Goal: Information Seeking & Learning: Learn about a topic

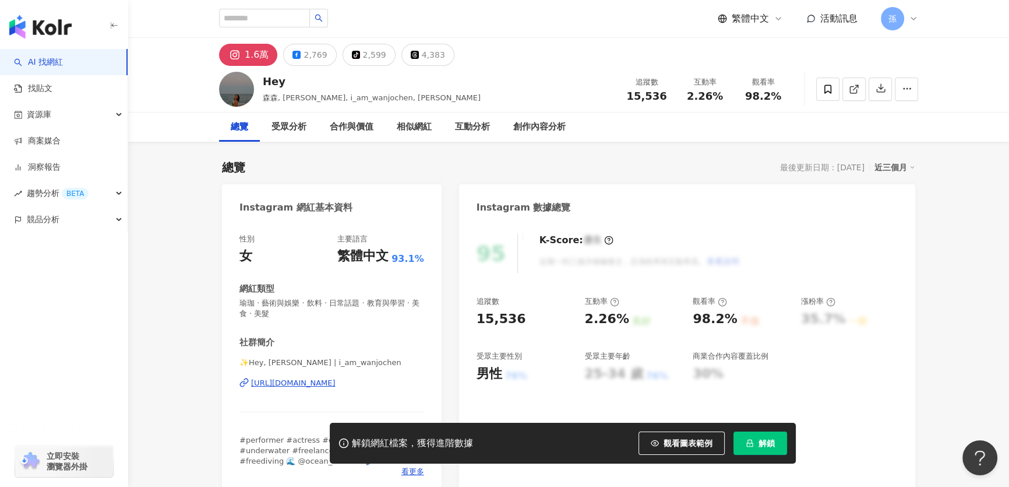
click at [336, 380] on div "https://www.instagram.com/i_am_wanjochen/" at bounding box center [293, 383] width 84 height 10
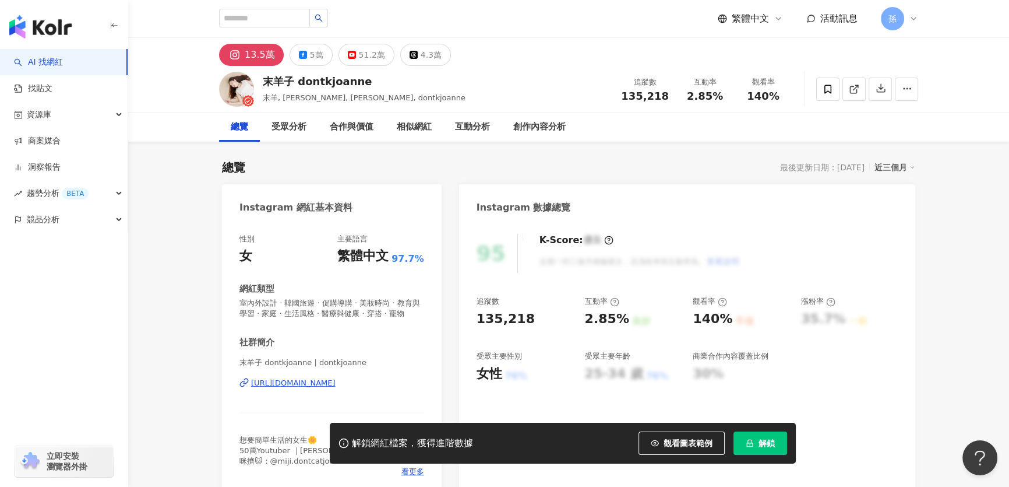
click at [303, 388] on div "https://www.instagram.com/dontkjoanne/" at bounding box center [293, 383] width 84 height 10
click at [826, 86] on icon at bounding box center [828, 89] width 10 height 10
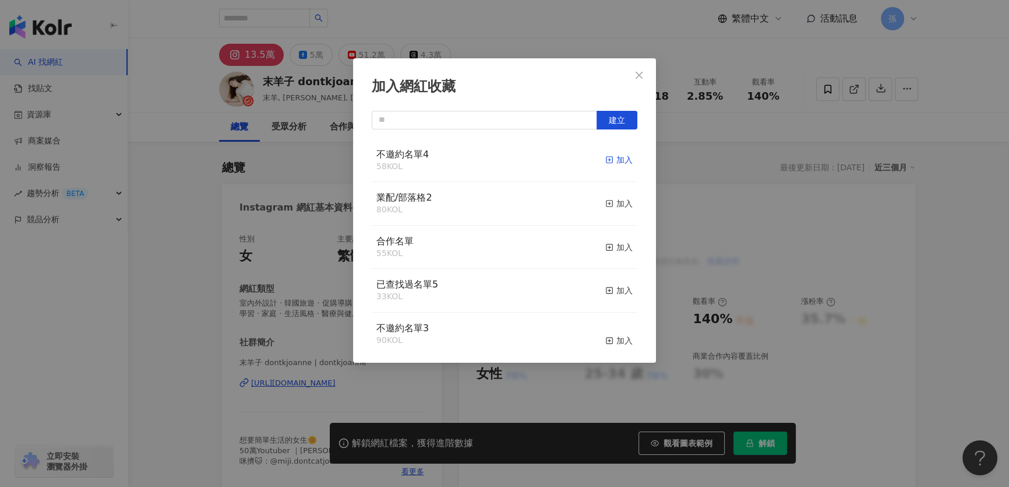
click at [609, 158] on div "加入" at bounding box center [618, 159] width 27 height 13
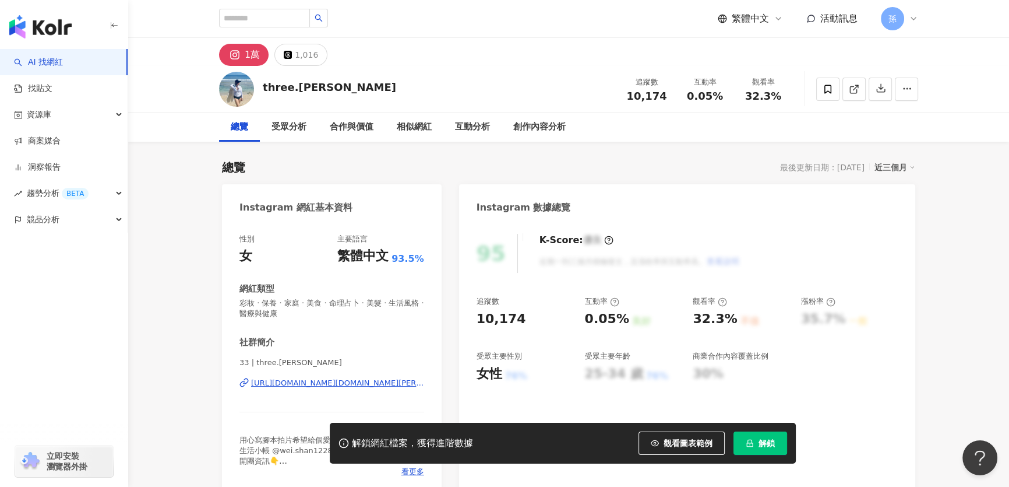
click at [312, 383] on div "https://www.instagram.com/three.lin/" at bounding box center [337, 383] width 173 height 10
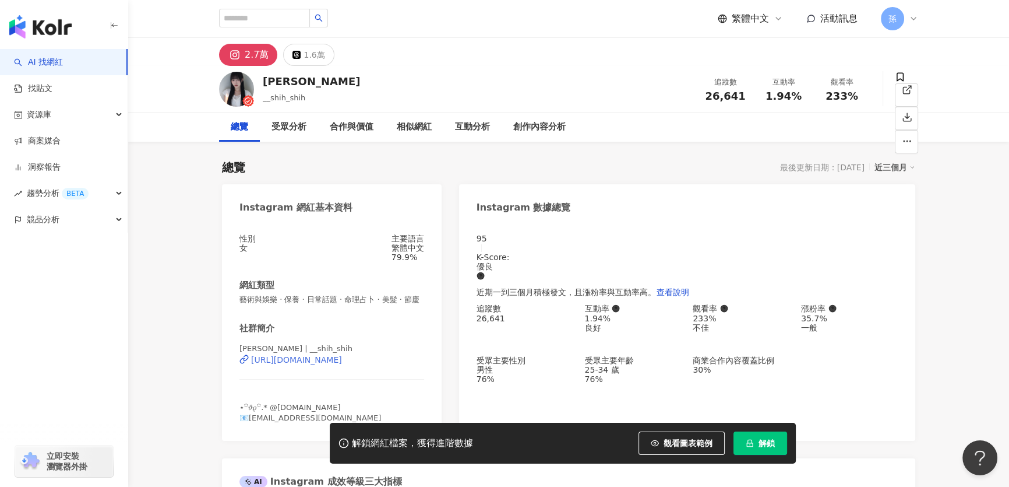
click at [333, 364] on div "[URL][DOMAIN_NAME]" at bounding box center [296, 359] width 91 height 9
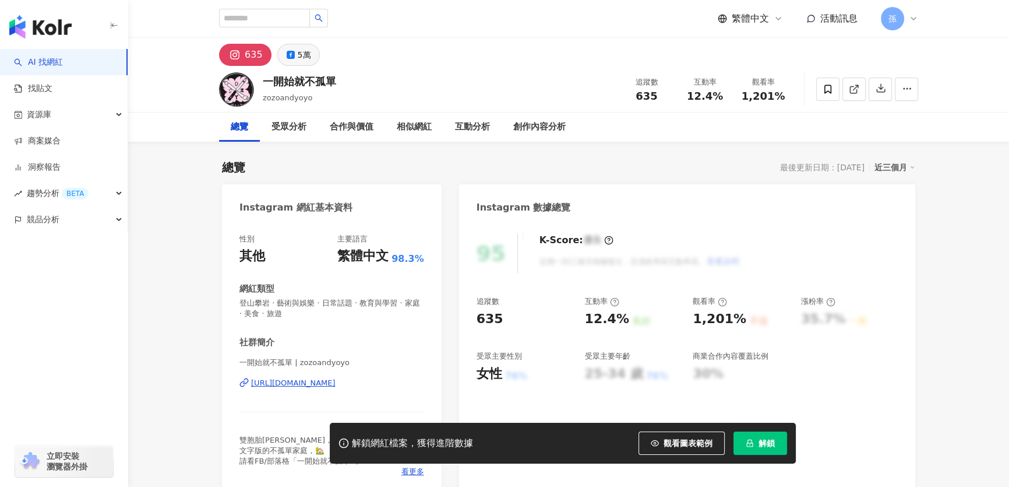
click at [306, 57] on div "5萬" at bounding box center [304, 55] width 13 height 16
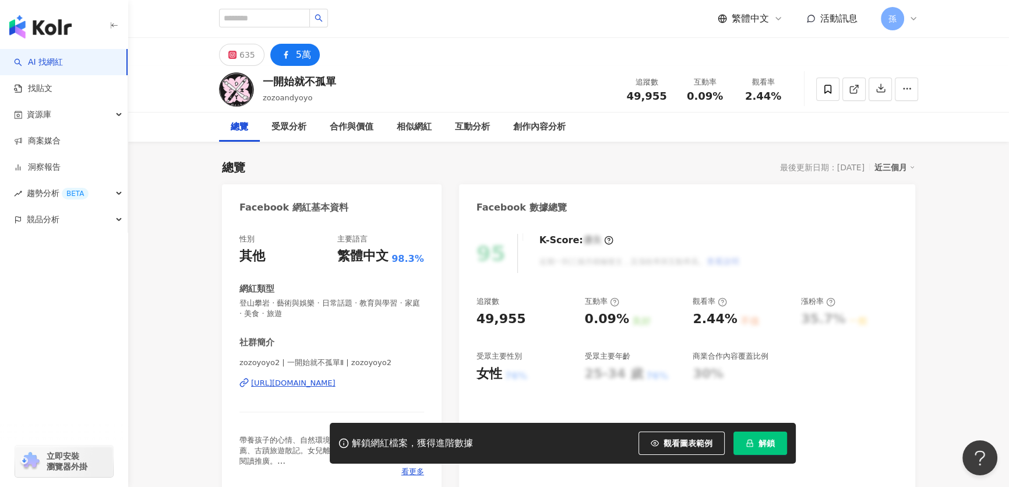
click at [336, 383] on div "https://www.facebook.com/187289097991243" at bounding box center [293, 383] width 84 height 10
click at [319, 383] on div "https://www.facebook.com/187289097991243" at bounding box center [293, 383] width 84 height 10
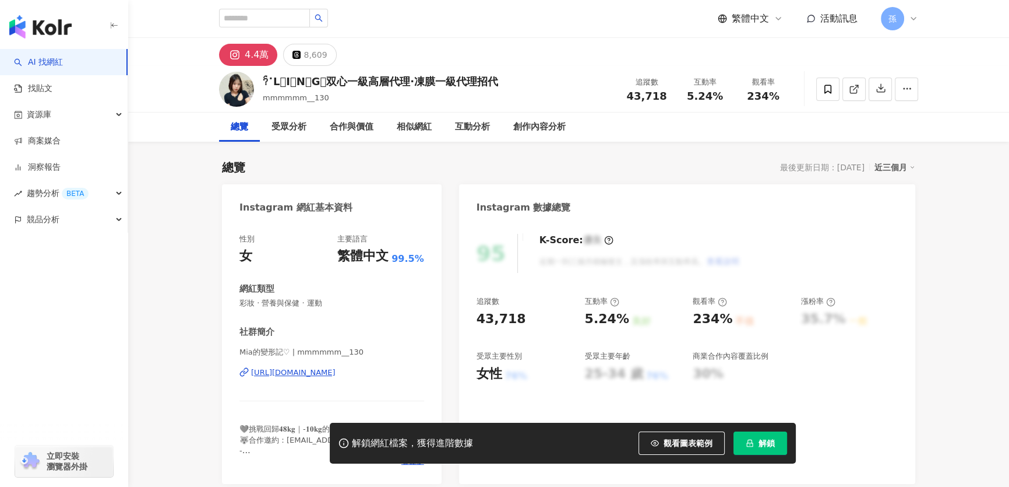
click at [325, 374] on div "https://www.instagram.com/mmmmmm__130/" at bounding box center [293, 372] width 84 height 10
click at [823, 92] on icon at bounding box center [828, 89] width 10 height 10
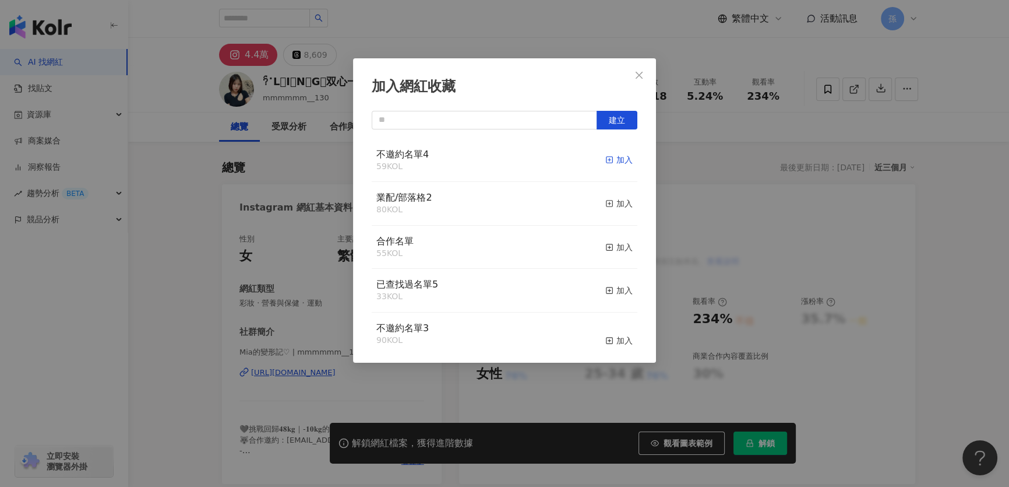
click at [618, 159] on div "加入" at bounding box center [618, 159] width 27 height 13
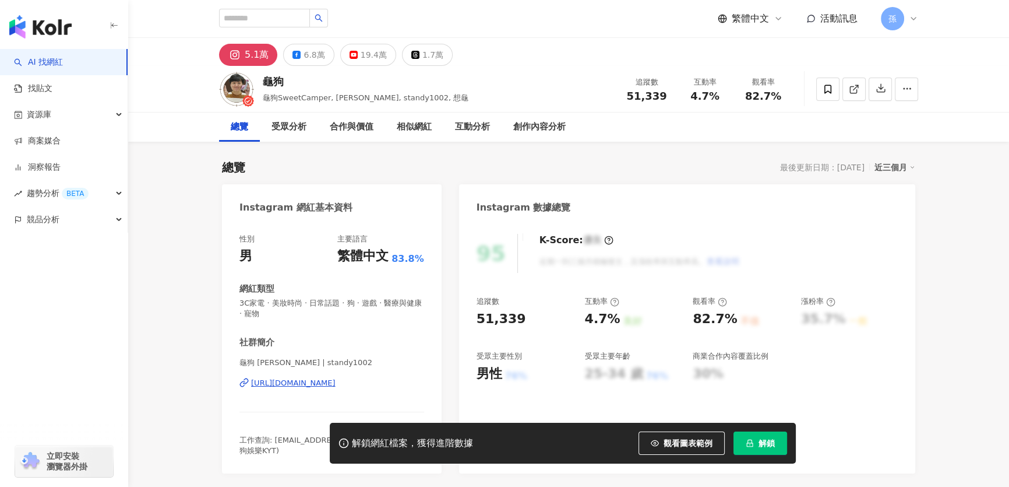
click at [336, 383] on div "https://www.instagram.com/standy1002/" at bounding box center [293, 383] width 84 height 10
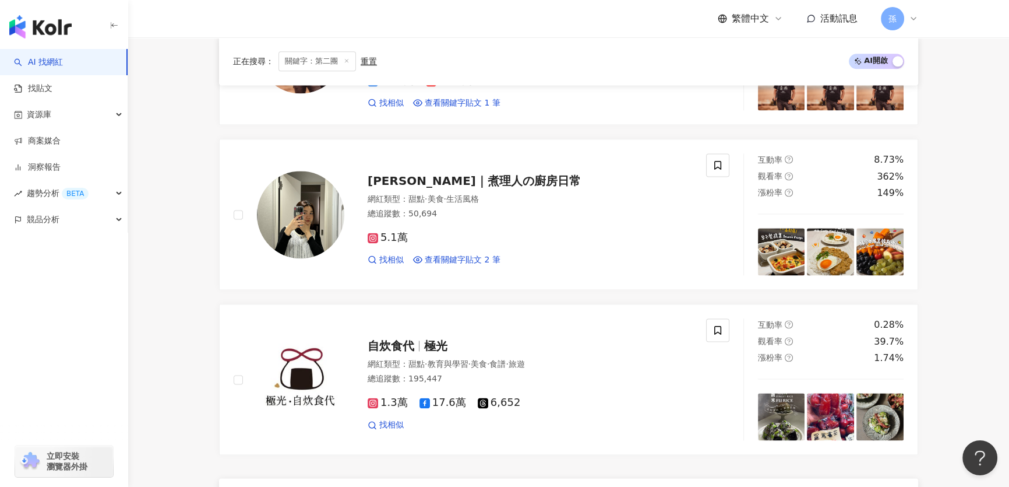
scroll to position [2172, 0]
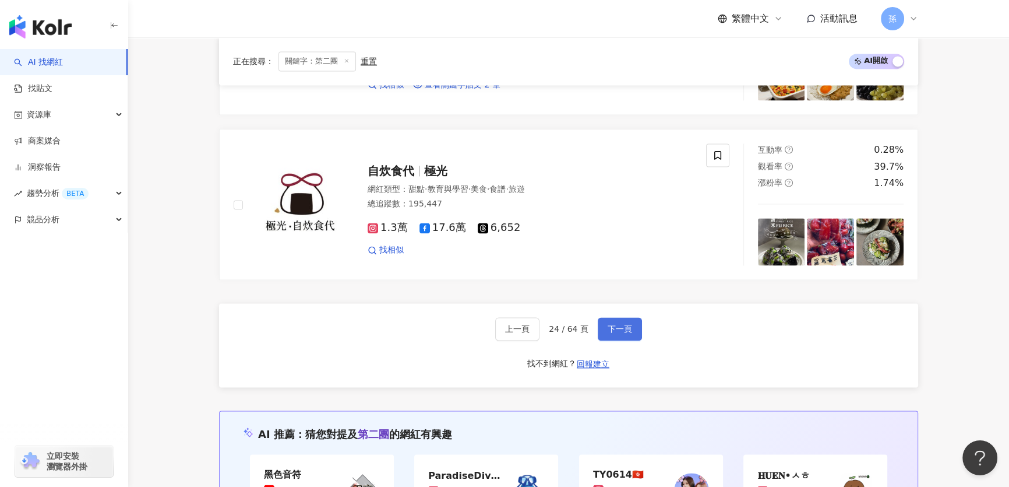
click at [637, 337] on button "下一頁" at bounding box center [620, 328] width 44 height 23
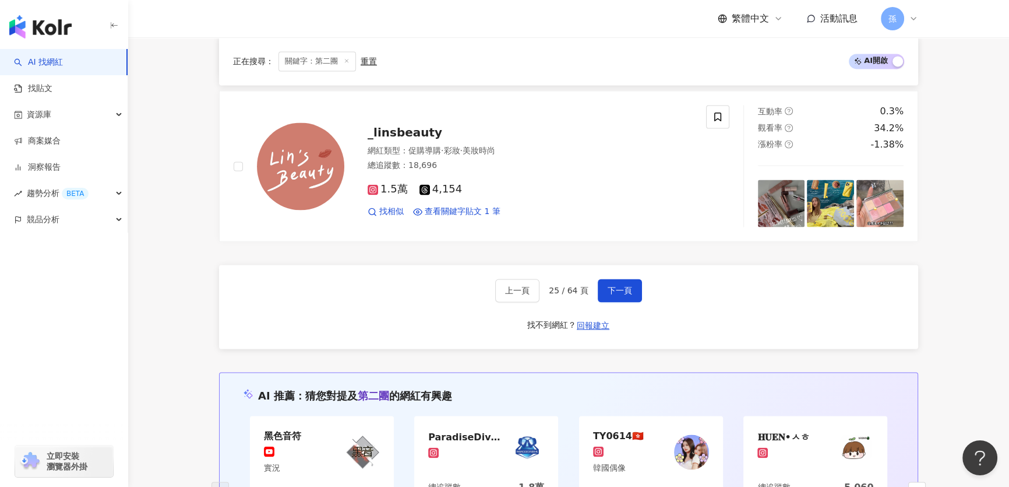
scroll to position [2209, 0]
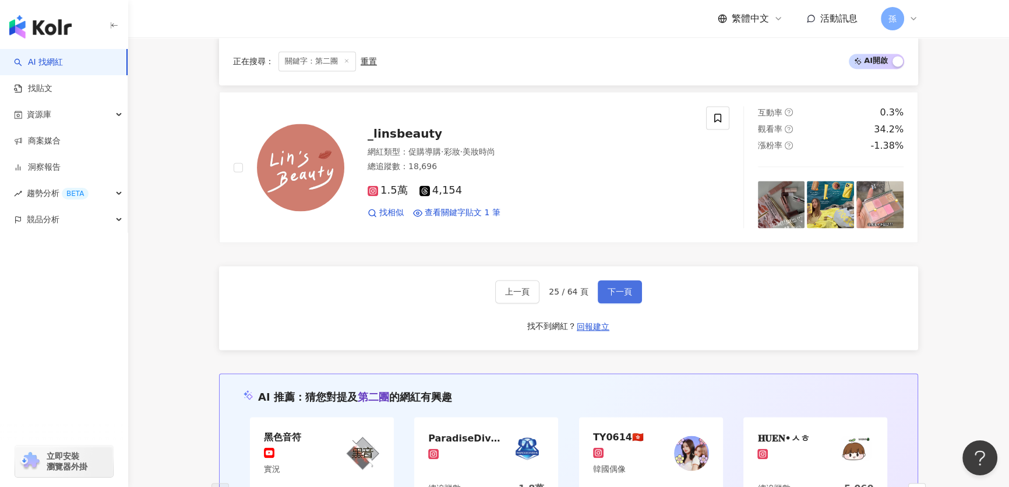
click at [617, 293] on span "下一頁" at bounding box center [620, 291] width 24 height 9
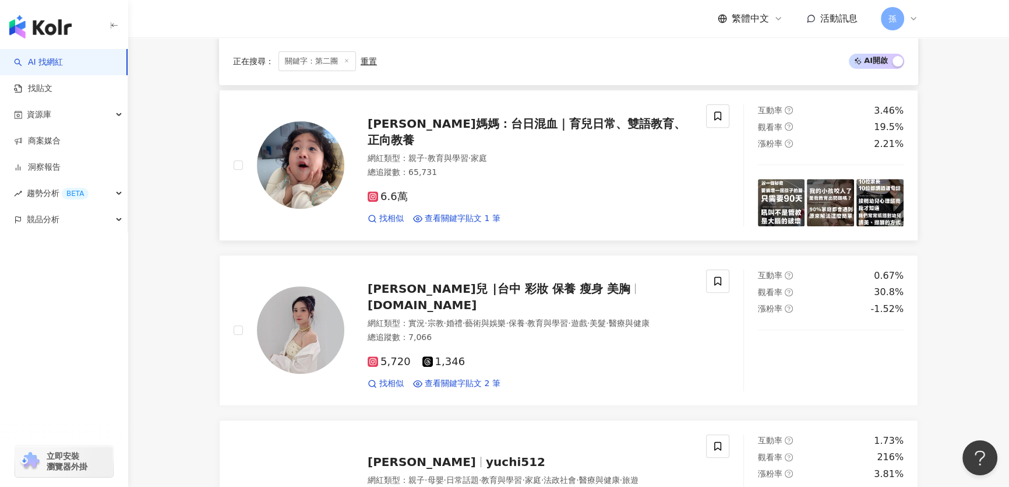
scroll to position [575, 0]
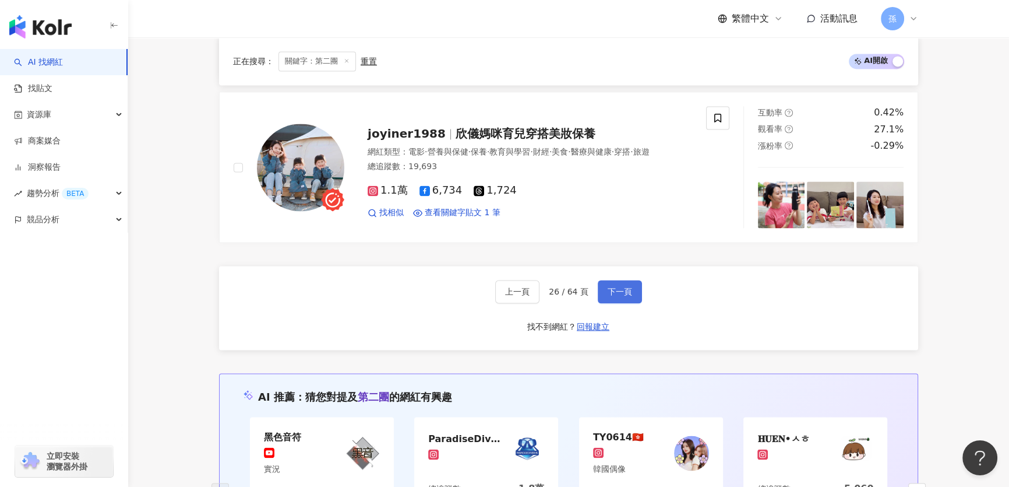
click at [621, 296] on span "下一頁" at bounding box center [620, 291] width 24 height 9
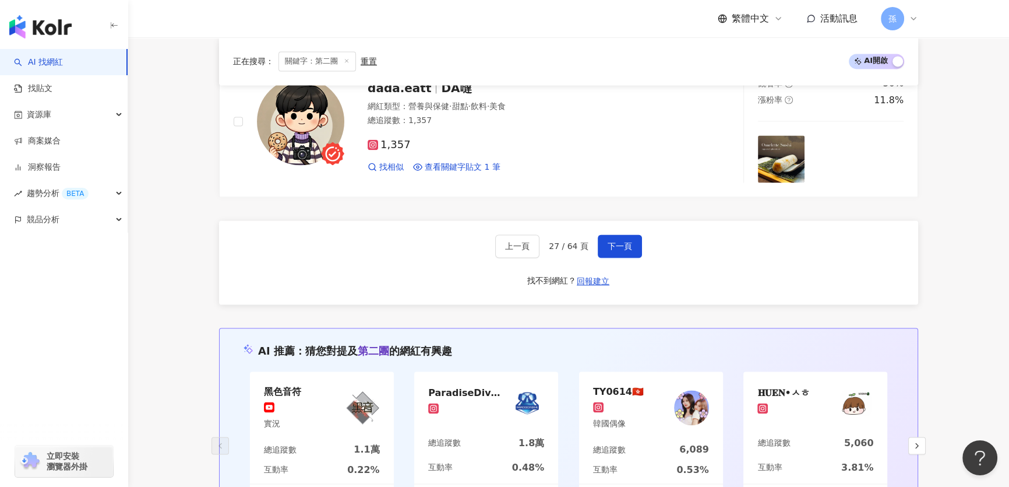
scroll to position [2262, 0]
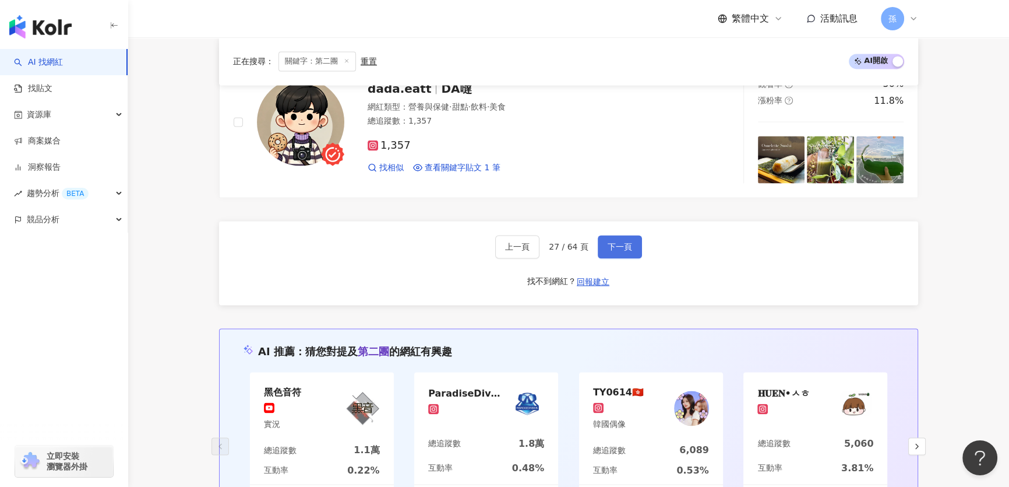
click at [608, 248] on span "下一頁" at bounding box center [620, 246] width 24 height 9
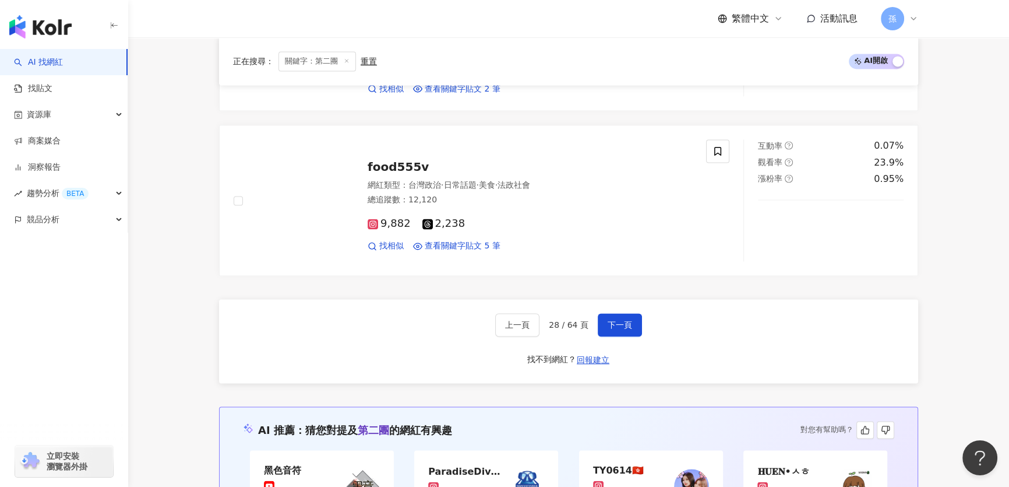
scroll to position [2319, 0]
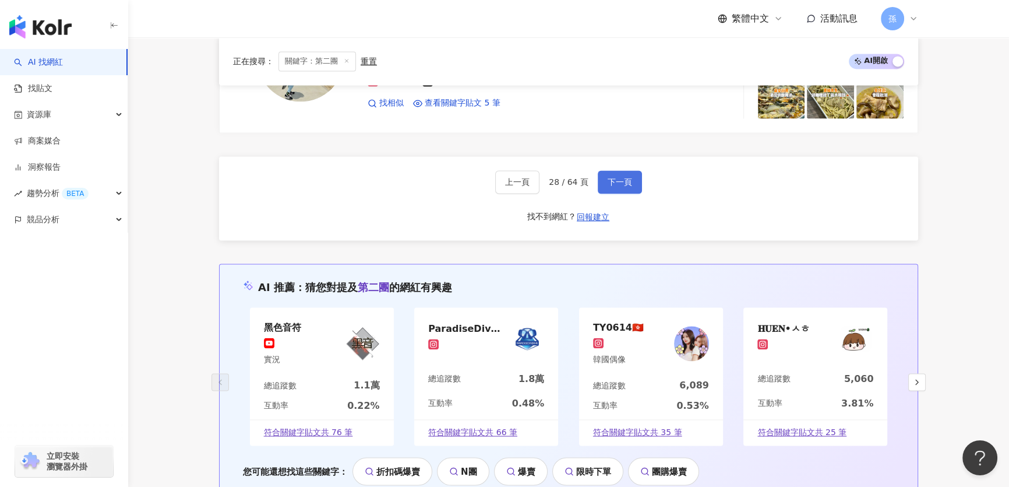
click at [620, 186] on span "下一頁" at bounding box center [620, 181] width 24 height 9
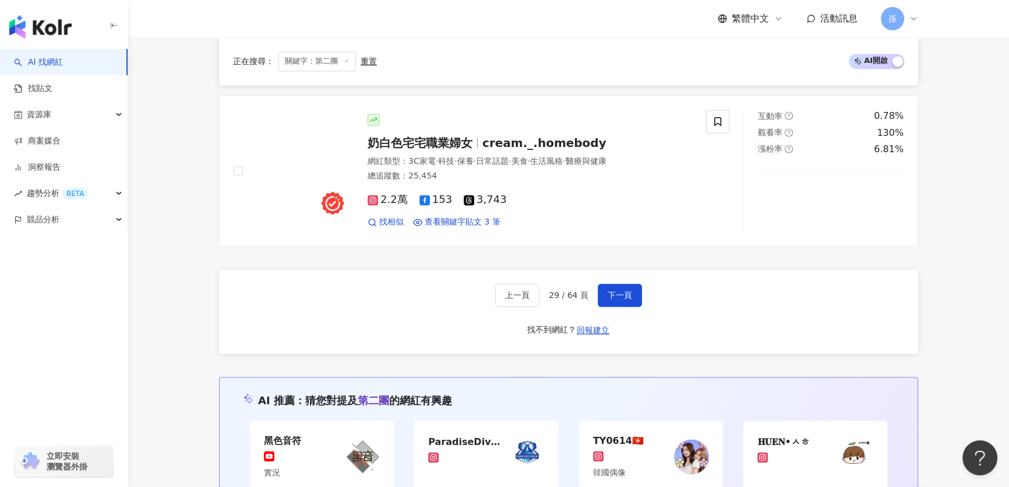
scroll to position [2209, 0]
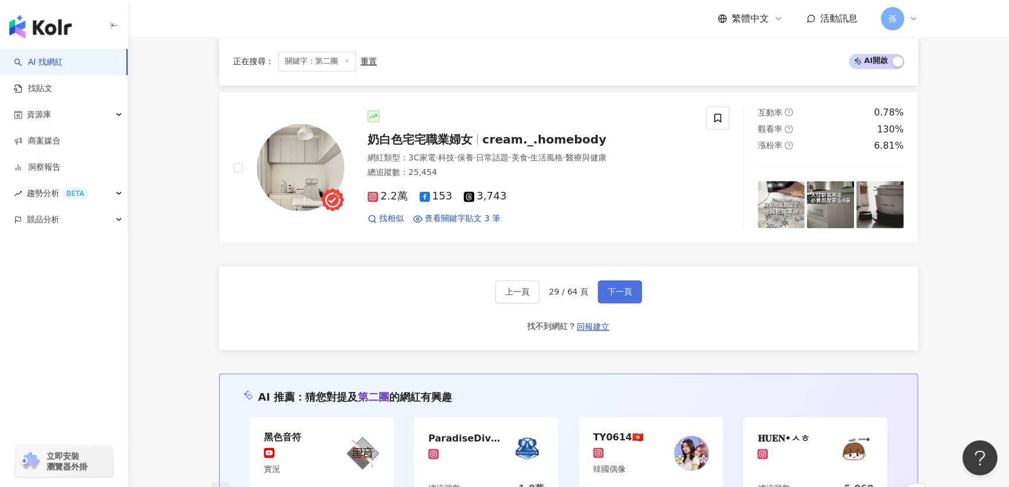
click at [619, 296] on span "下一頁" at bounding box center [620, 291] width 24 height 9
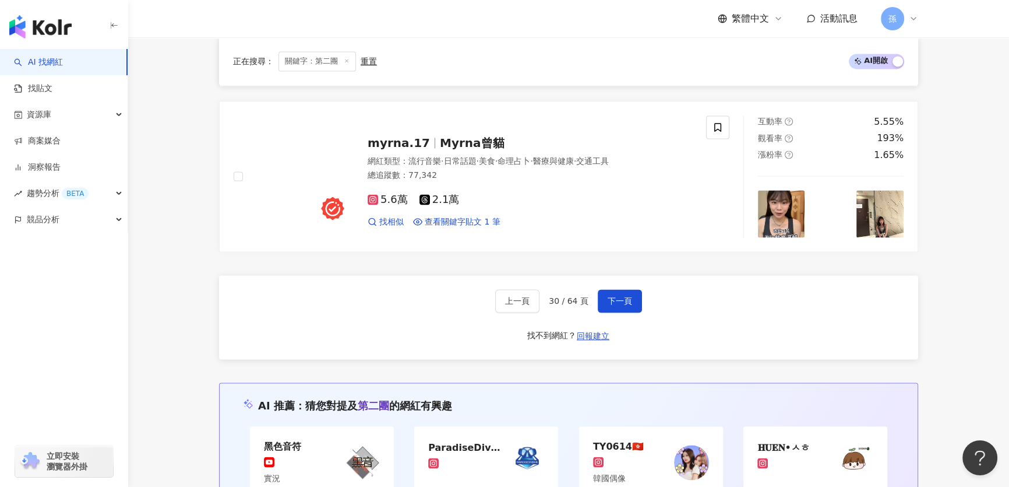
scroll to position [2213, 0]
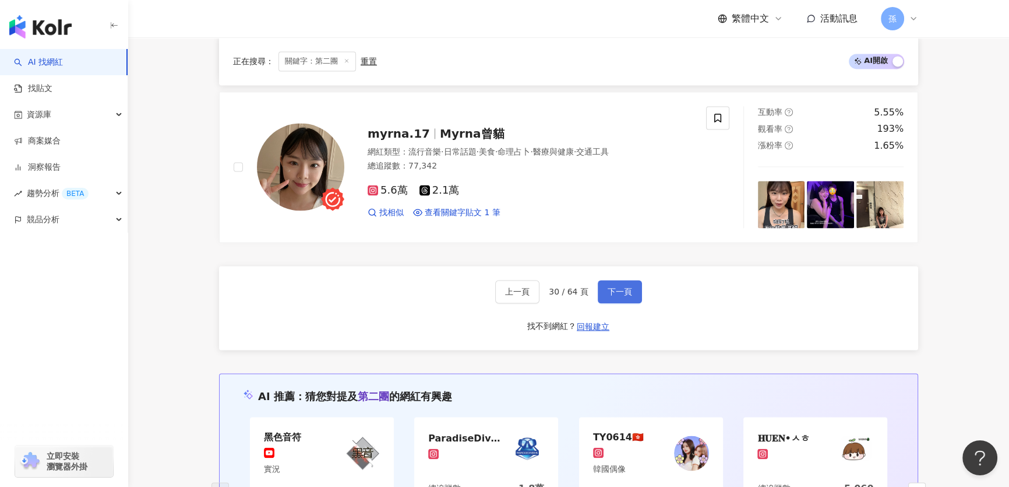
click at [617, 302] on button "下一頁" at bounding box center [620, 291] width 44 height 23
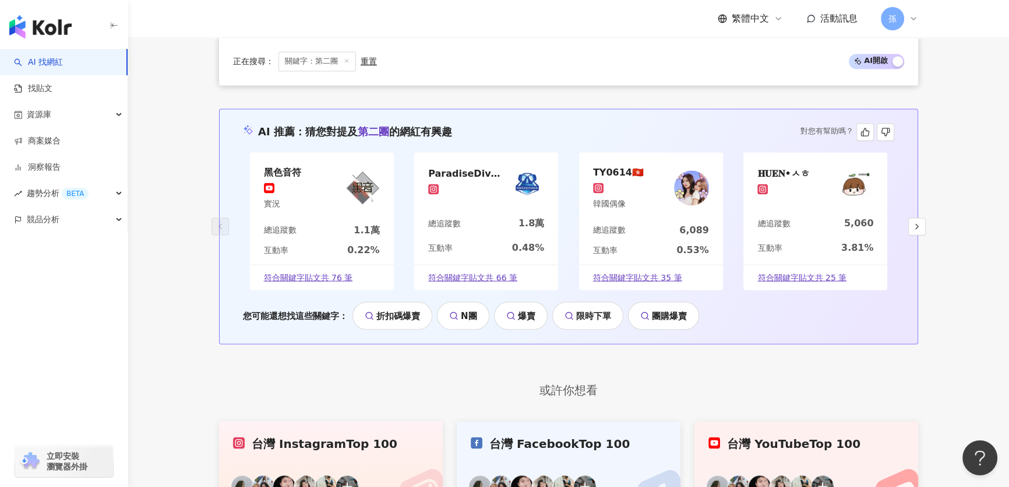
scroll to position [2340, 0]
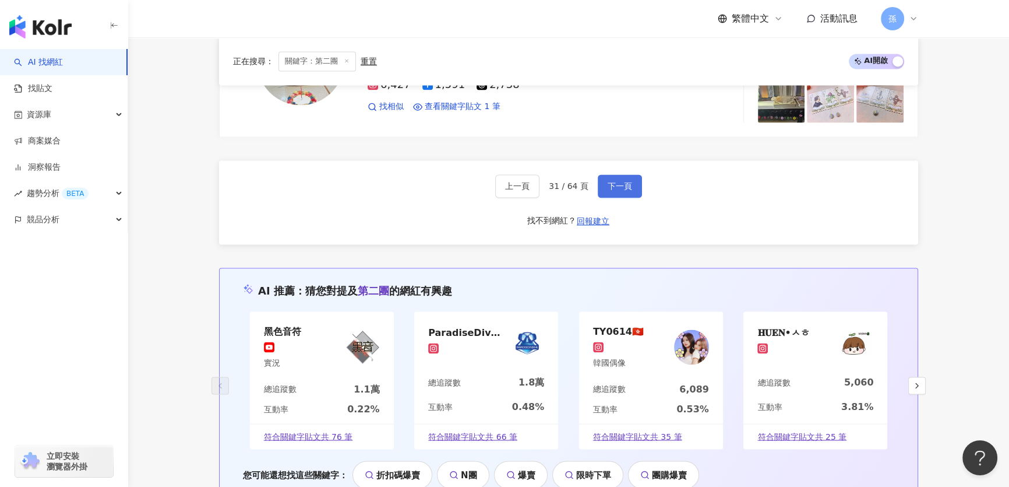
click at [622, 196] on button "下一頁" at bounding box center [620, 185] width 44 height 23
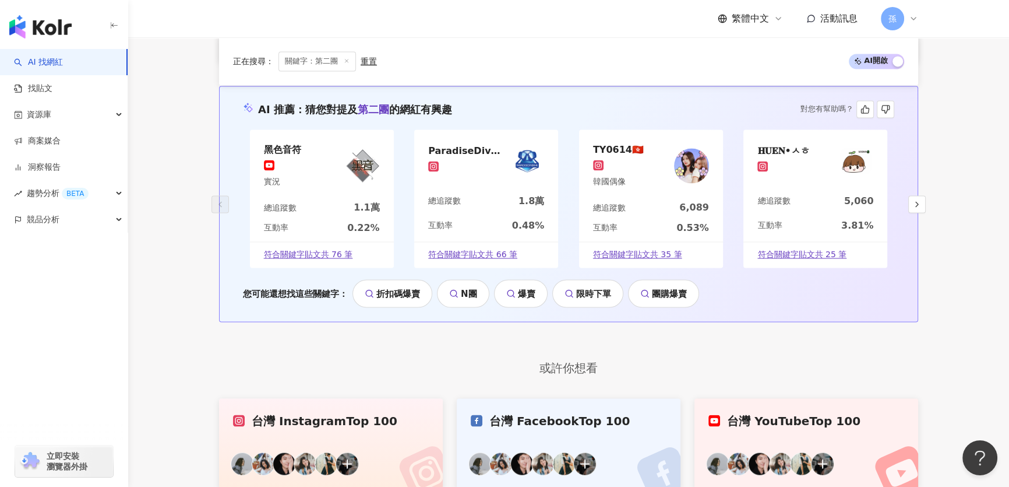
scroll to position [2368, 0]
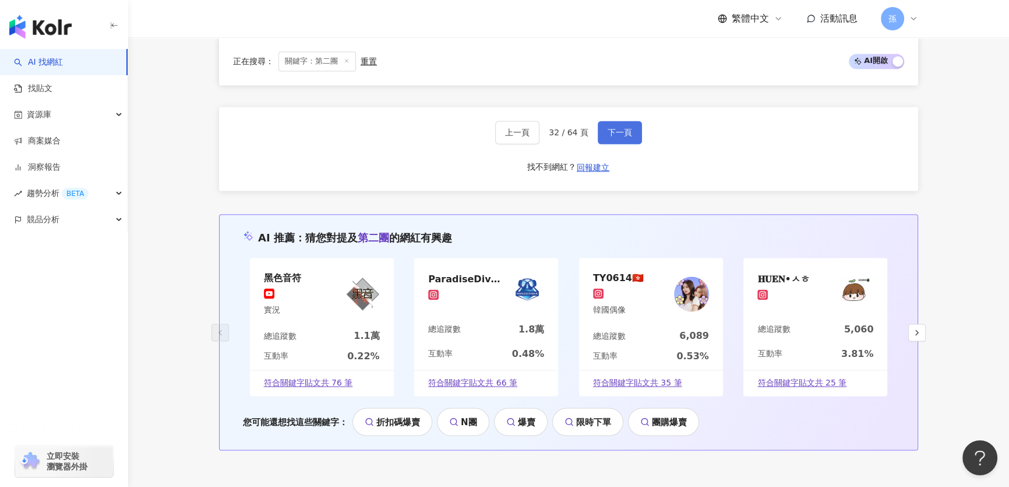
click at [614, 144] on button "下一頁" at bounding box center [620, 132] width 44 height 23
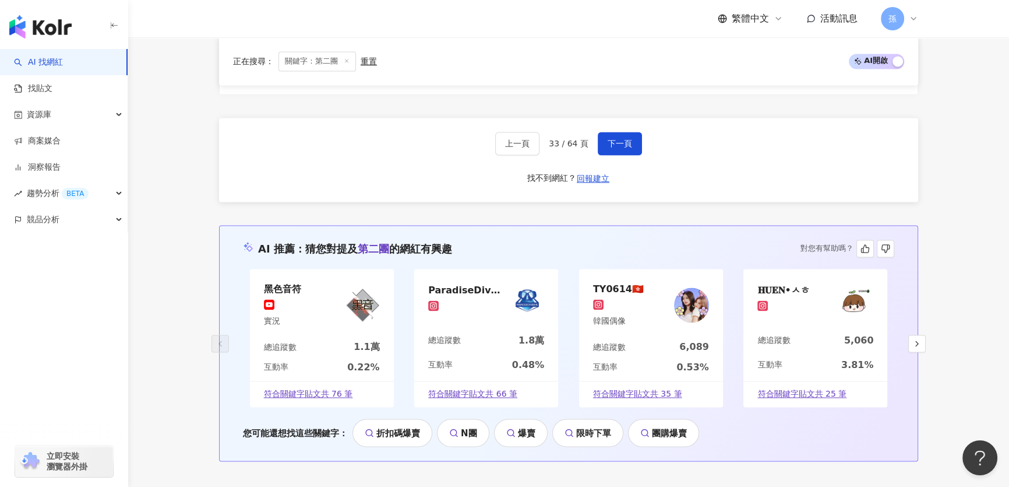
scroll to position [2262, 0]
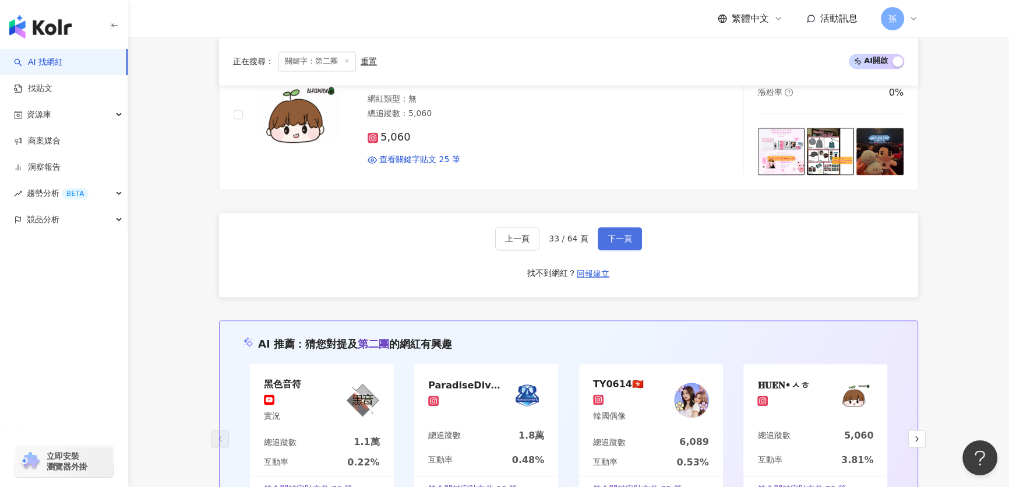
click at [625, 243] on span "下一頁" at bounding box center [620, 238] width 24 height 9
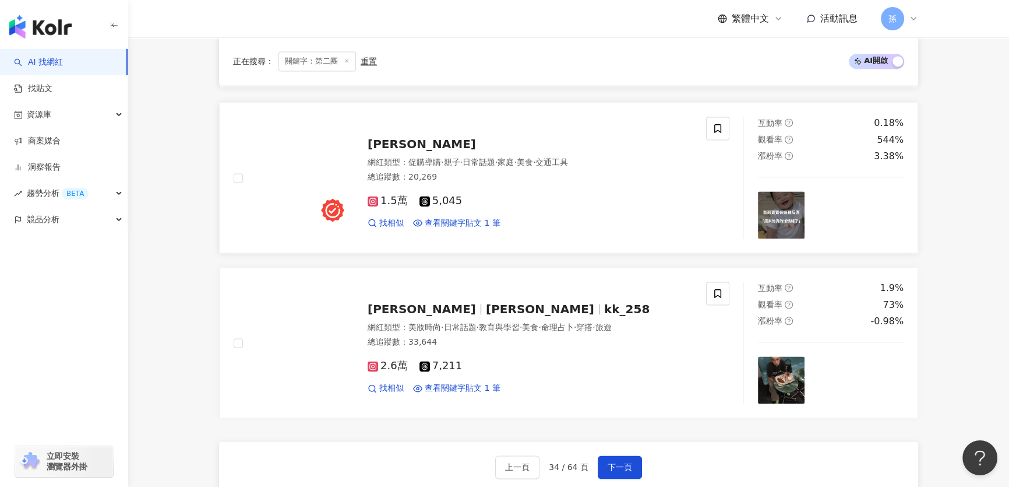
scroll to position [2051, 0]
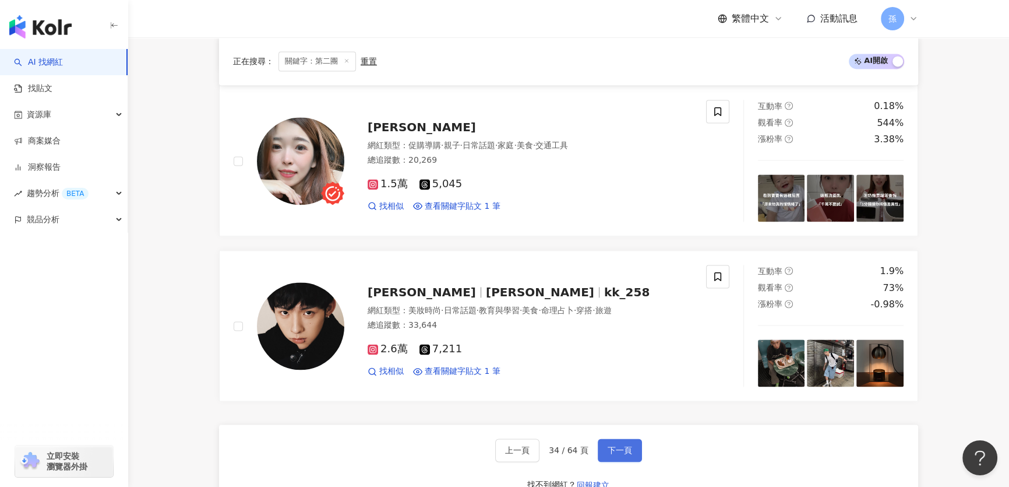
click at [610, 455] on span "下一頁" at bounding box center [620, 449] width 24 height 9
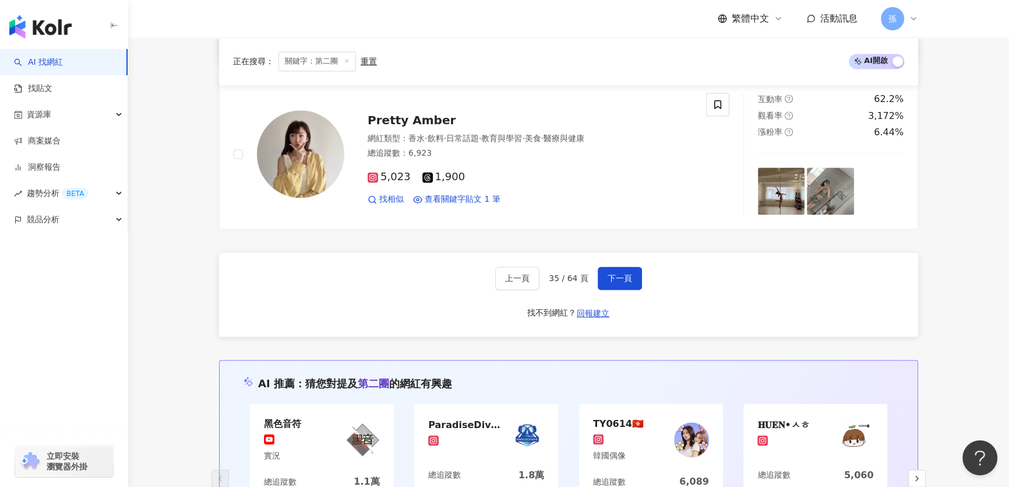
scroll to position [2225, 0]
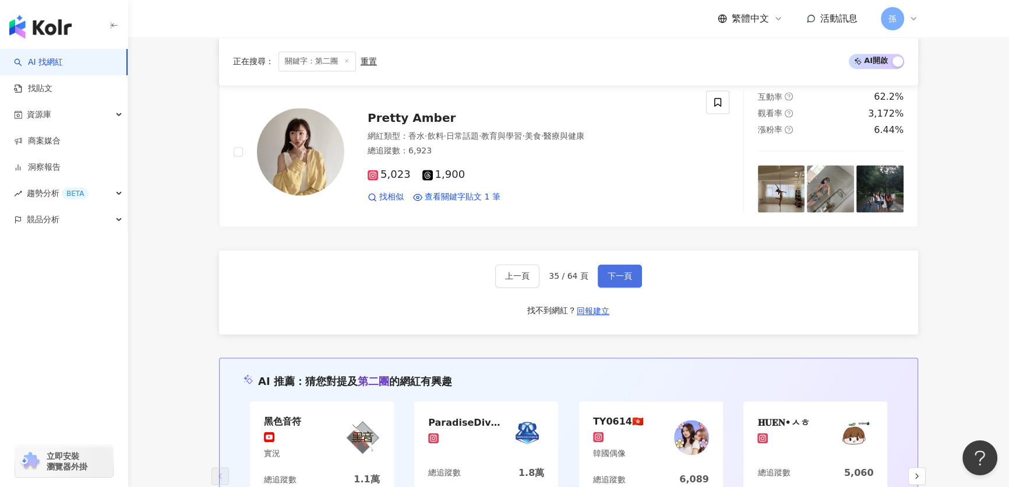
click at [625, 280] on span "下一頁" at bounding box center [620, 275] width 24 height 9
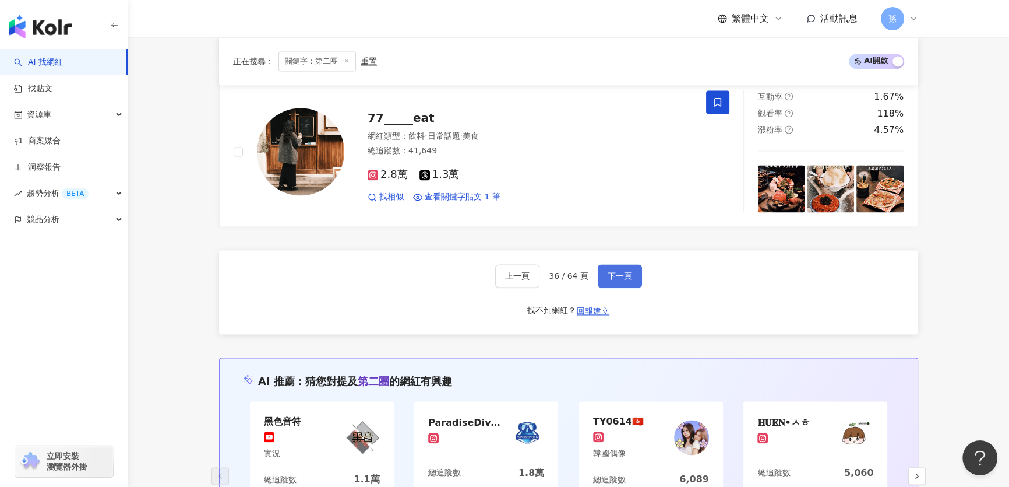
click at [611, 280] on span "下一頁" at bounding box center [620, 275] width 24 height 9
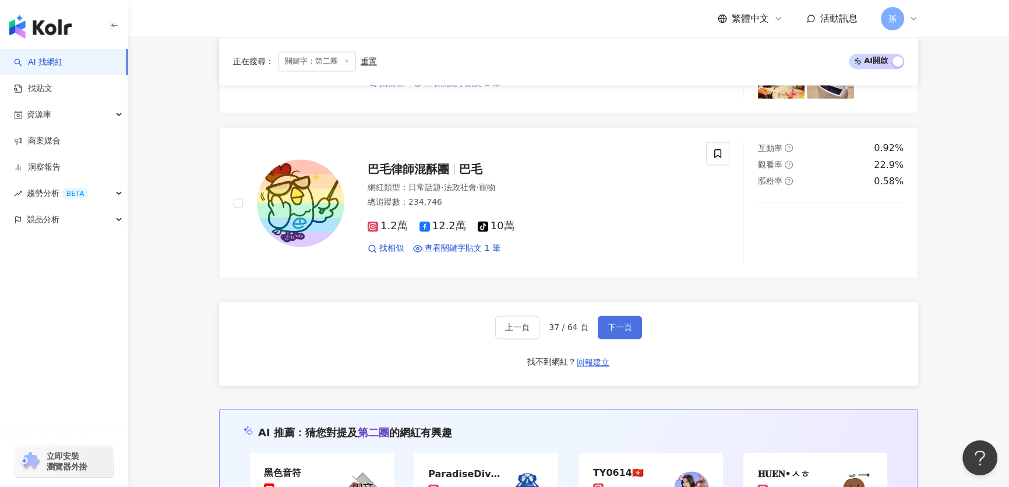
scroll to position [2073, 0]
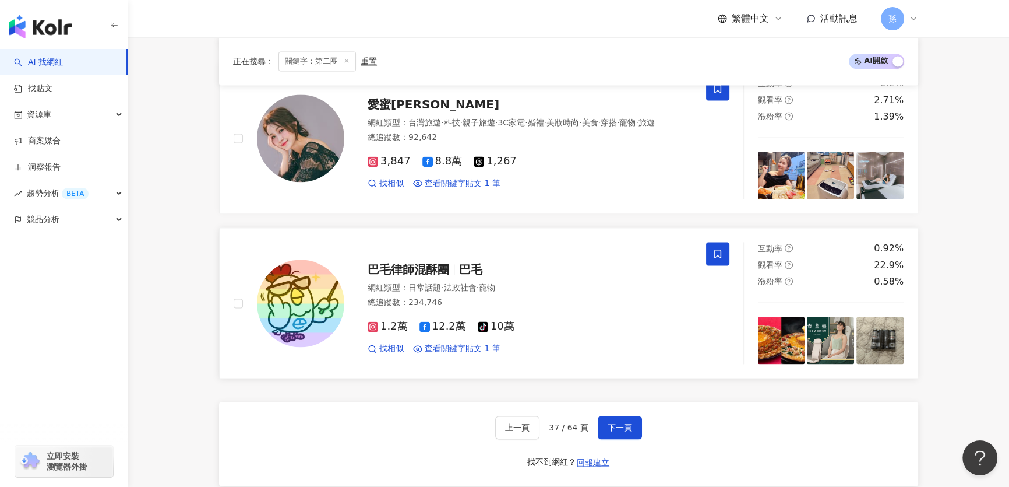
click at [713, 265] on span at bounding box center [717, 253] width 23 height 23
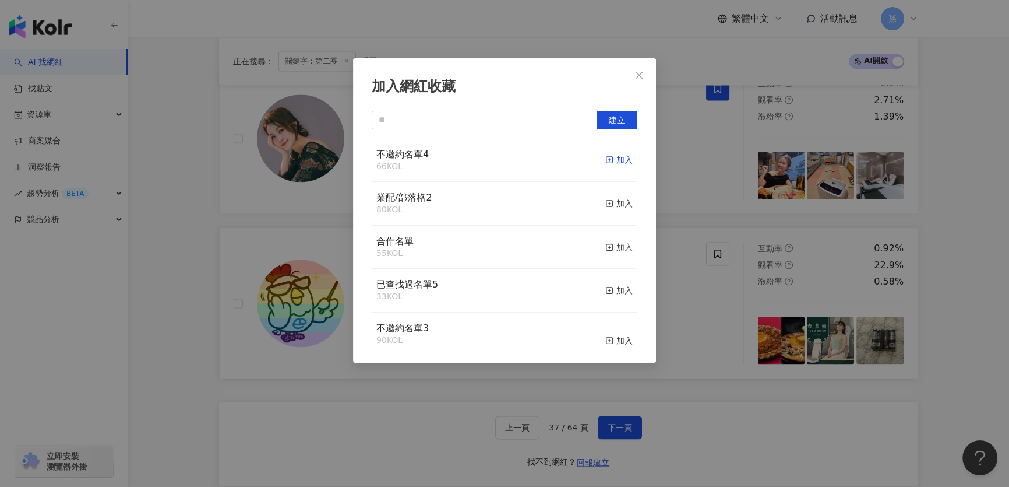
click at [614, 161] on div "加入" at bounding box center [618, 159] width 27 height 13
click at [693, 292] on div "加入網紅收藏 建立 不邀約名單4 66 KOL 加入 業配/部落格2 80 KOL 加入 合作名單 55 KOL 加入 已查找過名單5 33 KOL 加入 不…" at bounding box center [504, 243] width 1009 height 487
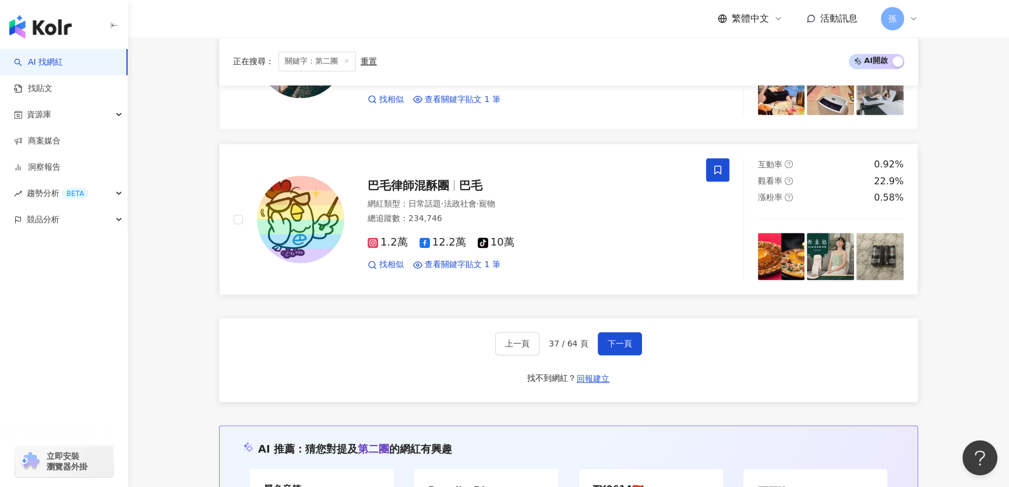
scroll to position [2285, 0]
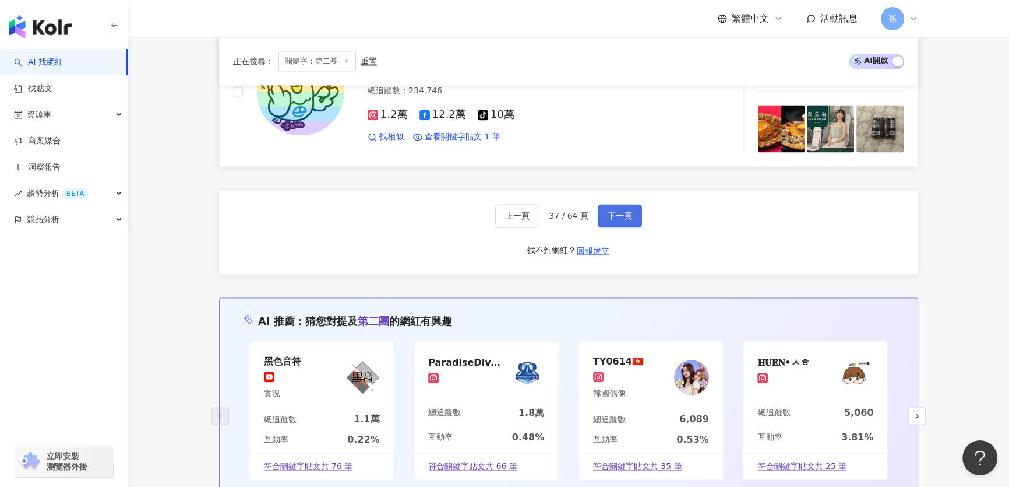
click at [611, 220] on span "下一頁" at bounding box center [620, 215] width 24 height 9
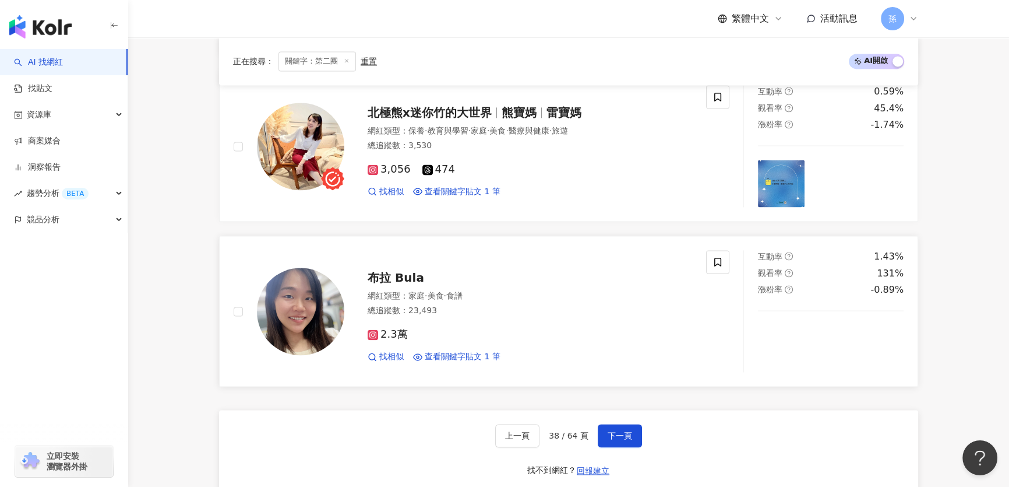
scroll to position [2330, 0]
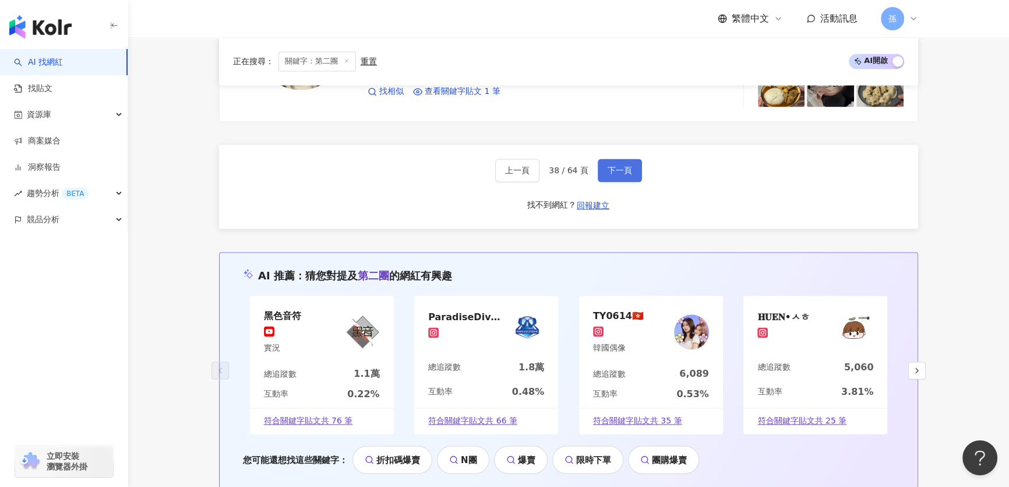
click at [610, 175] on span "下一頁" at bounding box center [620, 169] width 24 height 9
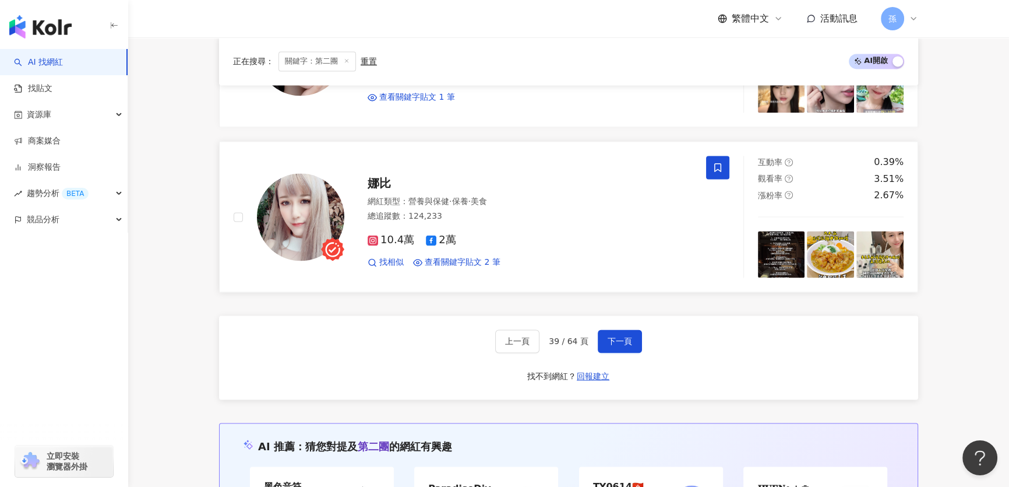
scroll to position [2224, 0]
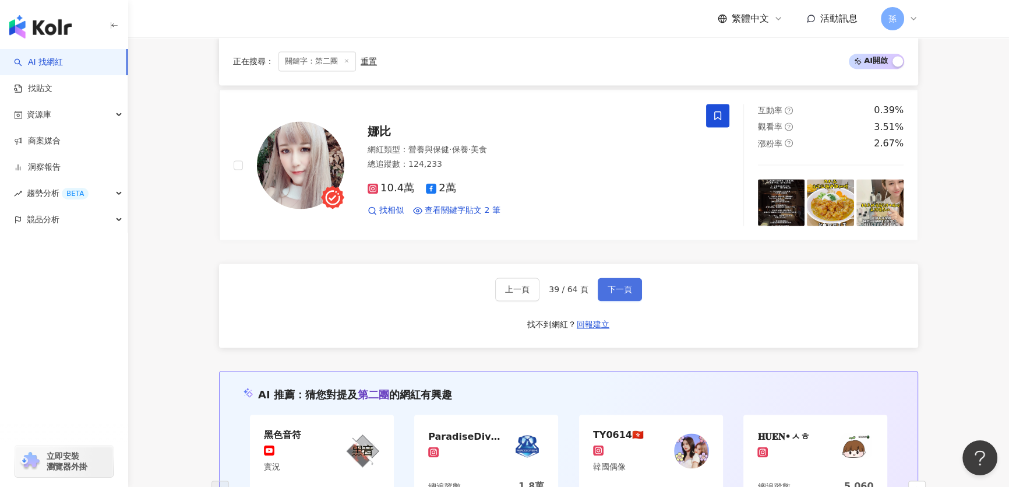
click at [620, 285] on span "下一頁" at bounding box center [620, 288] width 24 height 9
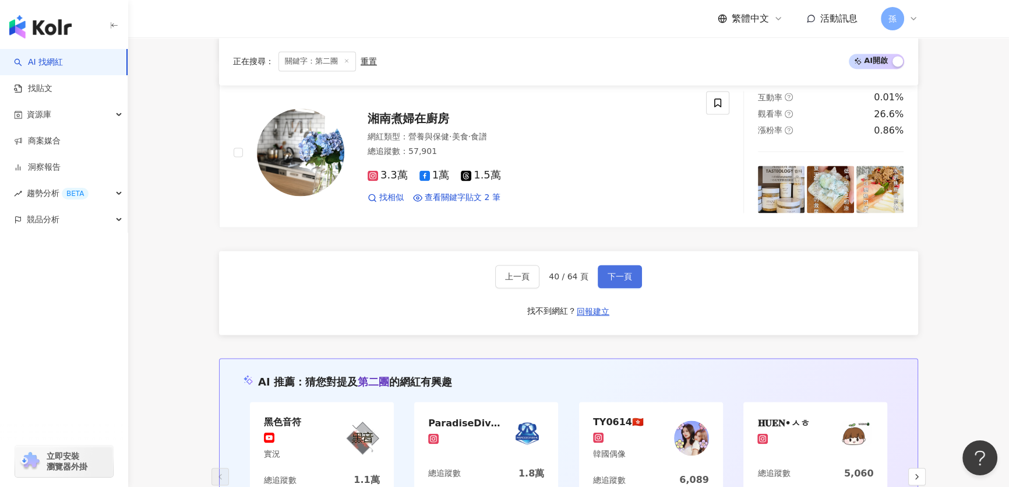
click at [623, 288] on button "下一頁" at bounding box center [620, 276] width 44 height 23
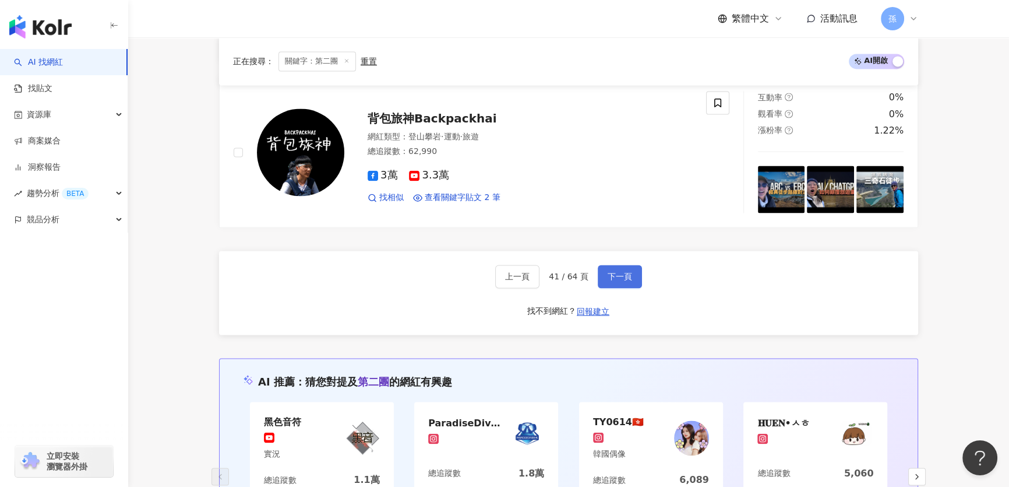
click at [621, 280] on span "下一頁" at bounding box center [620, 276] width 24 height 9
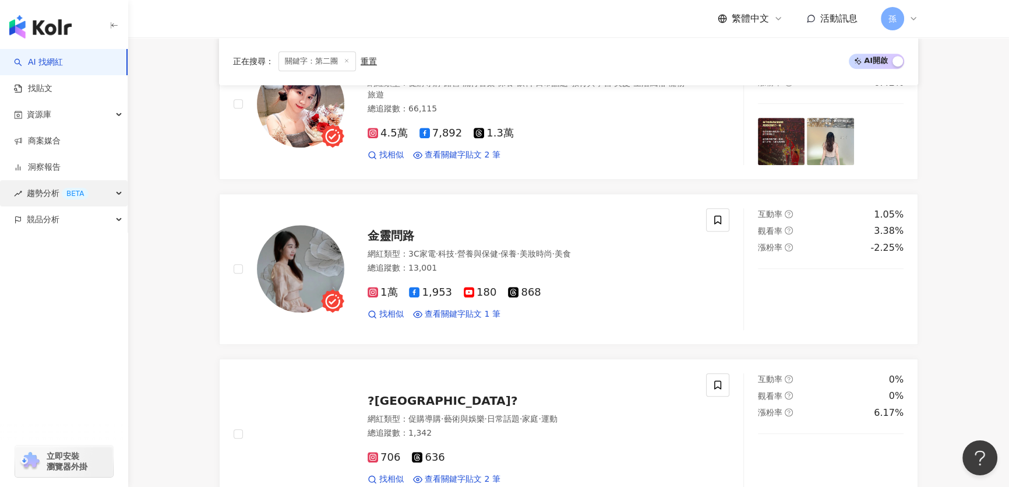
scroll to position [2232, 0]
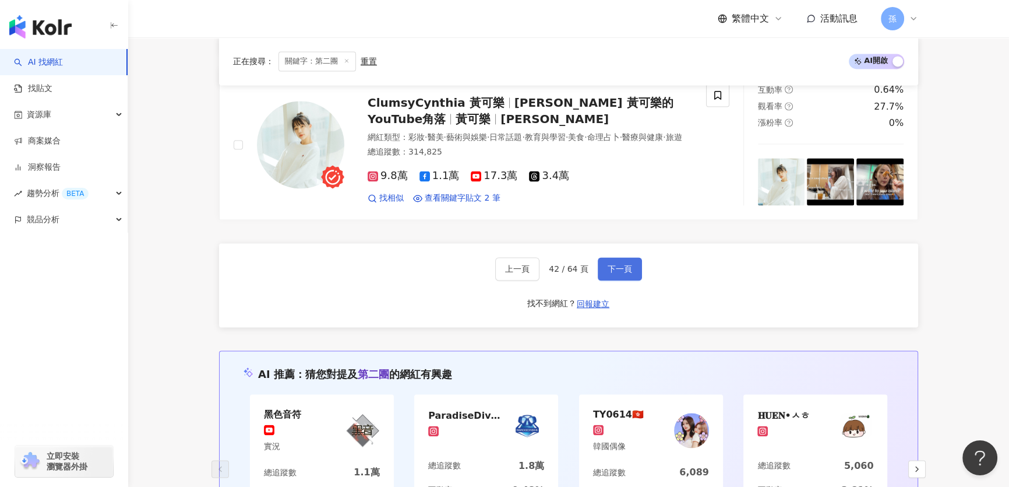
click at [628, 273] on span "下一頁" at bounding box center [620, 268] width 24 height 9
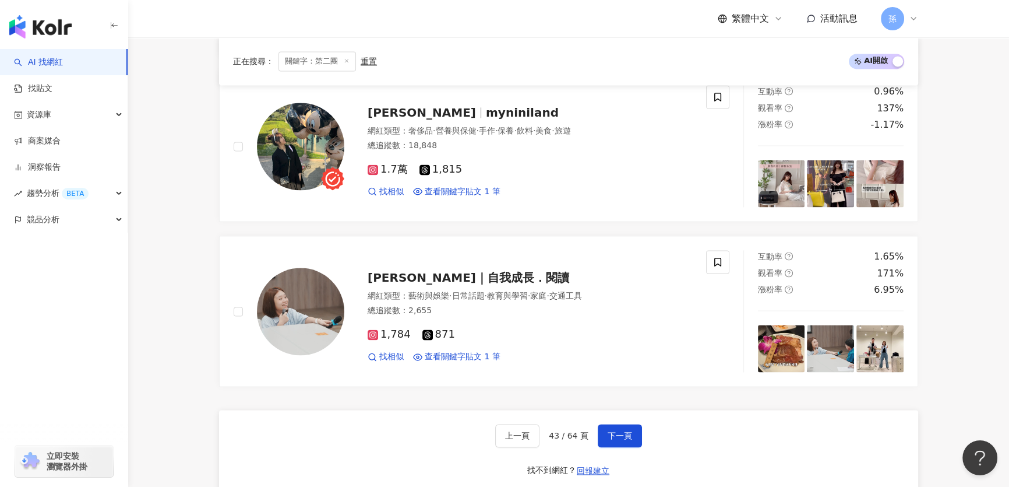
scroll to position [2330, 0]
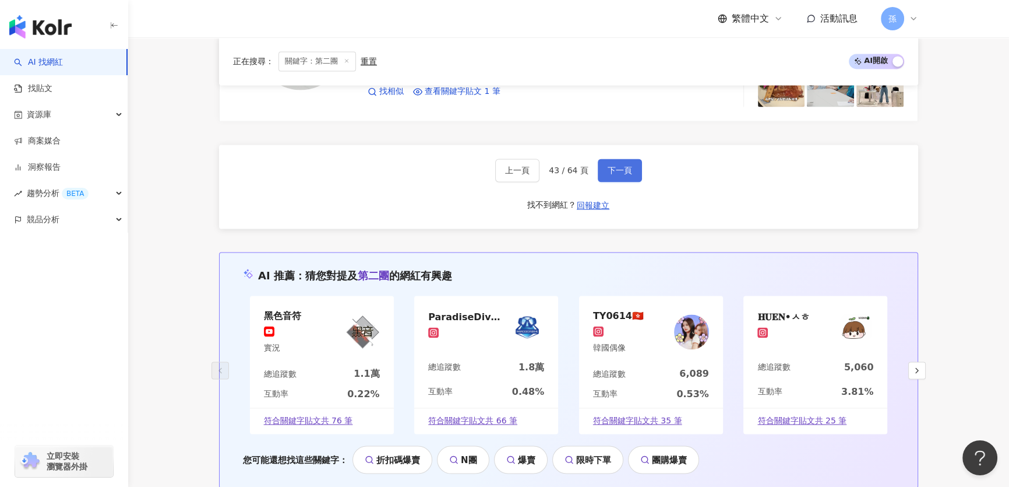
click at [611, 182] on button "下一頁" at bounding box center [620, 169] width 44 height 23
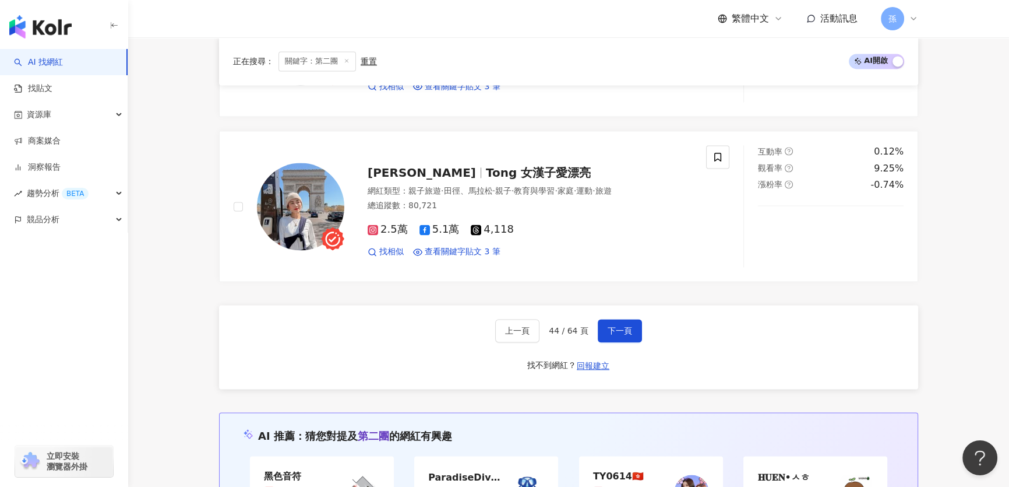
scroll to position [2171, 0]
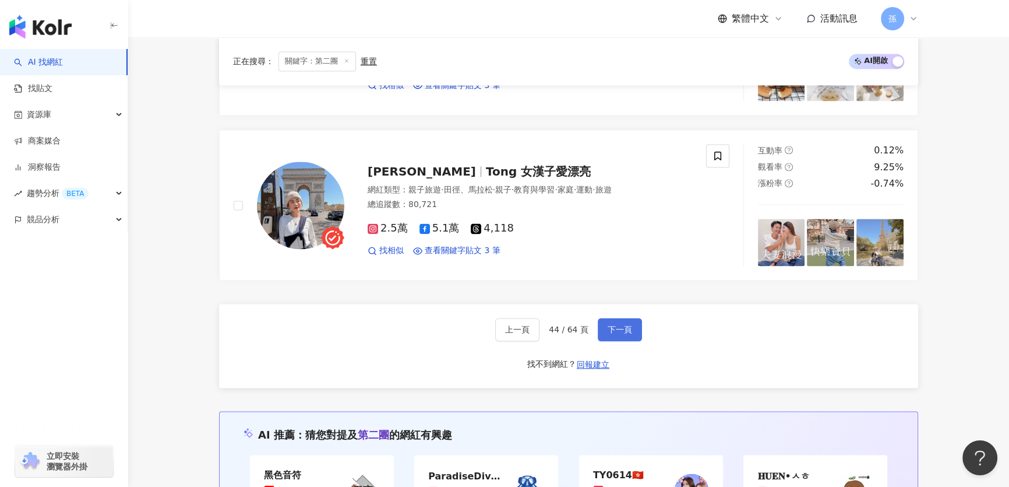
click at [628, 334] on span "下一頁" at bounding box center [620, 329] width 24 height 9
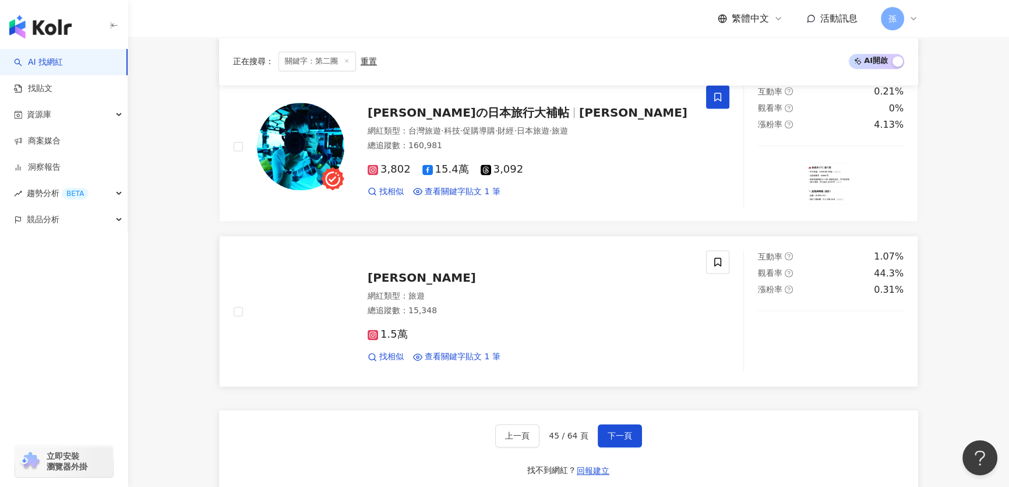
scroll to position [2224, 0]
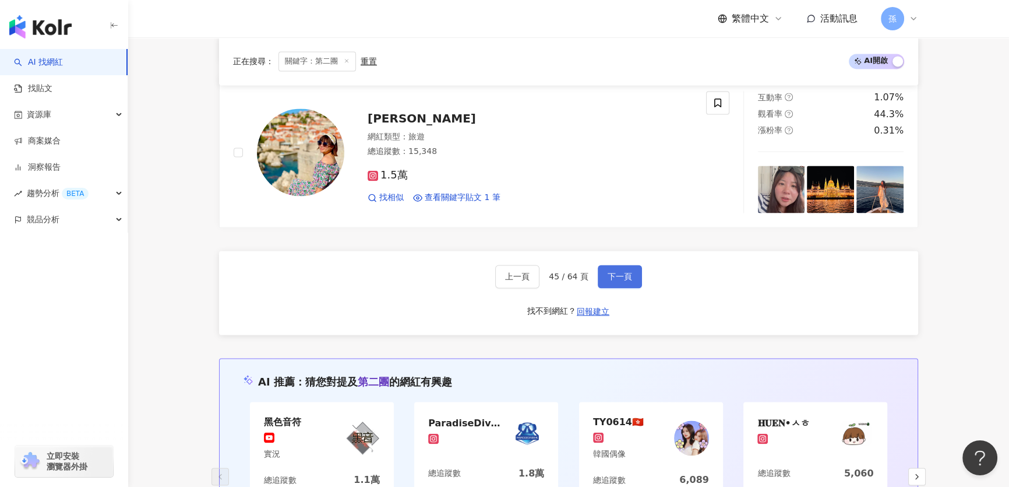
click at [623, 288] on button "下一頁" at bounding box center [620, 276] width 44 height 23
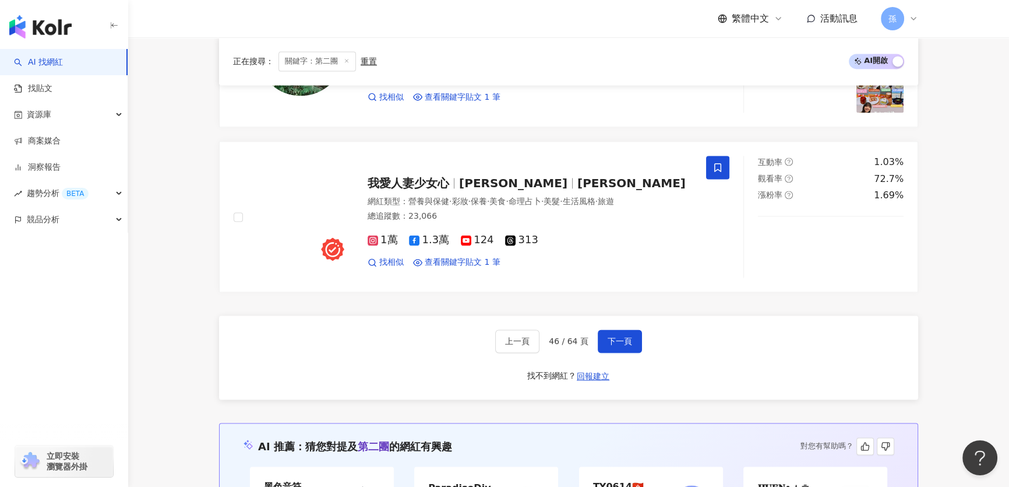
scroll to position [2277, 0]
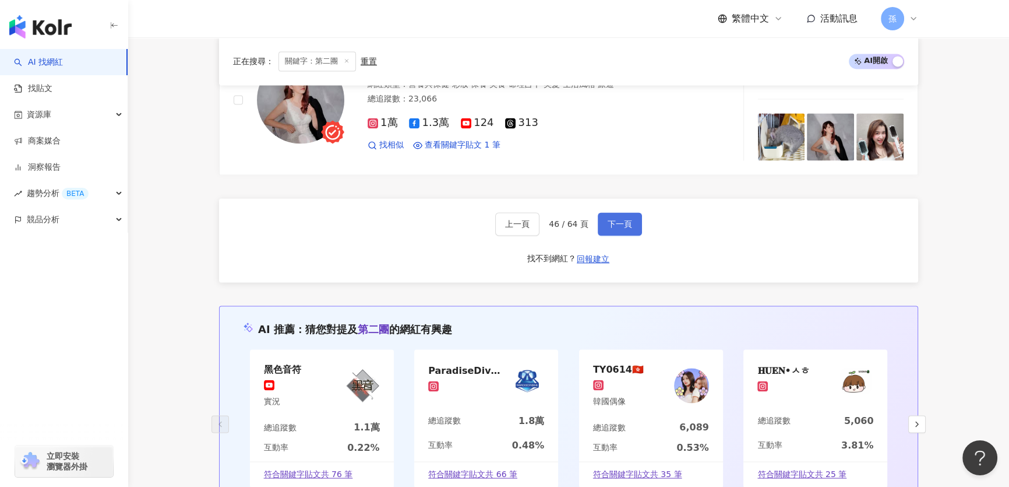
click at [619, 228] on span "下一頁" at bounding box center [620, 223] width 24 height 9
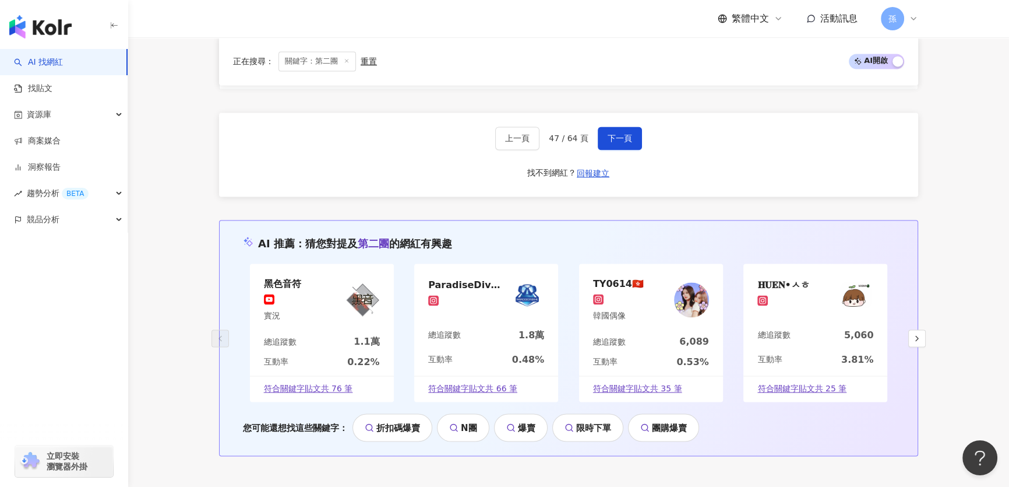
scroll to position [2276, 0]
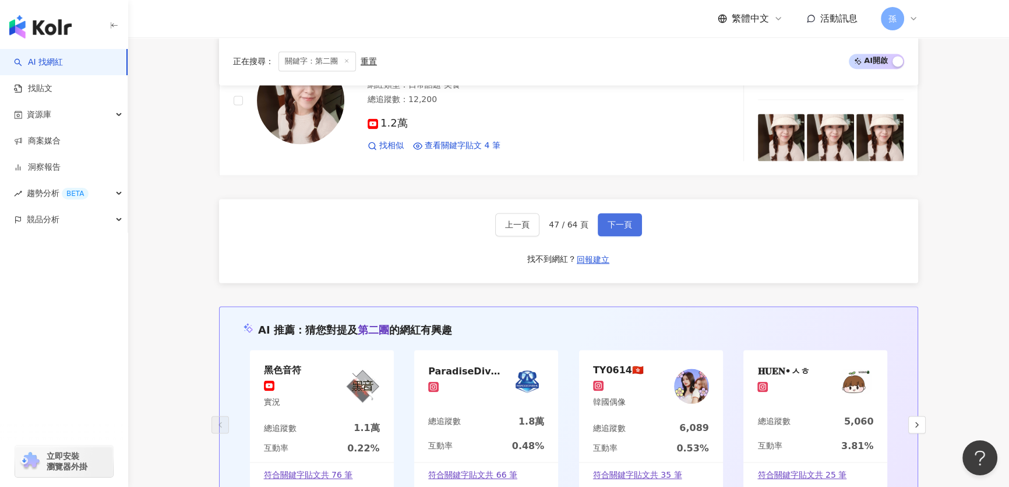
click at [626, 227] on span "下一頁" at bounding box center [620, 224] width 24 height 9
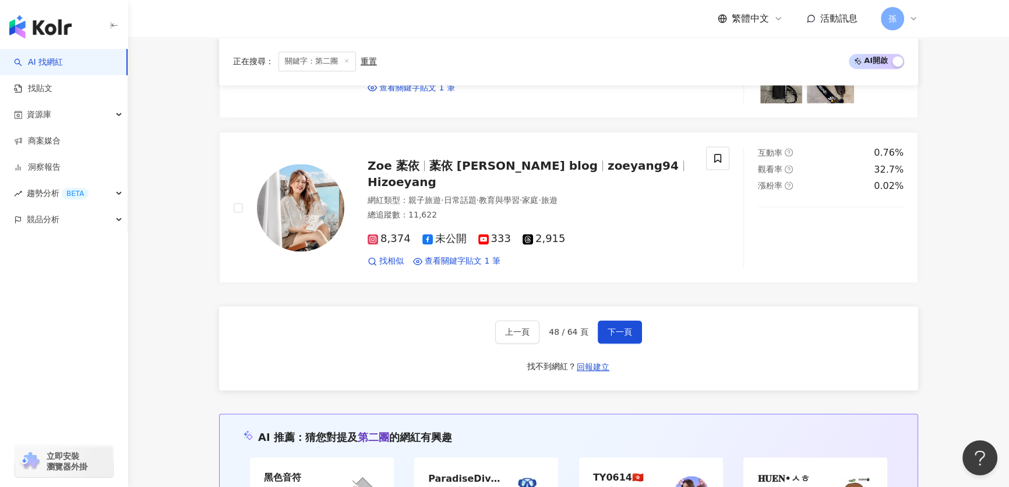
scroll to position [2170, 0]
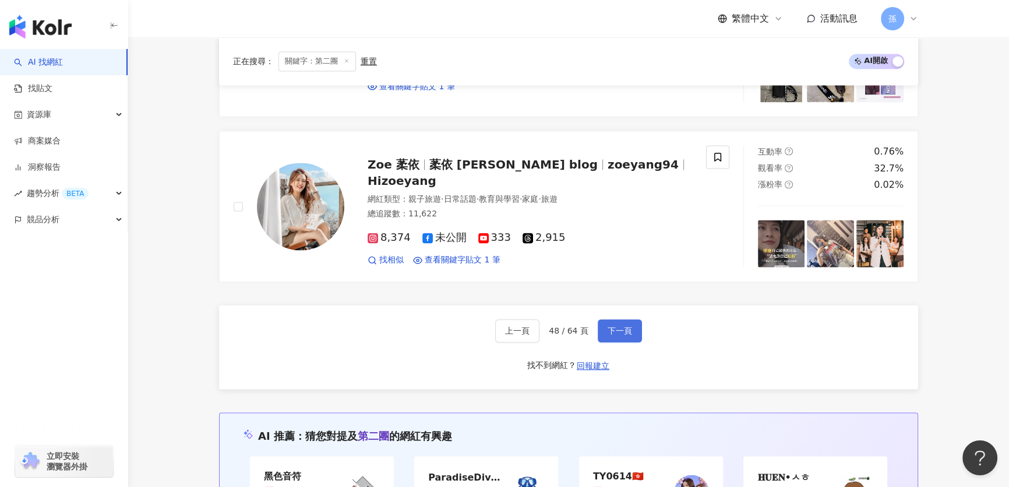
click at [630, 338] on button "下一頁" at bounding box center [620, 330] width 44 height 23
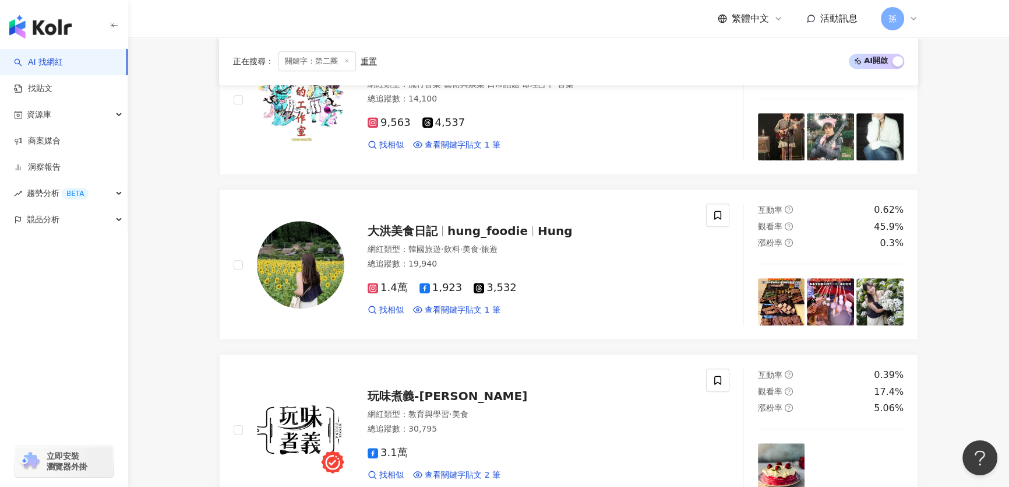
scroll to position [1111, 0]
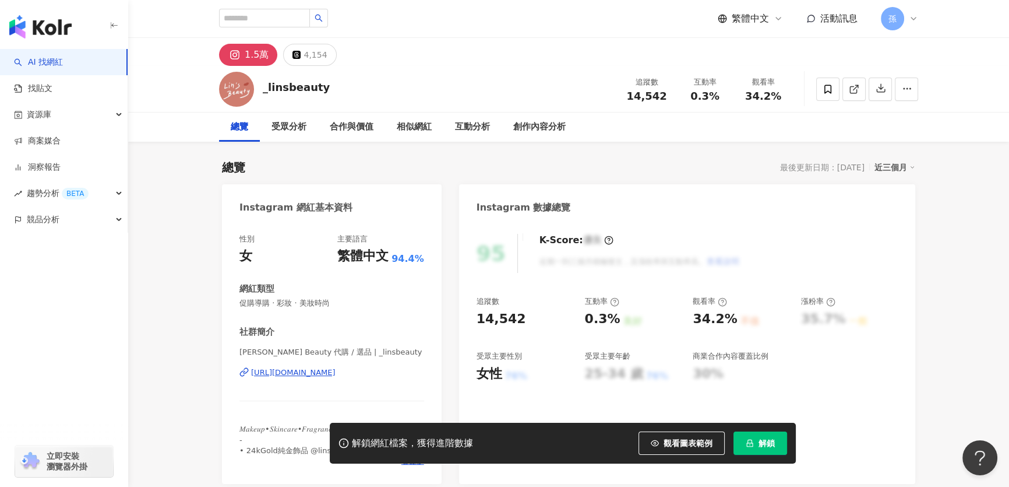
click at [329, 373] on div "https://www.instagram.com/_linsbeauty/" at bounding box center [293, 372] width 84 height 10
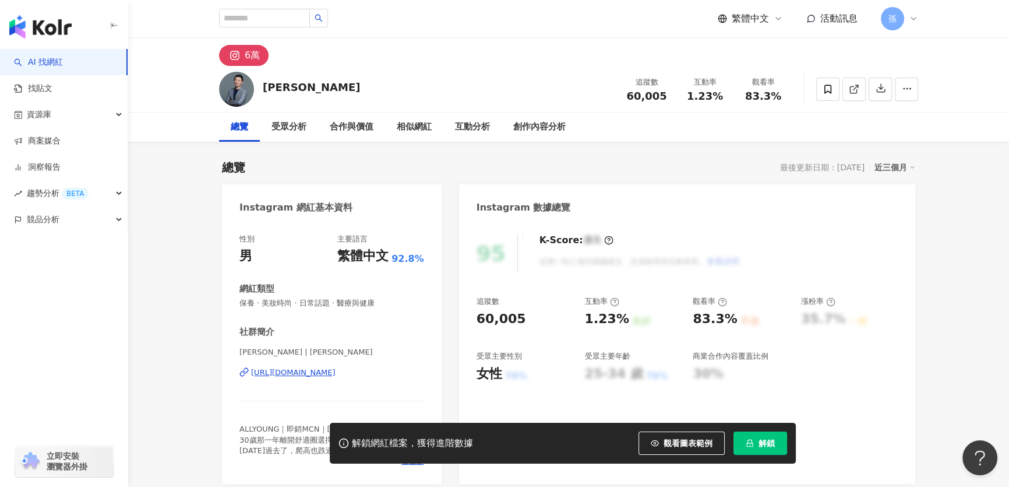
click at [336, 372] on div "https://www.instagram.com/allyoungceo/" at bounding box center [293, 372] width 84 height 10
click at [826, 87] on icon at bounding box center [828, 89] width 10 height 10
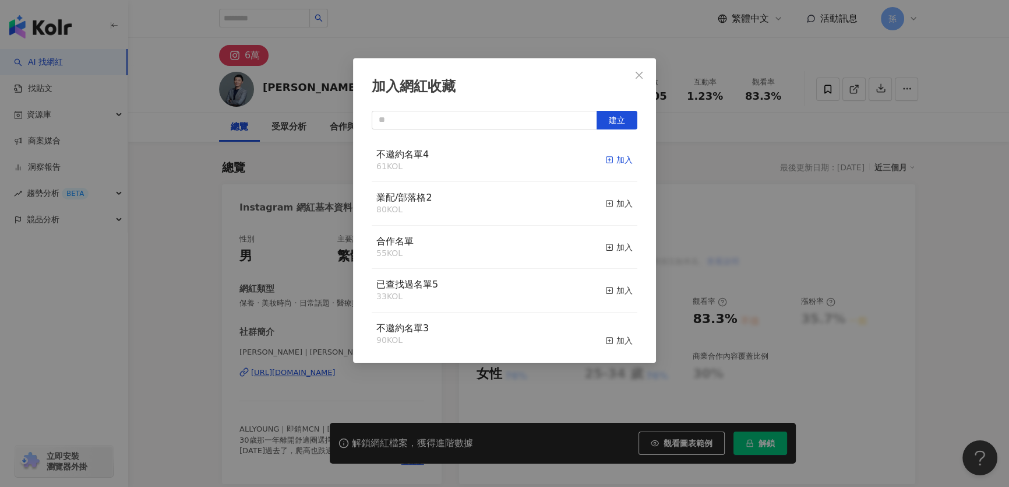
click at [614, 162] on div "加入" at bounding box center [618, 159] width 27 height 13
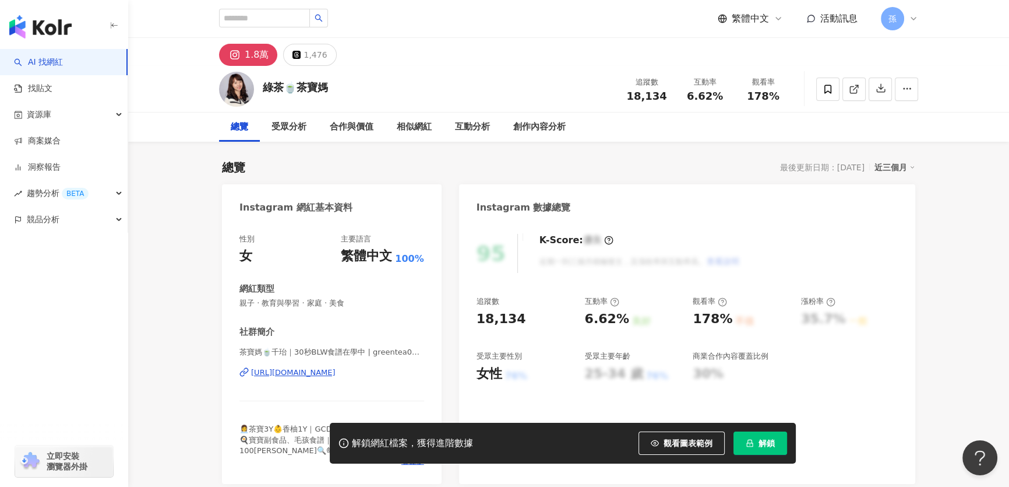
click at [336, 374] on div "https://www.instagram.com/greentea0124/" at bounding box center [293, 372] width 84 height 10
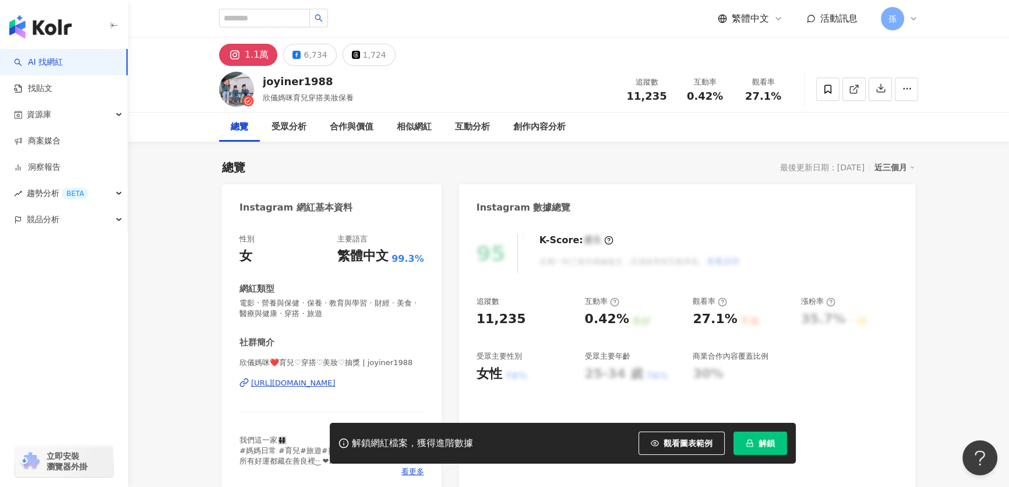
click at [336, 382] on div "https://www.instagram.com/joyiner1988/" at bounding box center [293, 383] width 84 height 10
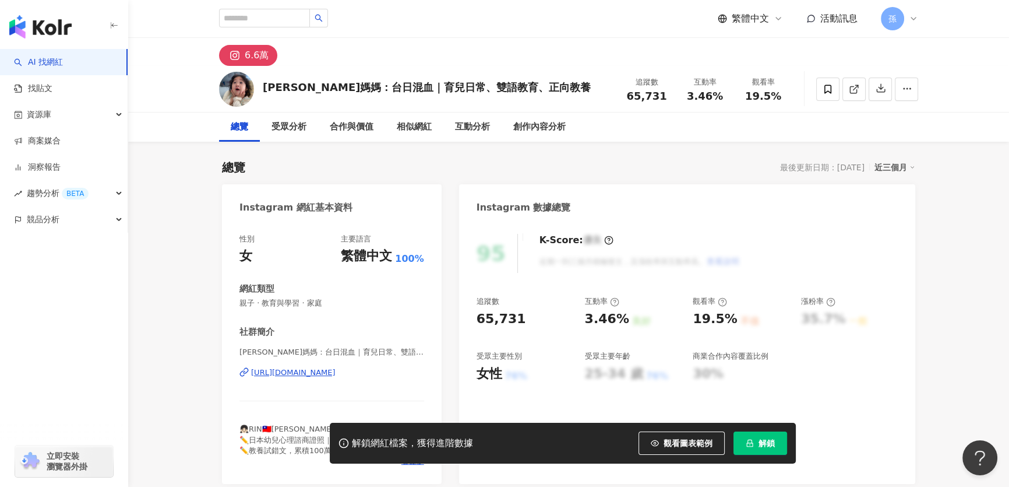
click at [323, 369] on div "https://www.instagram.com/shiyus_rin/" at bounding box center [293, 372] width 84 height 10
click at [821, 86] on span at bounding box center [827, 88] width 23 height 23
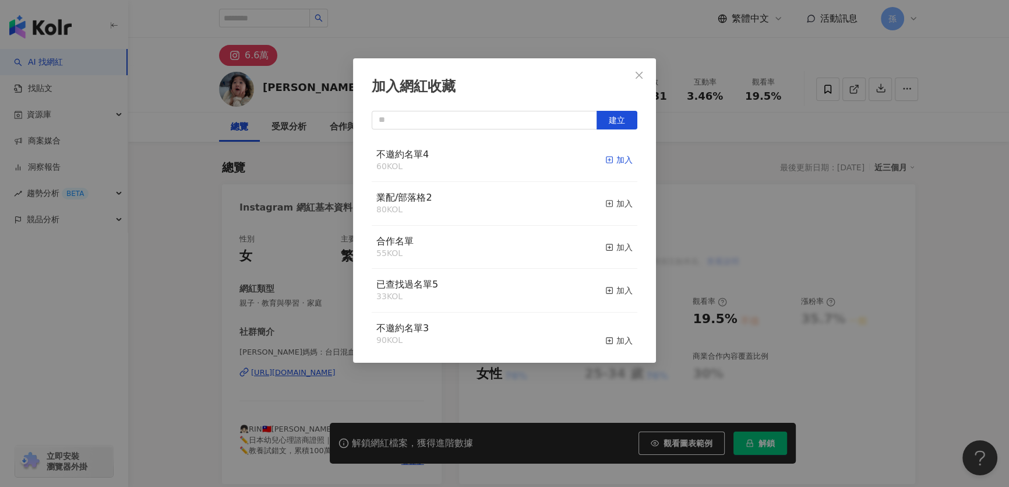
click at [611, 161] on div "加入" at bounding box center [618, 159] width 27 height 13
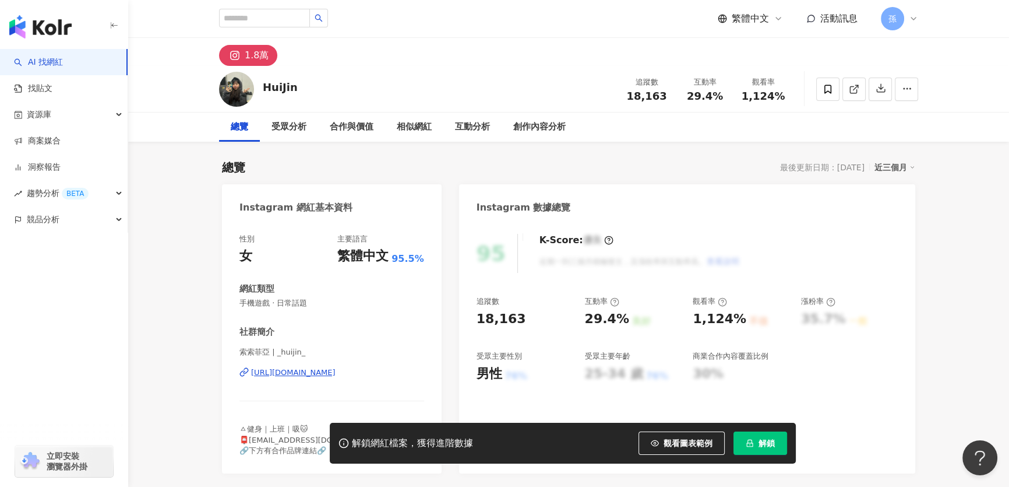
click at [326, 374] on div "https://www.instagram.com/_huijin_/" at bounding box center [293, 372] width 84 height 10
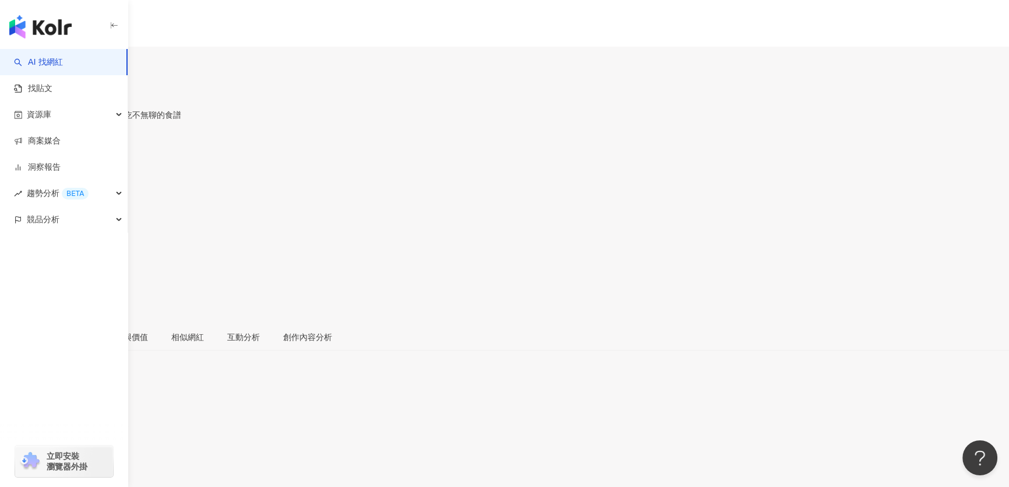
click at [103, 404] on div "[URL][DOMAIN_NAME]" at bounding box center [57, 408] width 91 height 9
click at [8, 253] on span at bounding box center [4, 257] width 8 height 9
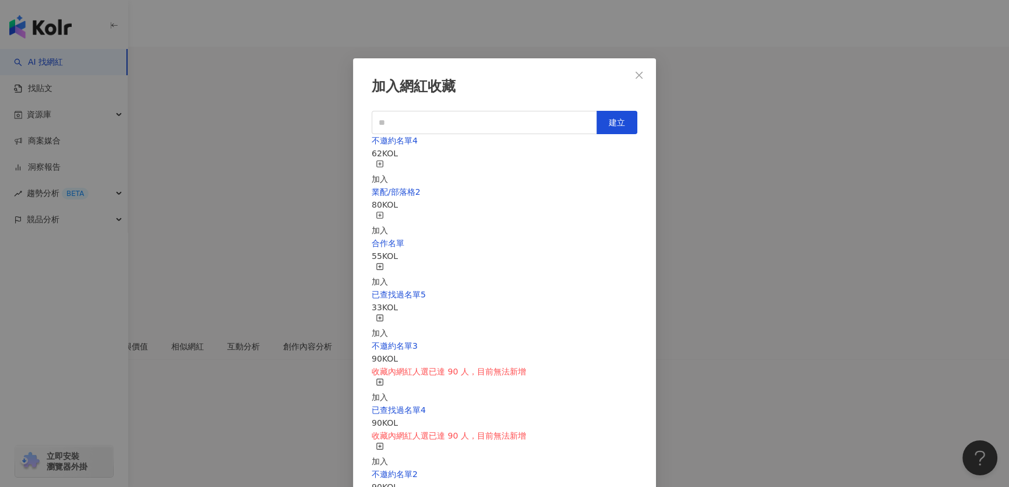
click at [388, 160] on div "加入" at bounding box center [380, 173] width 16 height 26
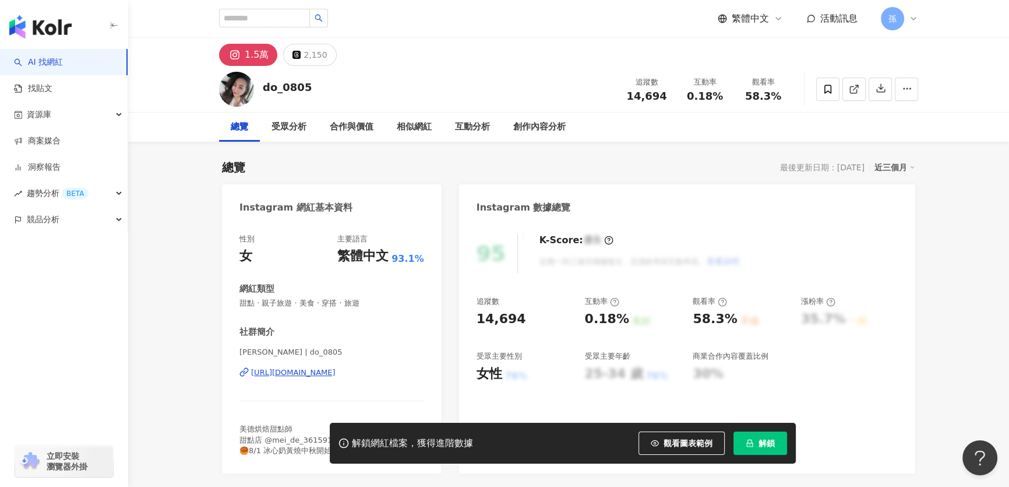
click at [336, 373] on div "https://www.instagram.com/do_0805/" at bounding box center [293, 372] width 84 height 10
click at [835, 89] on span at bounding box center [827, 88] width 23 height 23
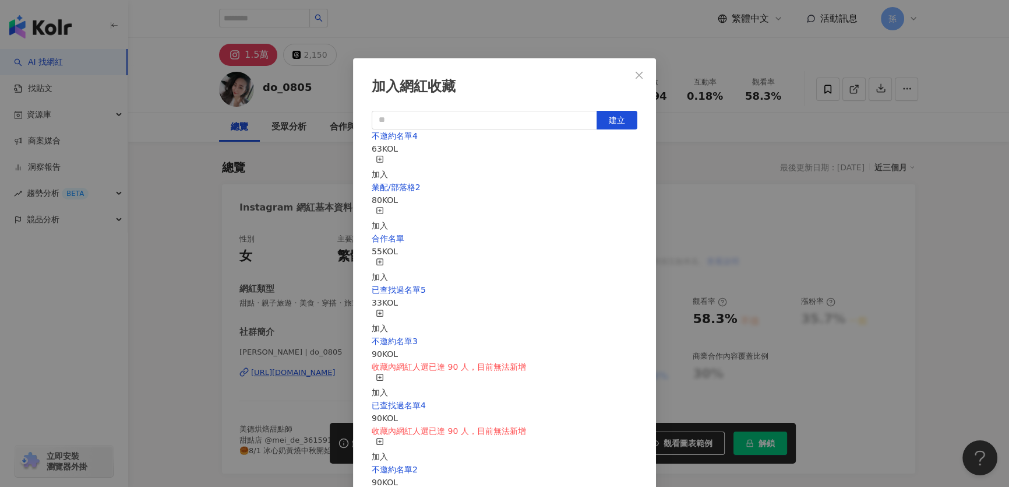
click at [388, 160] on div "加入" at bounding box center [380, 168] width 16 height 26
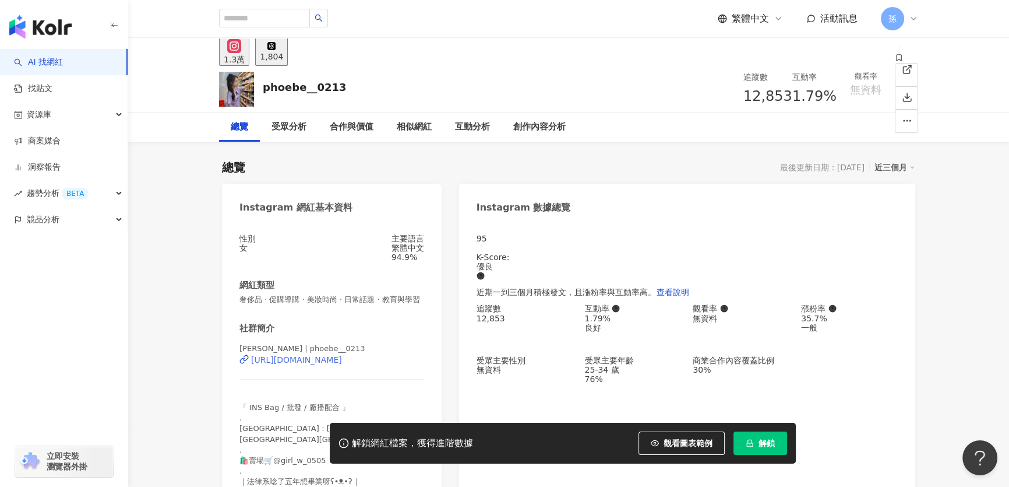
click at [316, 364] on div "[URL][DOMAIN_NAME]" at bounding box center [296, 359] width 91 height 9
click at [895, 64] on span at bounding box center [899, 58] width 8 height 9
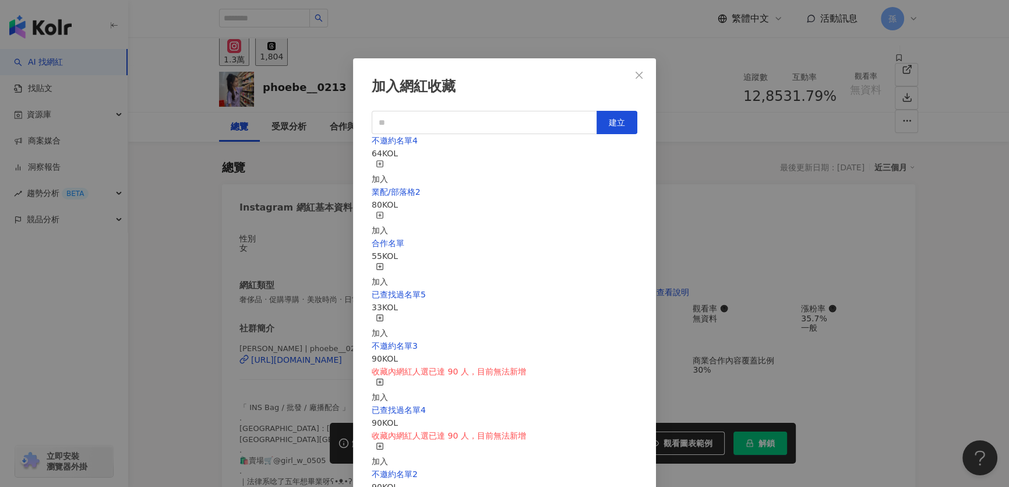
click at [384, 162] on icon "button" at bounding box center [380, 164] width 8 height 8
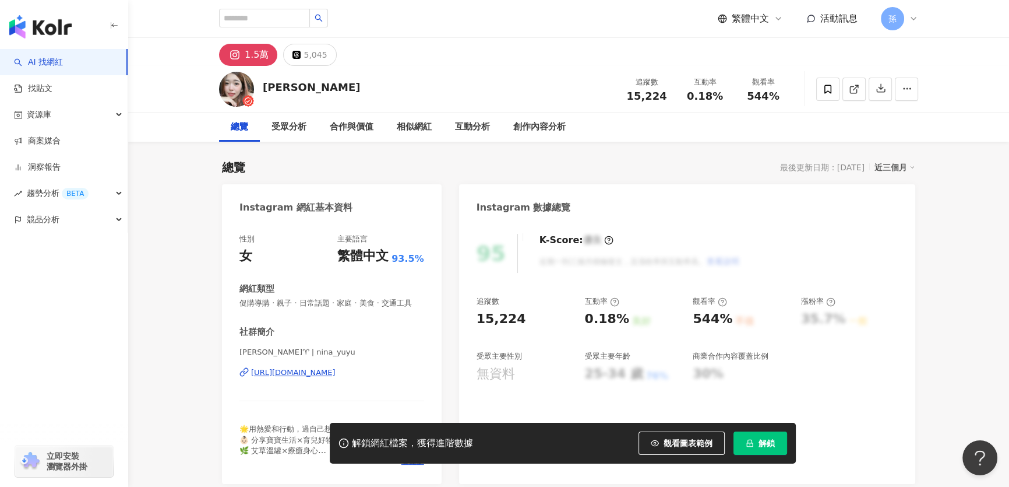
click at [336, 378] on div "https://www.instagram.com/nina_yuyu/" at bounding box center [293, 372] width 84 height 10
click at [828, 90] on icon at bounding box center [828, 89] width 10 height 10
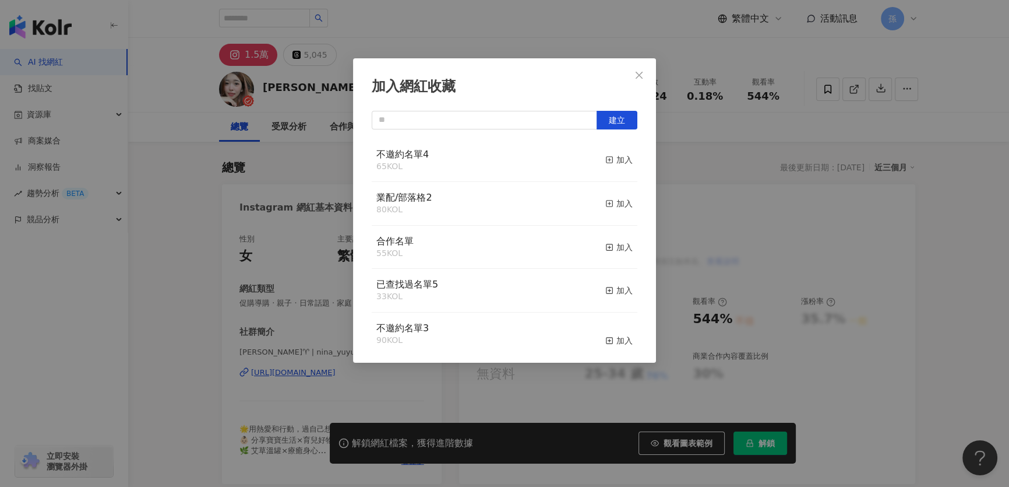
click at [610, 152] on button "加入" at bounding box center [618, 160] width 27 height 24
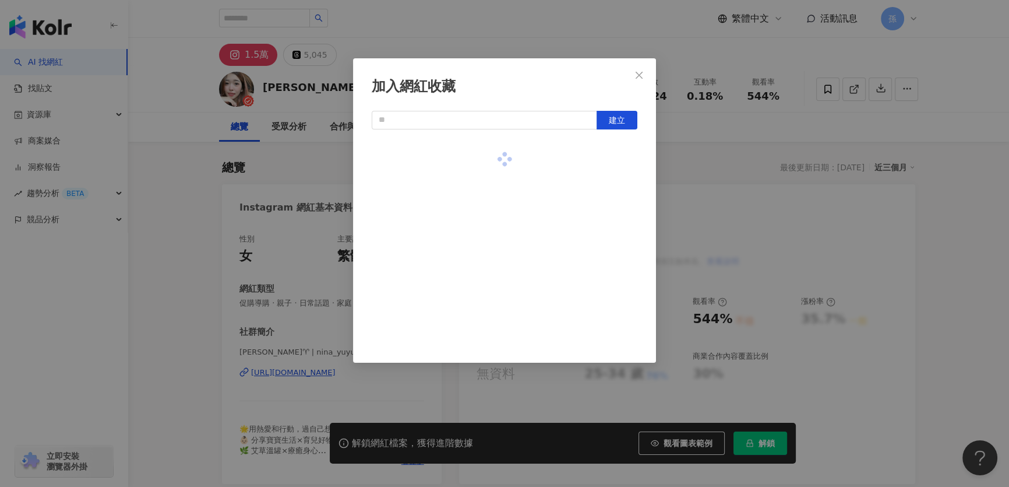
click at [608, 157] on div at bounding box center [505, 159] width 266 height 41
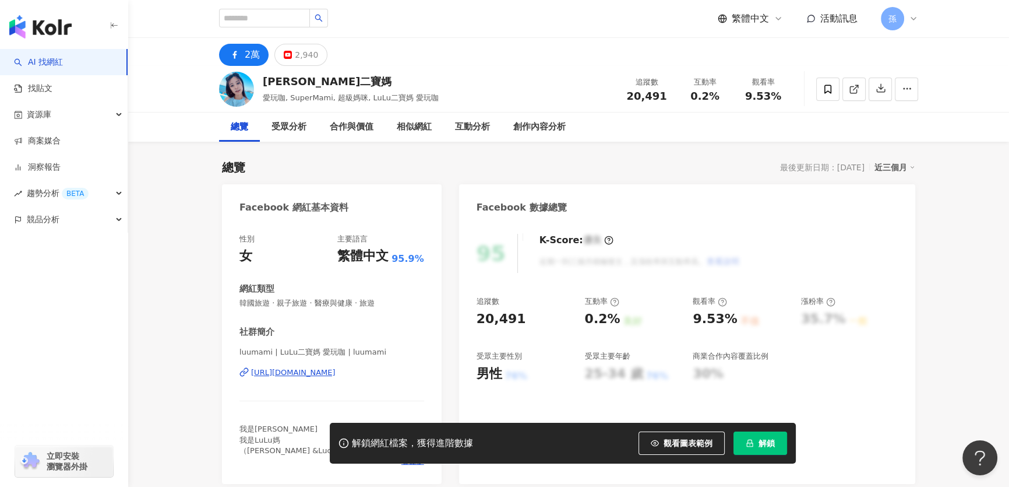
click at [336, 376] on div "https://www.facebook.com/387288884677248" at bounding box center [293, 372] width 84 height 10
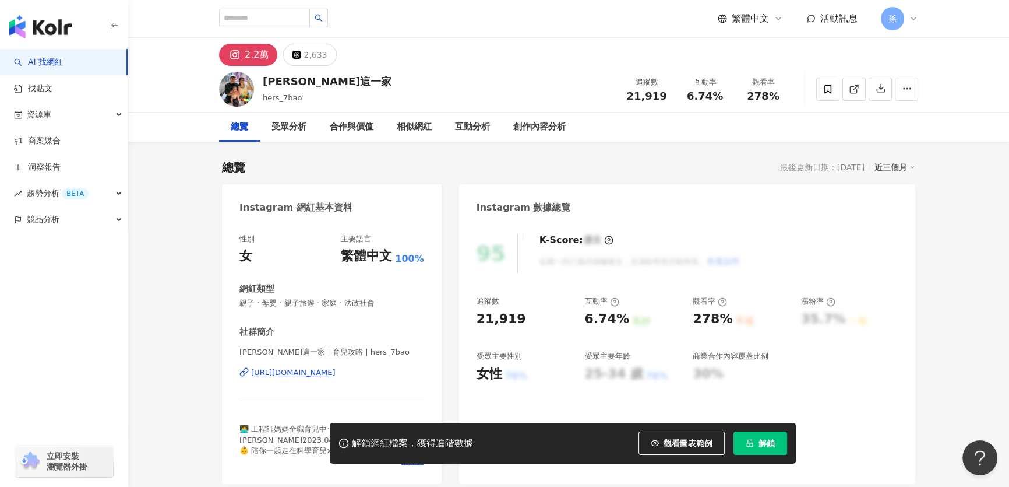
click at [336, 374] on div "[URL][DOMAIN_NAME]" at bounding box center [293, 372] width 84 height 10
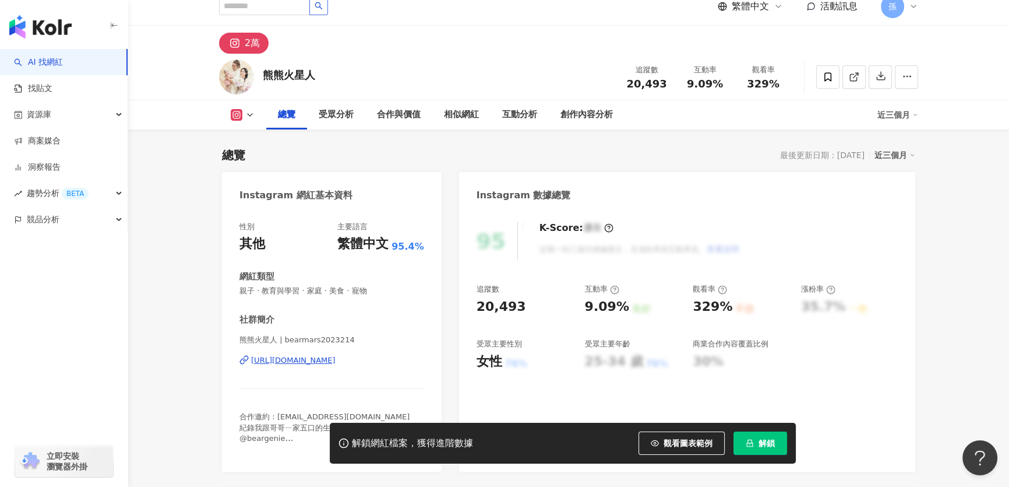
scroll to position [105, 0]
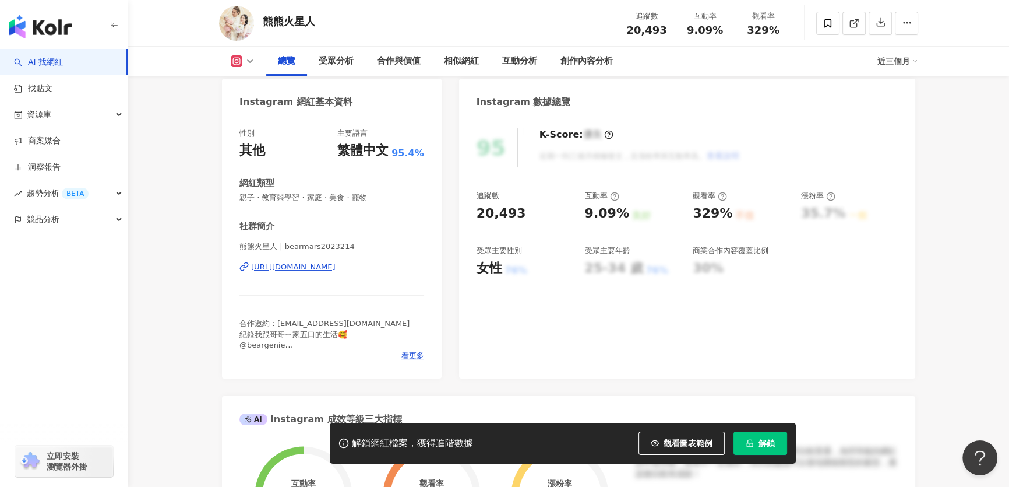
click at [336, 266] on div "[URL][DOMAIN_NAME]" at bounding box center [293, 267] width 84 height 10
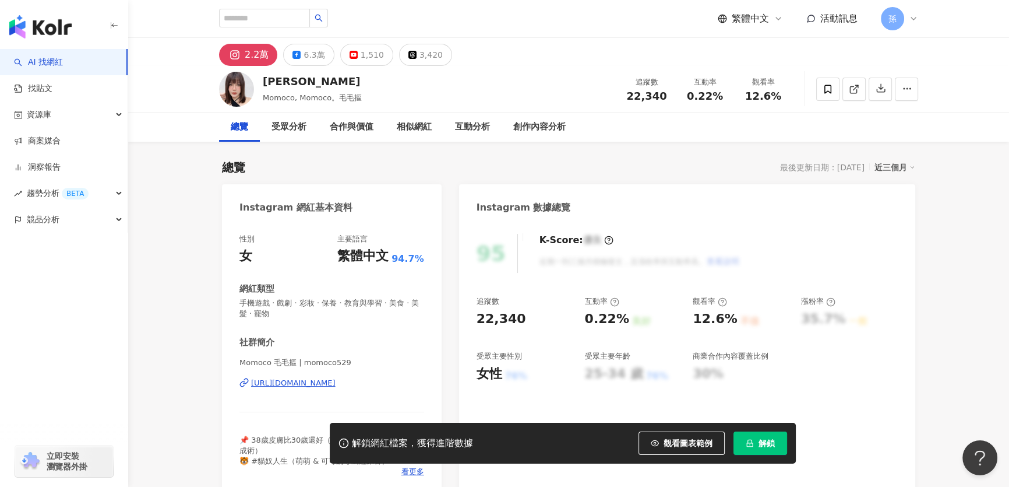
click at [336, 385] on div "https://www.instagram.com/momoco529/" at bounding box center [293, 383] width 84 height 10
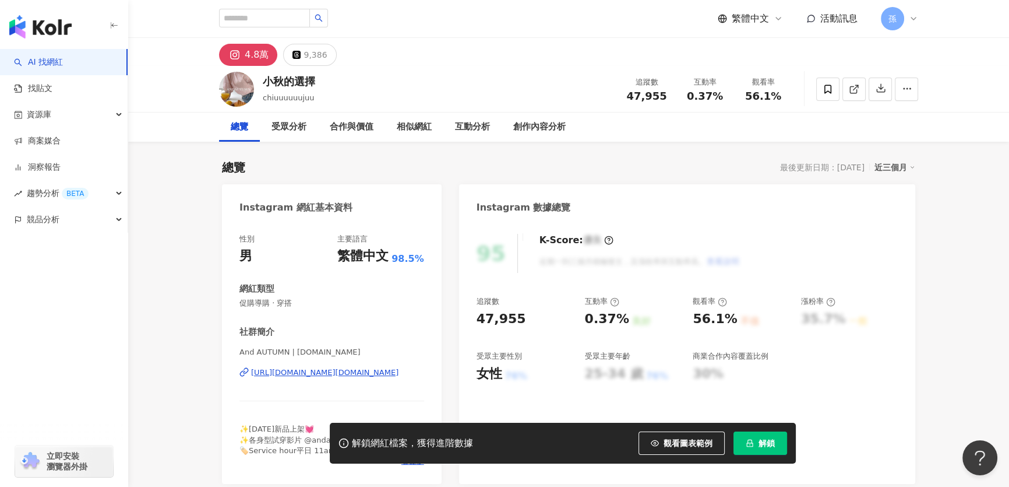
click at [399, 374] on div "https://www.instagram.com/andautumn.shop/" at bounding box center [324, 372] width 147 height 10
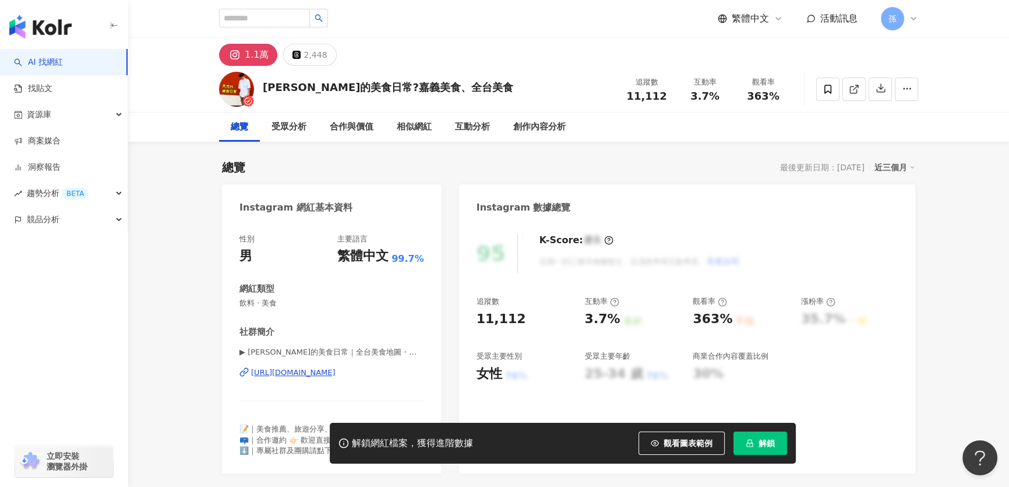
click at [325, 373] on div "https://www.instagram.com/_marksfood_/" at bounding box center [293, 372] width 84 height 10
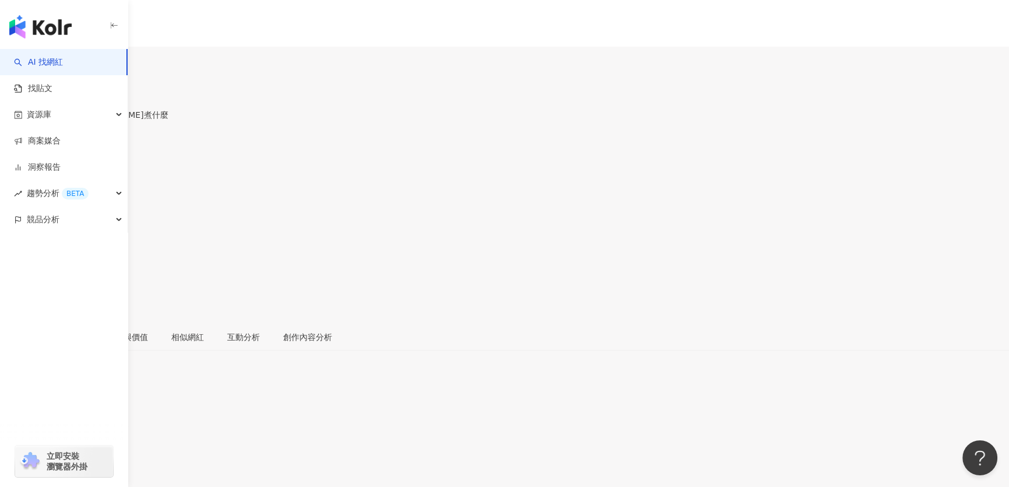
click at [8, 244] on span at bounding box center [4, 248] width 8 height 9
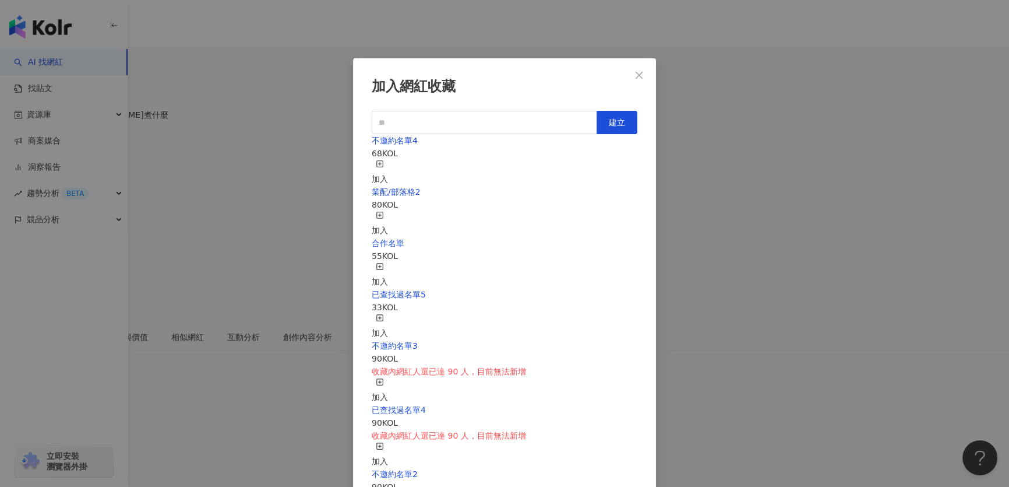
click at [382, 164] on line "button" at bounding box center [380, 164] width 3 height 0
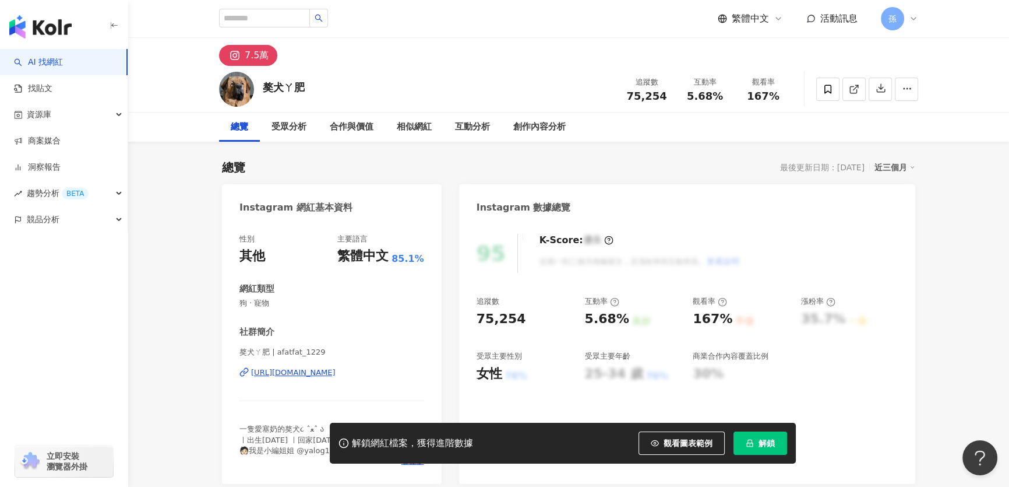
click at [336, 375] on div "[URL][DOMAIN_NAME]" at bounding box center [293, 372] width 84 height 10
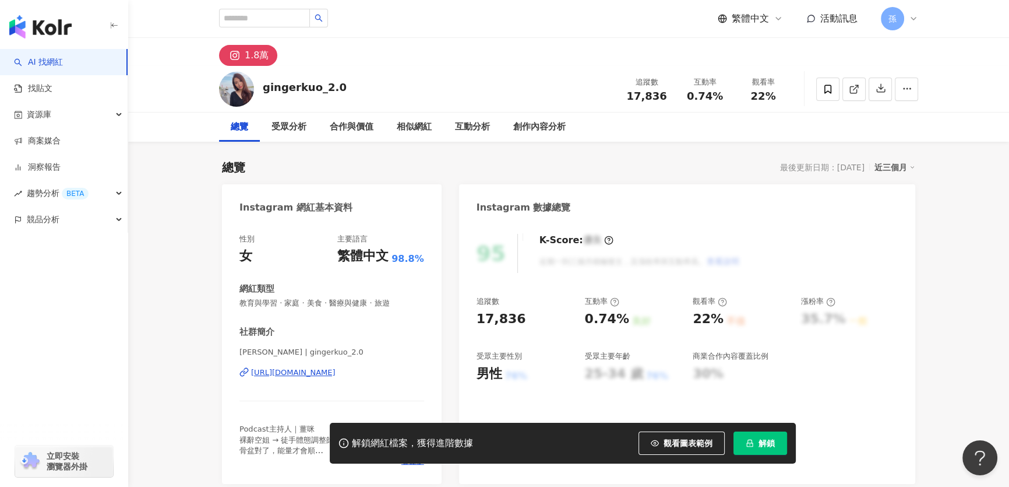
click at [336, 376] on div "[URL][DOMAIN_NAME]" at bounding box center [293, 372] width 84 height 10
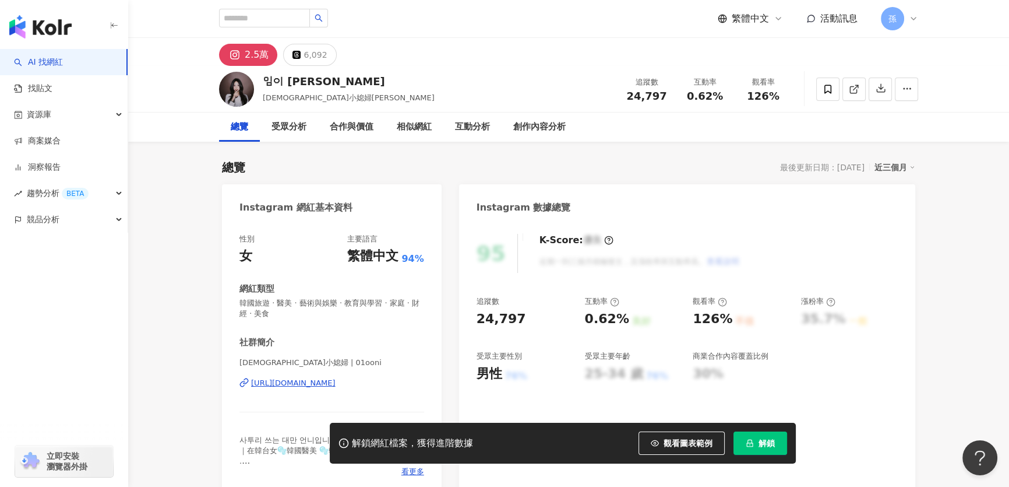
click at [309, 384] on div "https://www.instagram.com/01ooni/" at bounding box center [293, 383] width 84 height 10
click at [830, 97] on span at bounding box center [827, 88] width 23 height 23
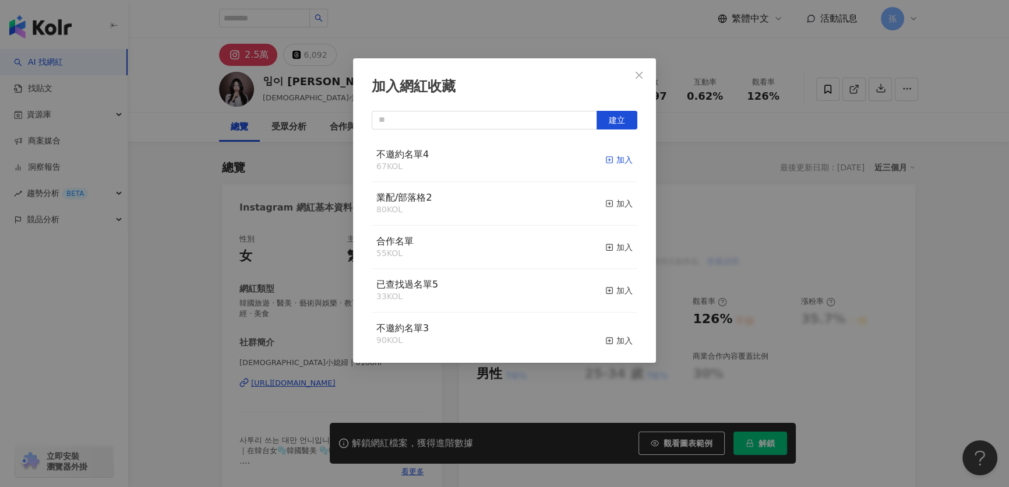
click at [611, 158] on div "加入" at bounding box center [618, 159] width 27 height 13
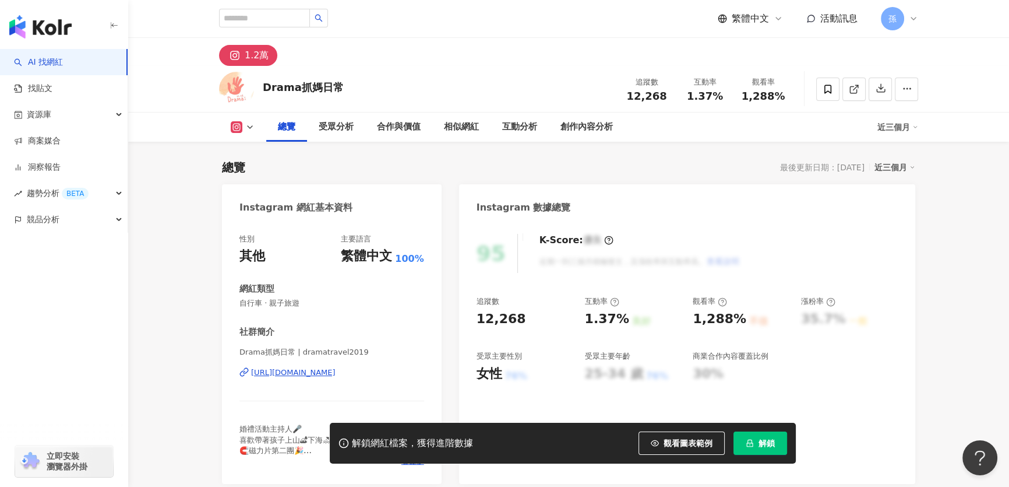
click at [336, 367] on div "[URL][DOMAIN_NAME]" at bounding box center [293, 372] width 84 height 10
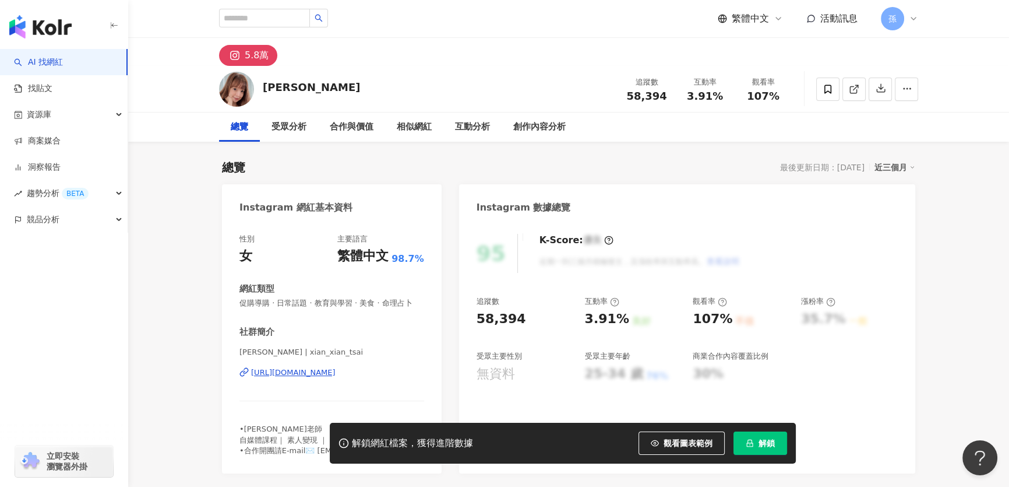
scroll to position [212, 0]
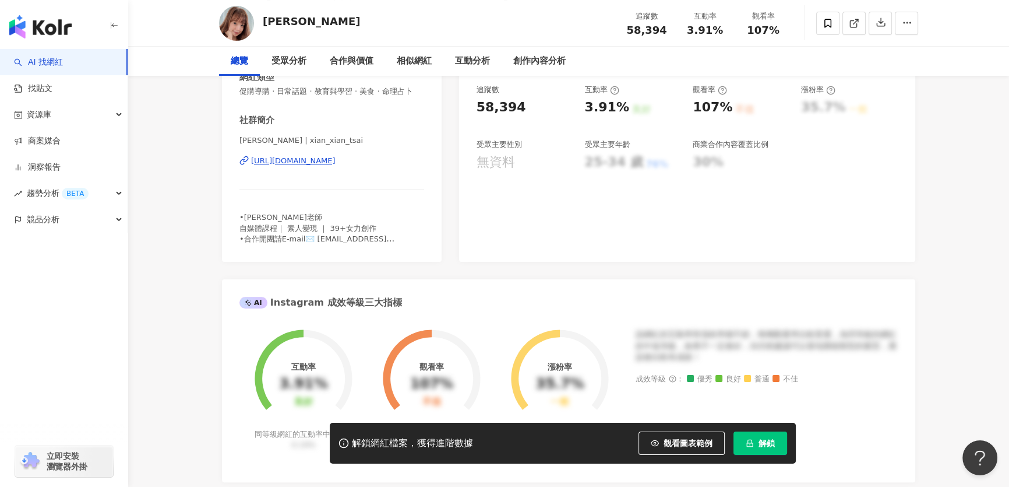
click at [336, 166] on div "https://www.instagram.com/xian_xian_tsai/" at bounding box center [293, 161] width 84 height 10
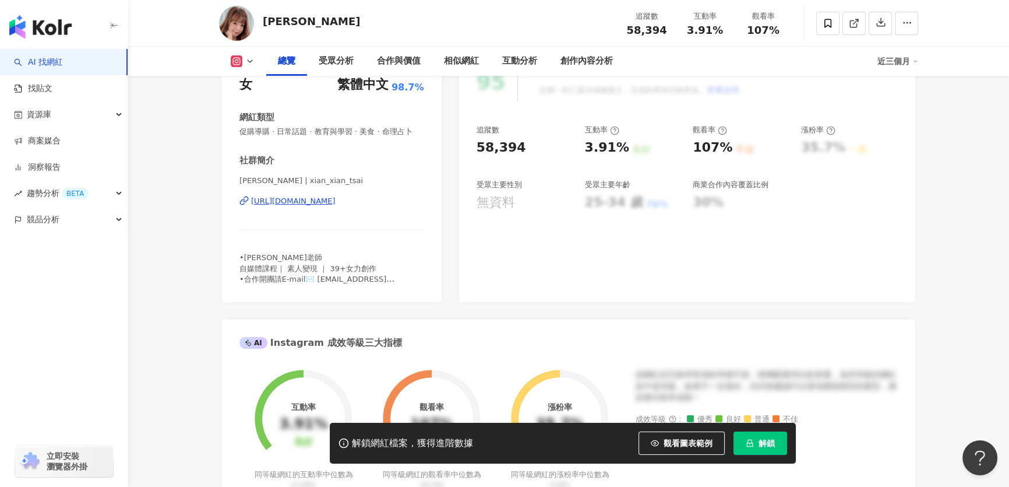
scroll to position [0, 0]
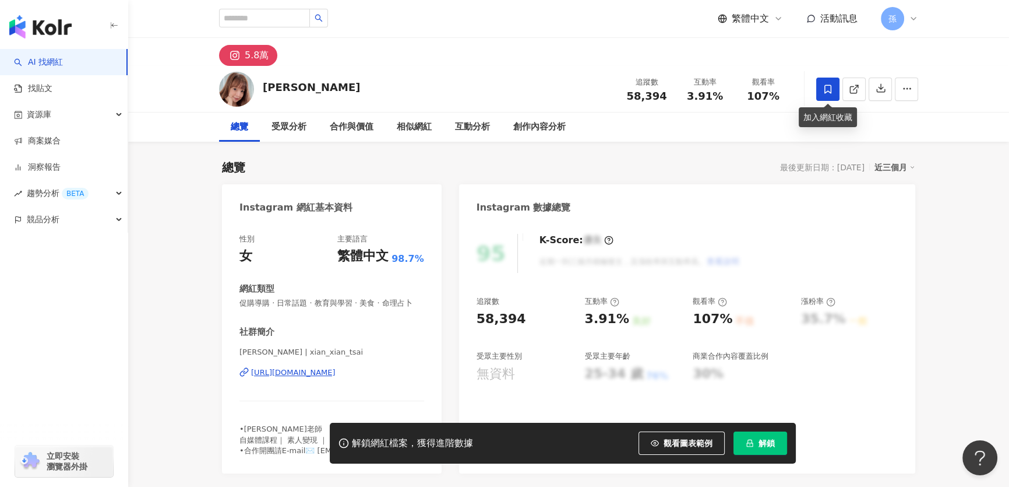
click at [822, 88] on span at bounding box center [827, 88] width 23 height 23
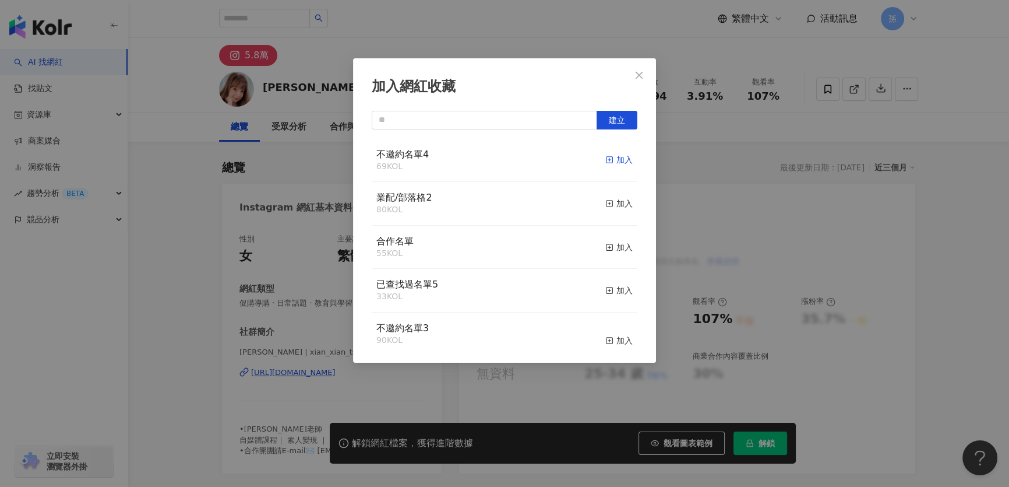
click at [608, 163] on div "加入" at bounding box center [618, 159] width 27 height 13
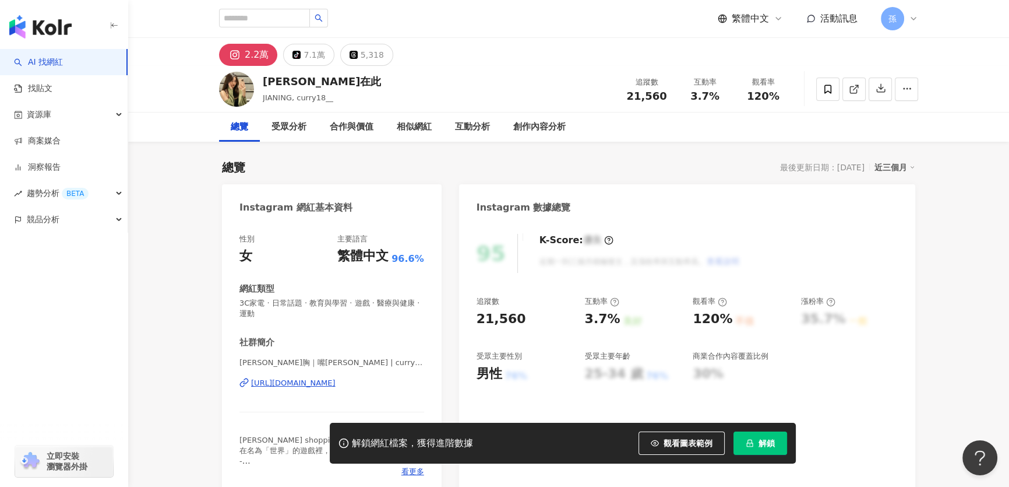
drag, startPoint x: 1016, startPoint y: 13, endPoint x: 329, endPoint y: 384, distance: 781.4
click at [329, 384] on div "https://www.instagram.com/curry18__/" at bounding box center [293, 383] width 84 height 10
click at [336, 383] on div "https://www.instagram.com/curry18__/" at bounding box center [293, 383] width 84 height 10
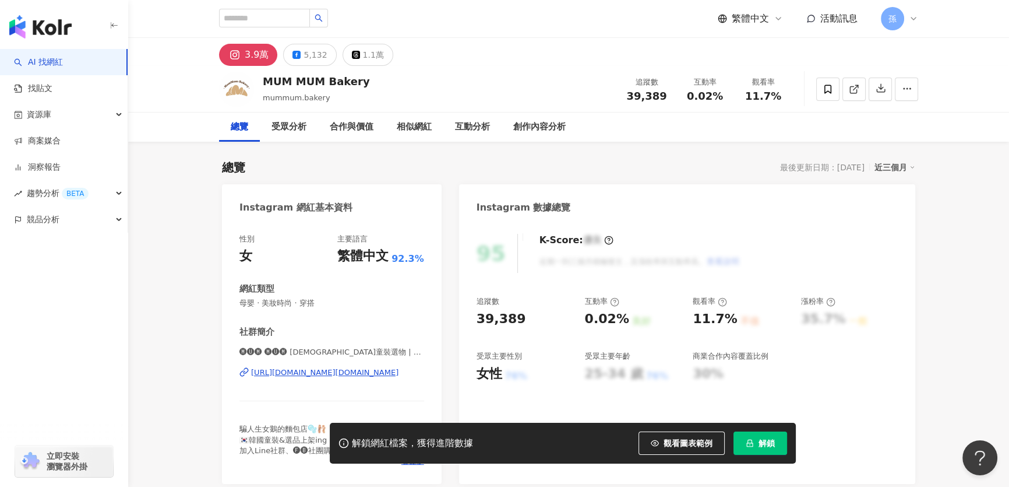
click at [357, 372] on div "https://www.instagram.com/mummum.bakery/" at bounding box center [324, 372] width 147 height 10
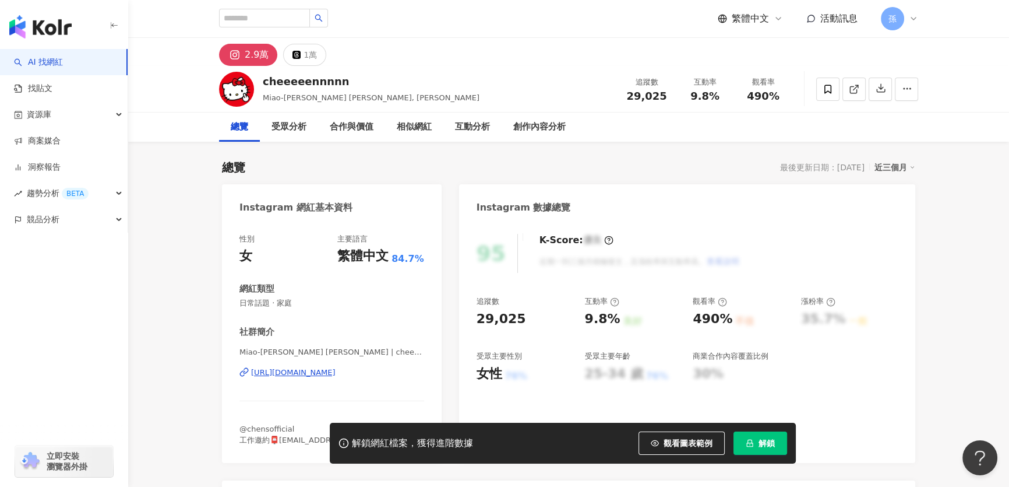
click at [295, 372] on div "https://www.instagram.com/cheeeeennnnn/" at bounding box center [293, 372] width 84 height 10
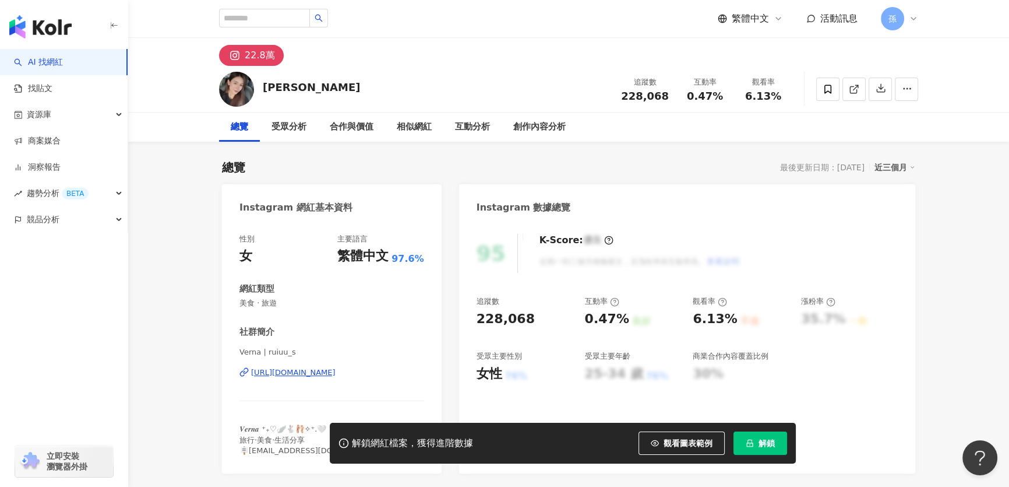
click at [336, 373] on div "https://www.instagram.com/ruiuu_s/" at bounding box center [293, 372] width 84 height 10
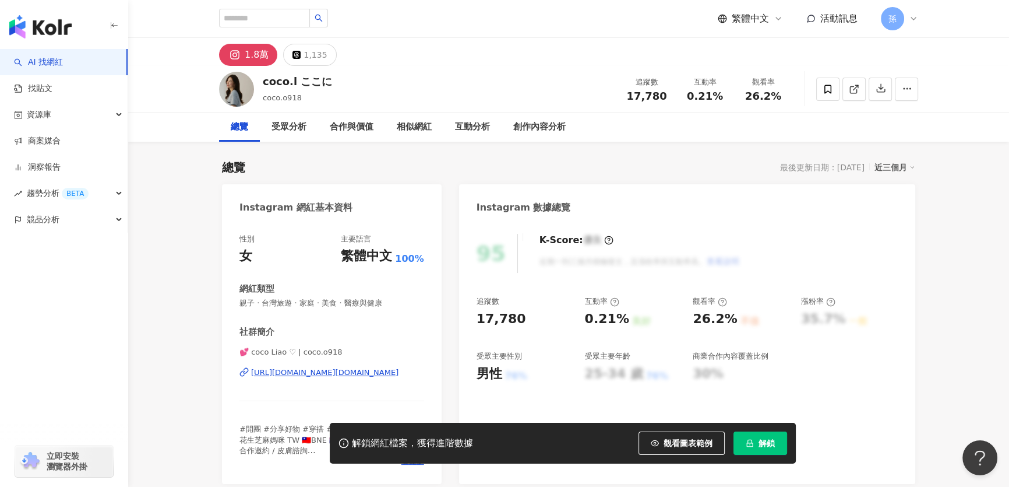
click at [279, 369] on div "https://www.instagram.com/coco.o918/" at bounding box center [324, 372] width 147 height 10
click at [365, 374] on div "https://www.instagram.com/coco.o918/" at bounding box center [324, 372] width 147 height 10
click at [357, 373] on div "https://www.instagram.com/coco.o918/" at bounding box center [324, 372] width 147 height 10
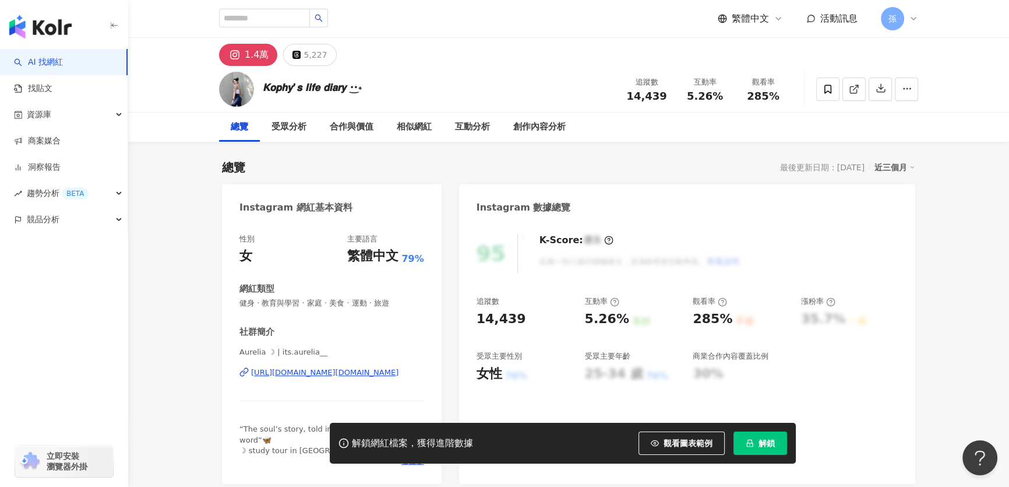
click at [286, 371] on div "https://www.instagram.com/its.aurelia__/" at bounding box center [324, 372] width 147 height 10
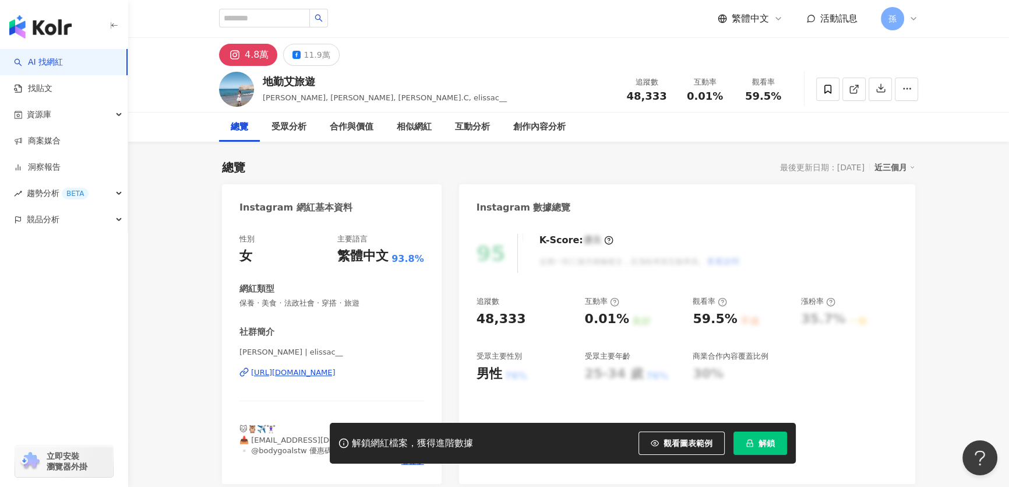
click at [295, 373] on div "https://www.instagram.com/elissac__/" at bounding box center [293, 372] width 84 height 10
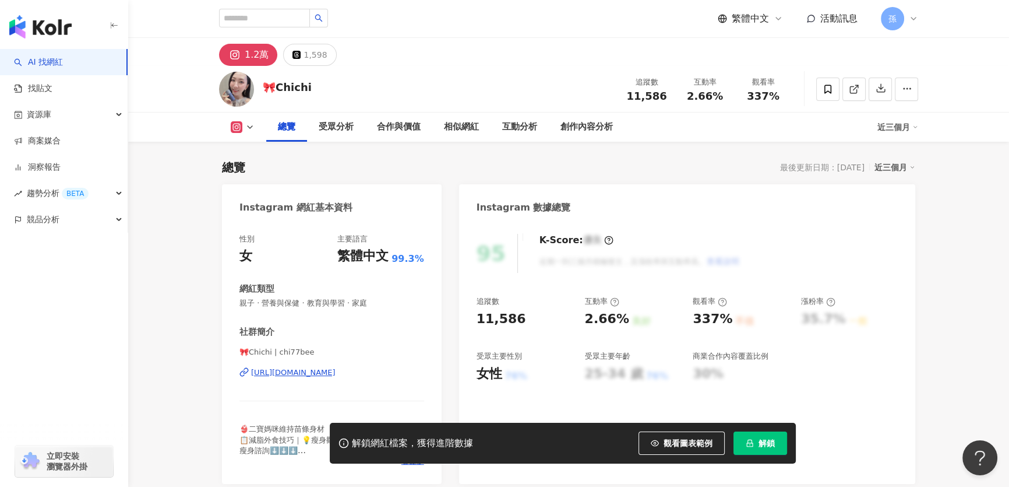
click at [283, 375] on div "[URL][DOMAIN_NAME]" at bounding box center [293, 372] width 84 height 10
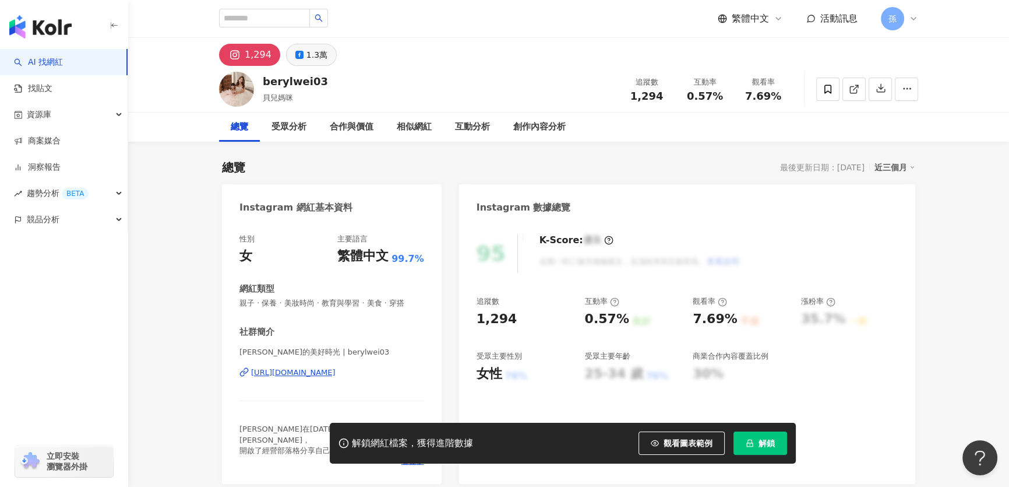
click at [316, 55] on div "1.3萬" at bounding box center [317, 55] width 21 height 16
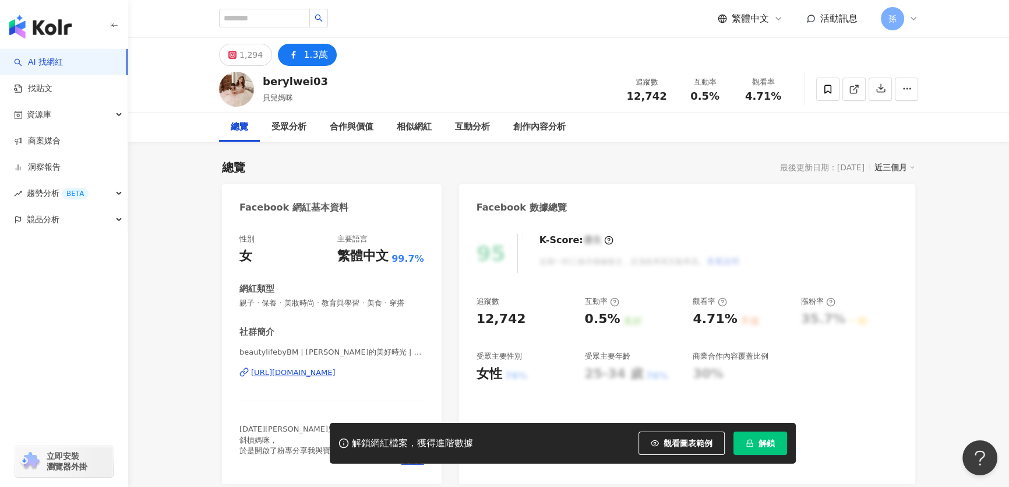
click at [336, 372] on div "https://www.facebook.com/622673191261631" at bounding box center [293, 372] width 84 height 10
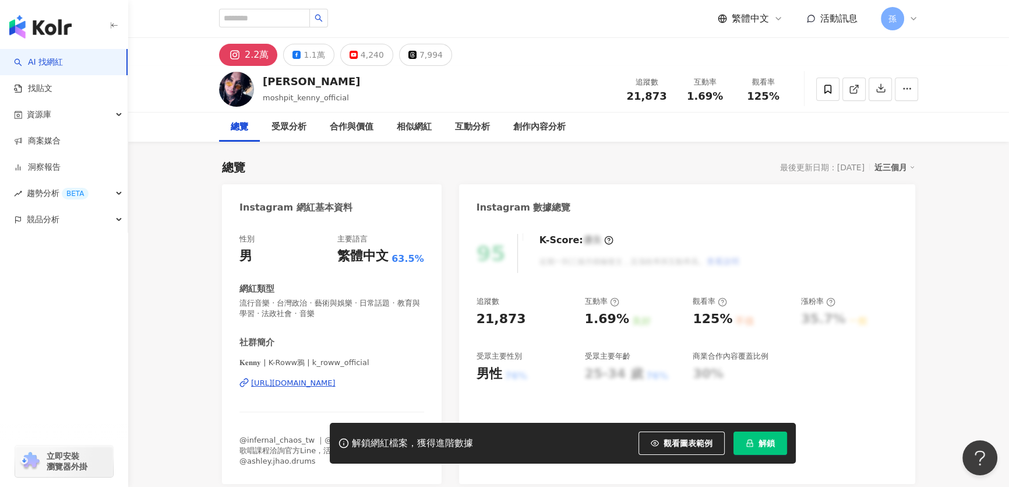
click at [291, 378] on div "https://www.instagram.com/k_roww_official/" at bounding box center [293, 383] width 84 height 10
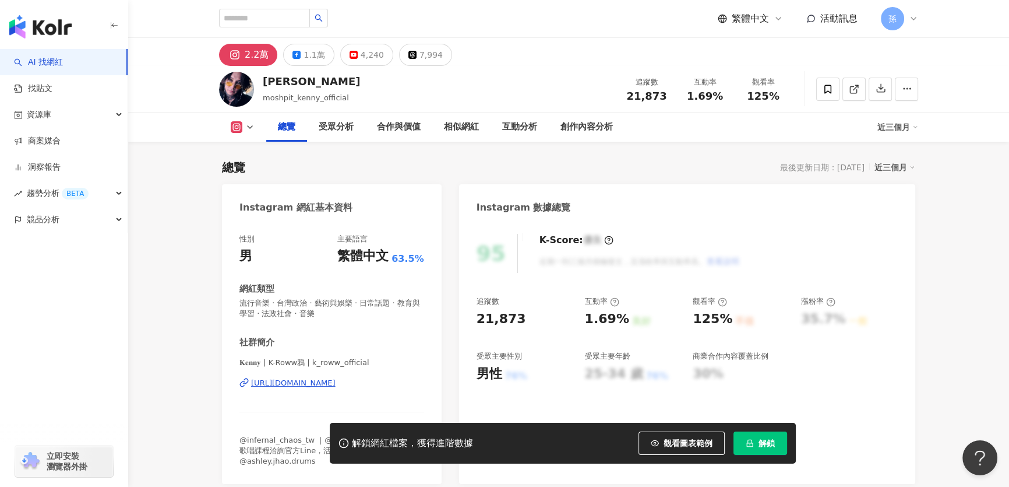
scroll to position [105, 0]
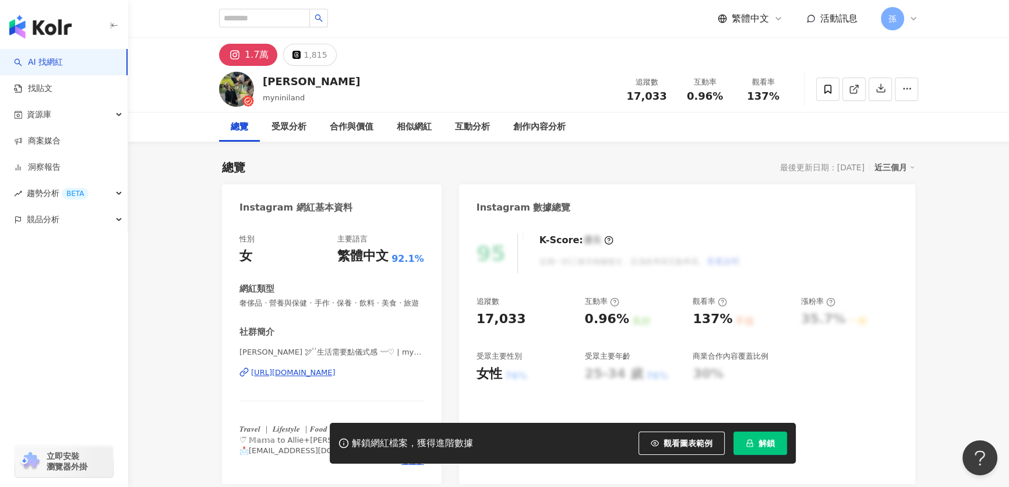
click at [276, 378] on div "https://www.instagram.com/myniniland/" at bounding box center [293, 372] width 84 height 10
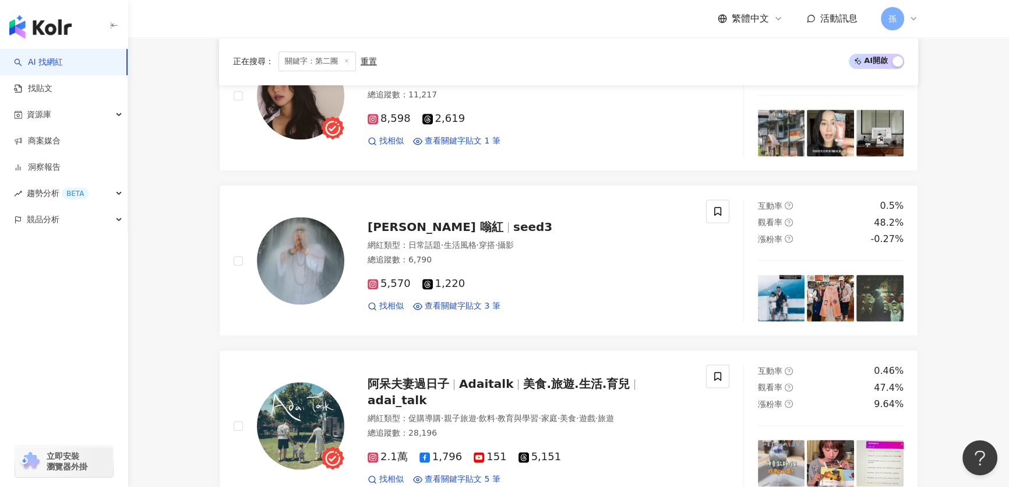
scroll to position [2117, 0]
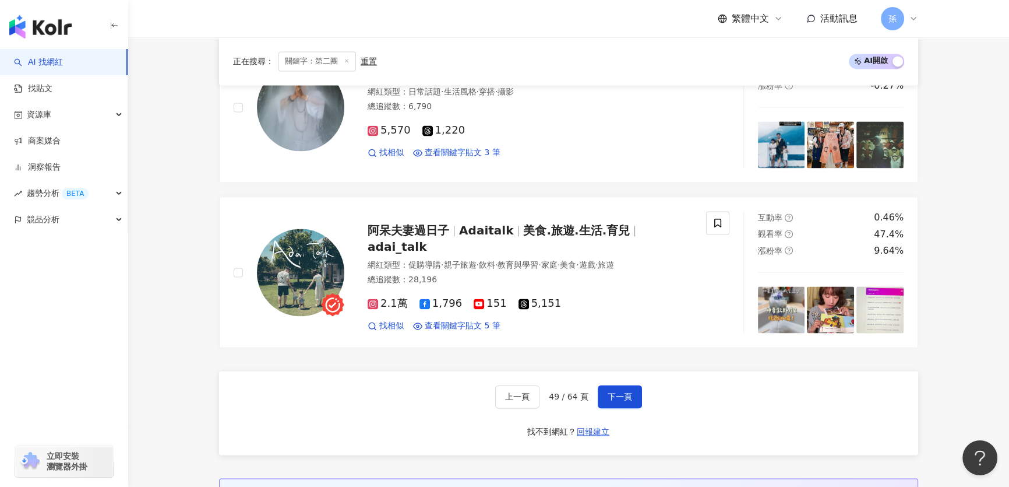
drag, startPoint x: 619, startPoint y: 393, endPoint x: 569, endPoint y: 392, distance: 50.7
click at [619, 393] on span "下一頁" at bounding box center [620, 396] width 24 height 9
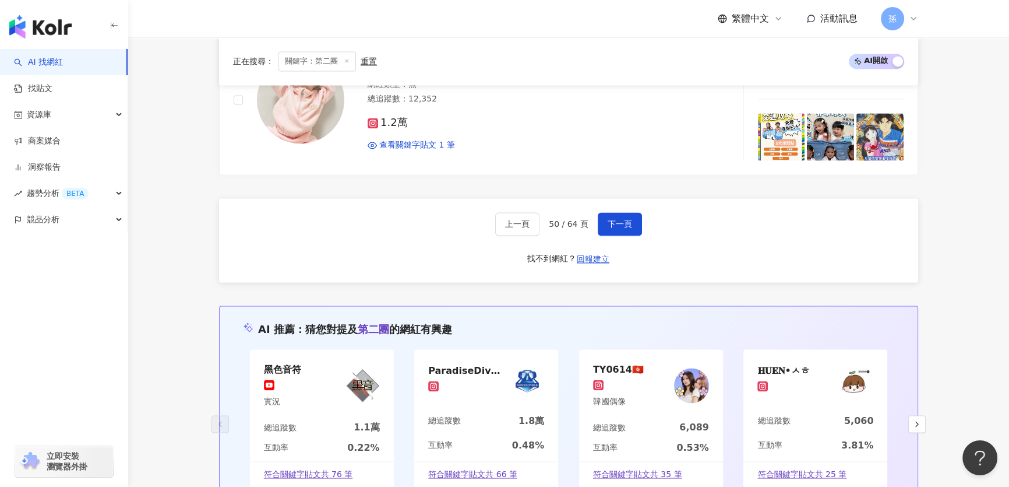
scroll to position [2276, 0]
click at [609, 229] on span "下一頁" at bounding box center [620, 224] width 24 height 9
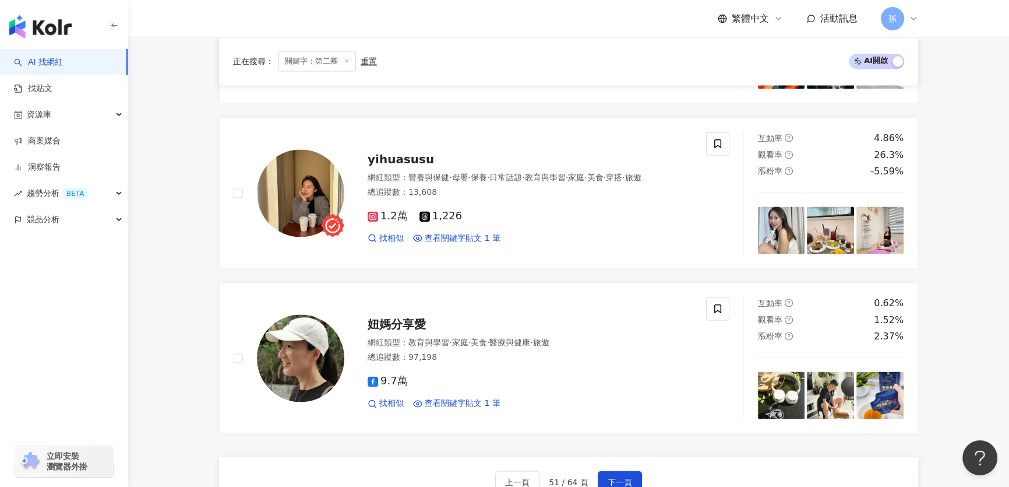
scroll to position [2170, 0]
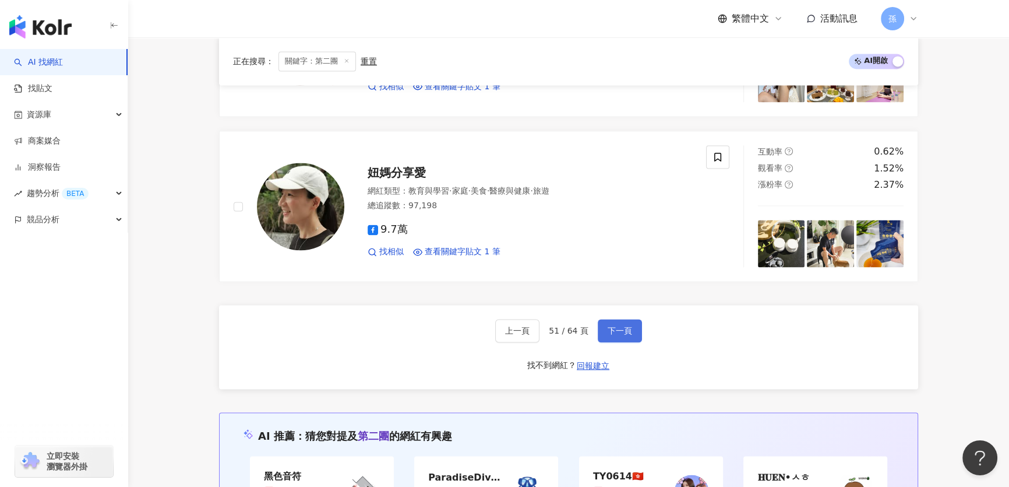
click at [600, 335] on button "下一頁" at bounding box center [620, 330] width 44 height 23
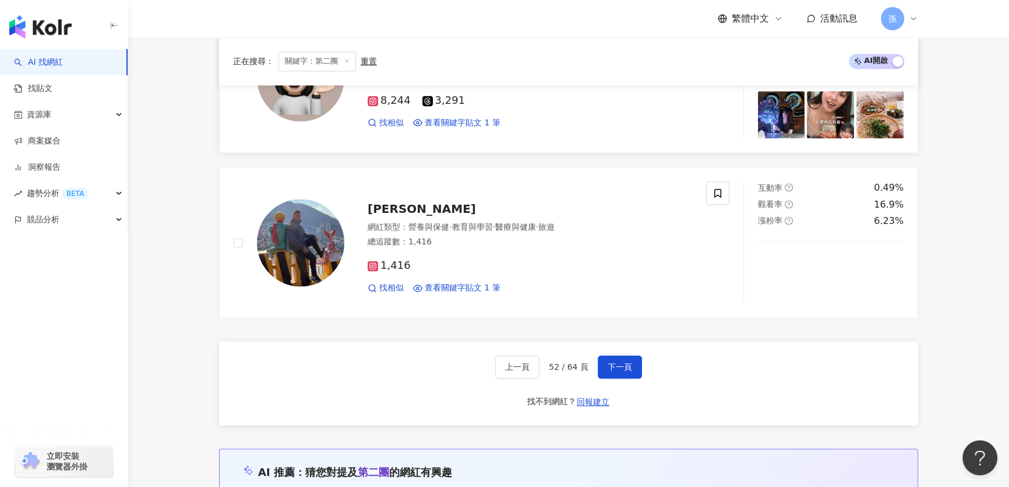
scroll to position [2276, 0]
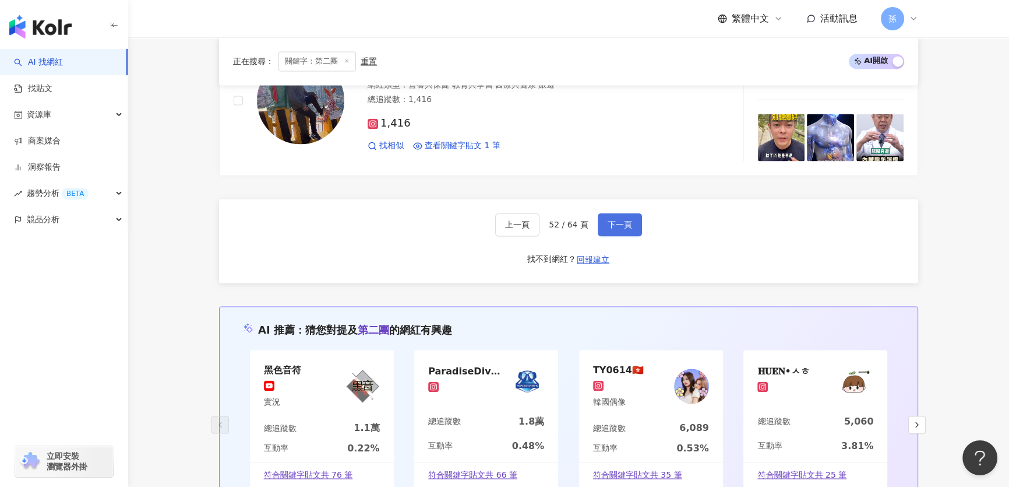
click at [612, 229] on span "下一頁" at bounding box center [620, 224] width 24 height 9
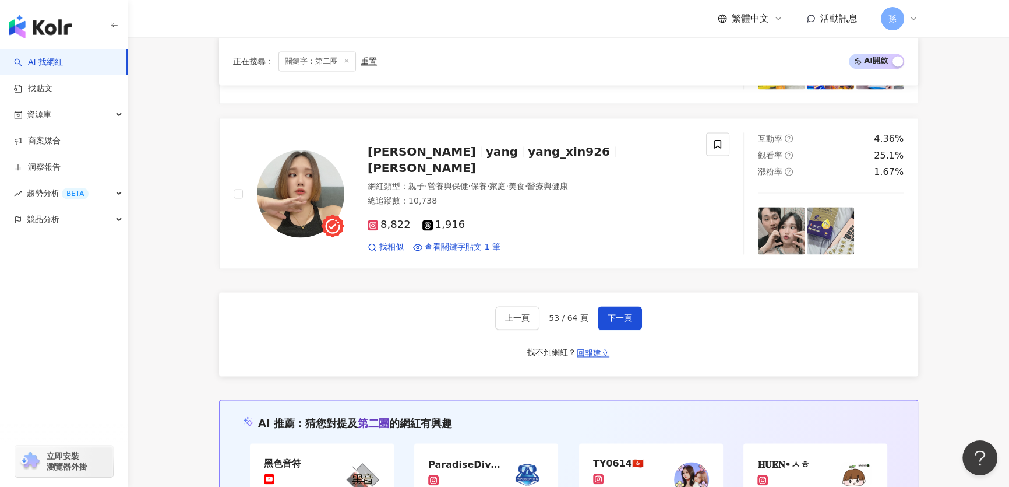
scroll to position [2170, 0]
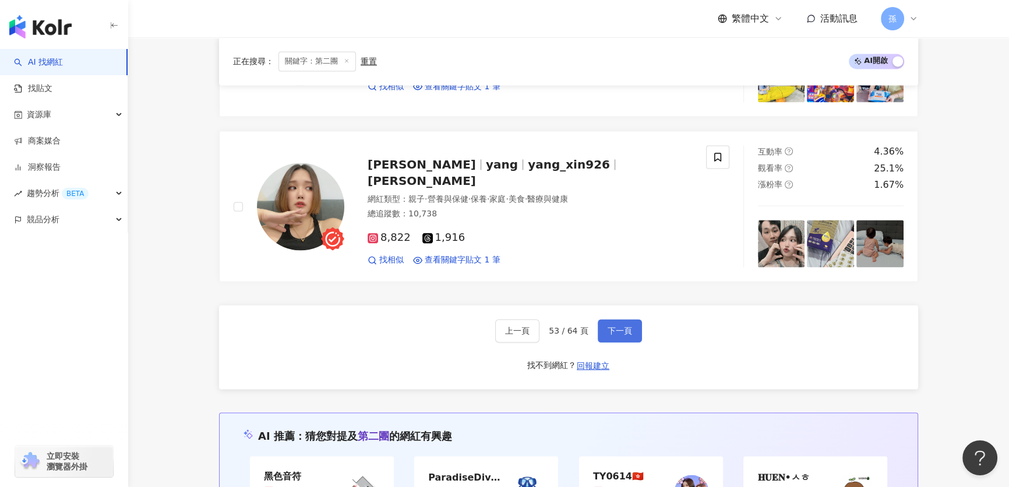
click at [614, 332] on span "下一頁" at bounding box center [620, 330] width 24 height 9
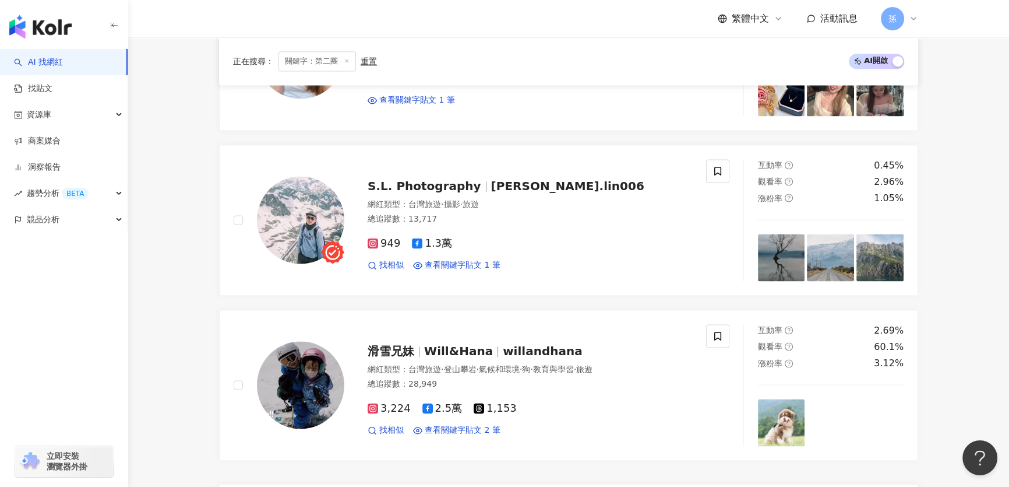
scroll to position [2178, 0]
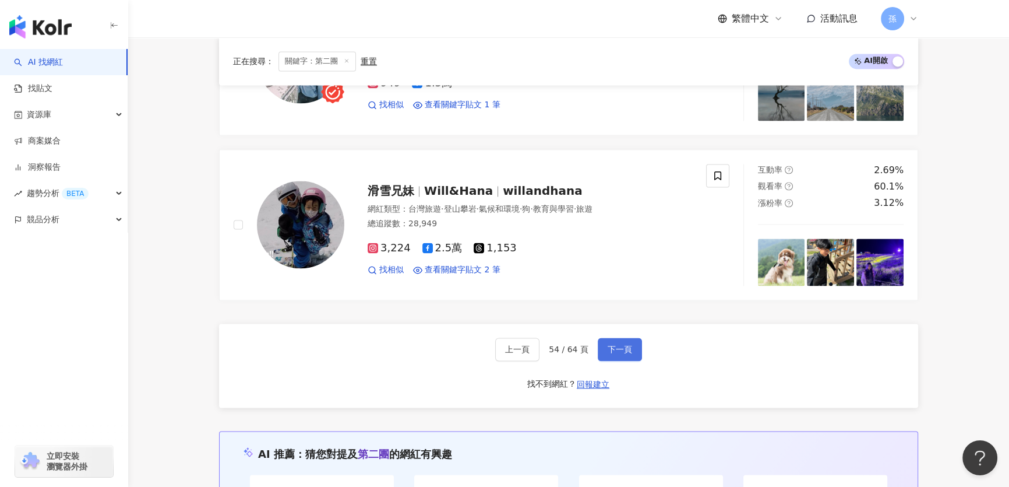
click at [613, 342] on button "下一頁" at bounding box center [620, 348] width 44 height 23
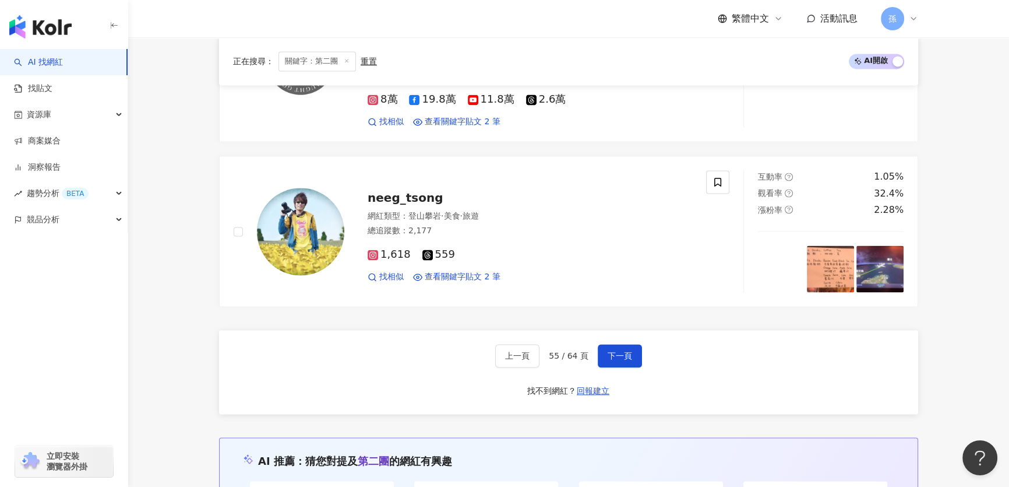
scroll to position [2170, 0]
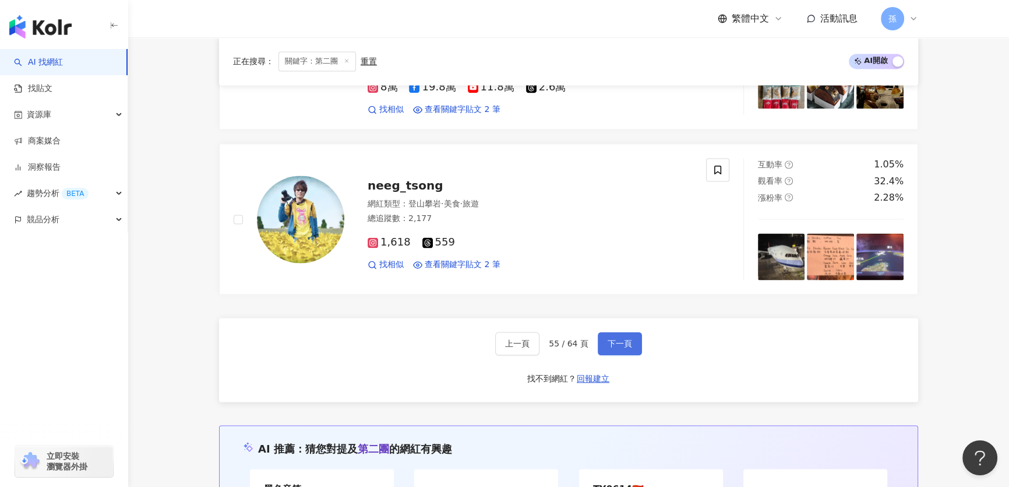
click at [605, 342] on button "下一頁" at bounding box center [620, 343] width 44 height 23
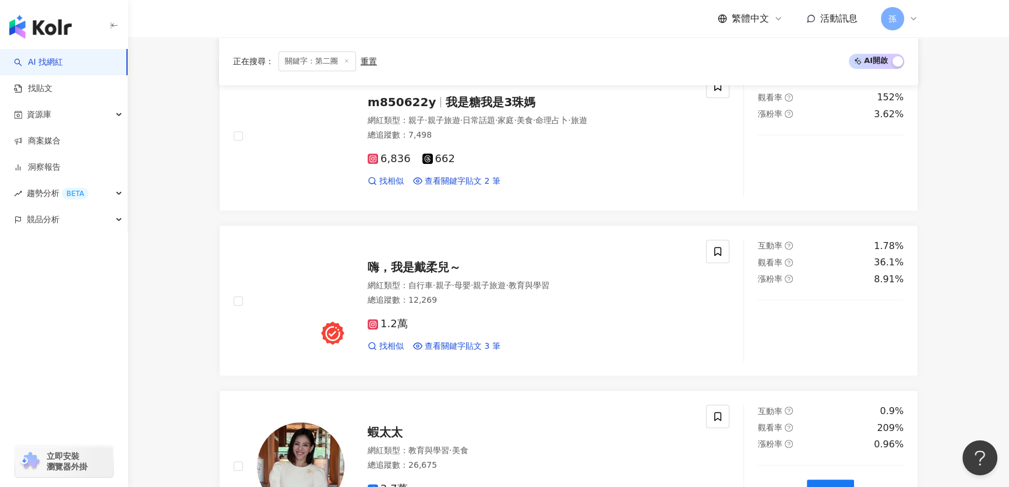
scroll to position [1534, 0]
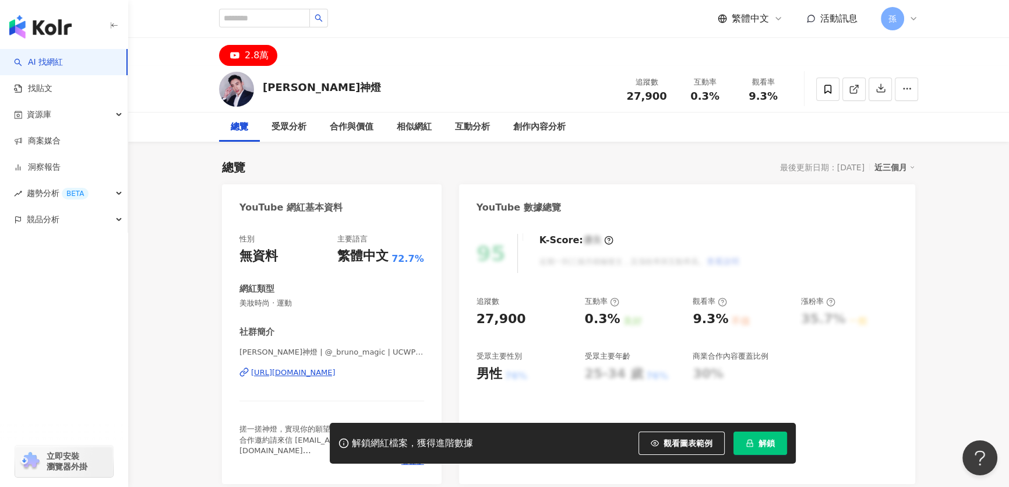
click at [336, 372] on div "https://www.youtube.com/channel/UCWPb4vRI7J4P30-uNvA-5MA" at bounding box center [293, 372] width 84 height 10
click at [823, 92] on icon at bounding box center [828, 89] width 10 height 10
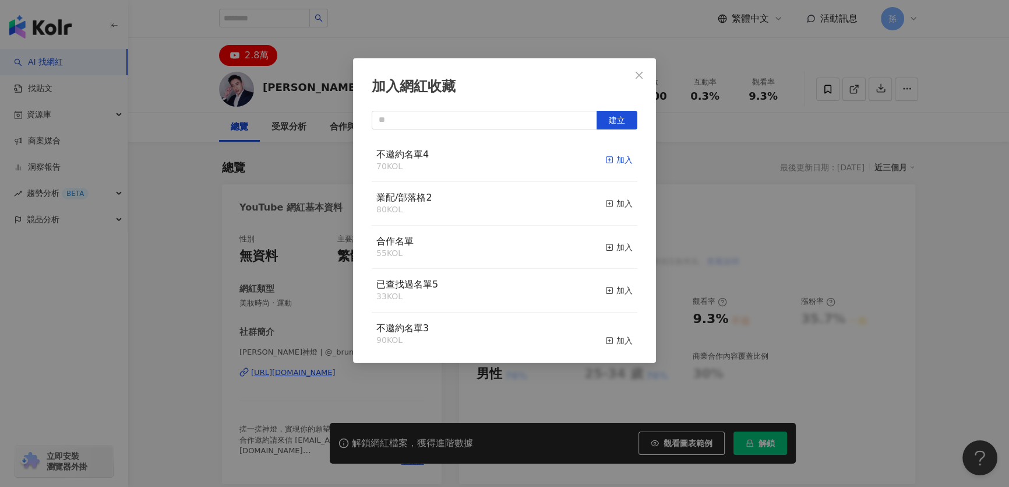
click at [615, 160] on div "加入" at bounding box center [618, 159] width 27 height 13
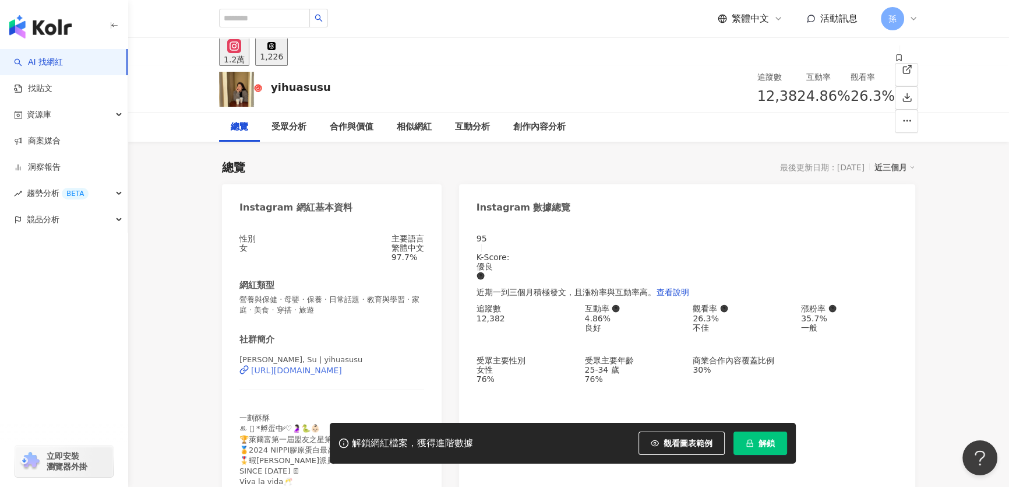
click at [312, 375] on div "https://www.instagram.com/yihuasusu/" at bounding box center [296, 369] width 91 height 9
click at [895, 62] on icon at bounding box center [899, 58] width 8 height 8
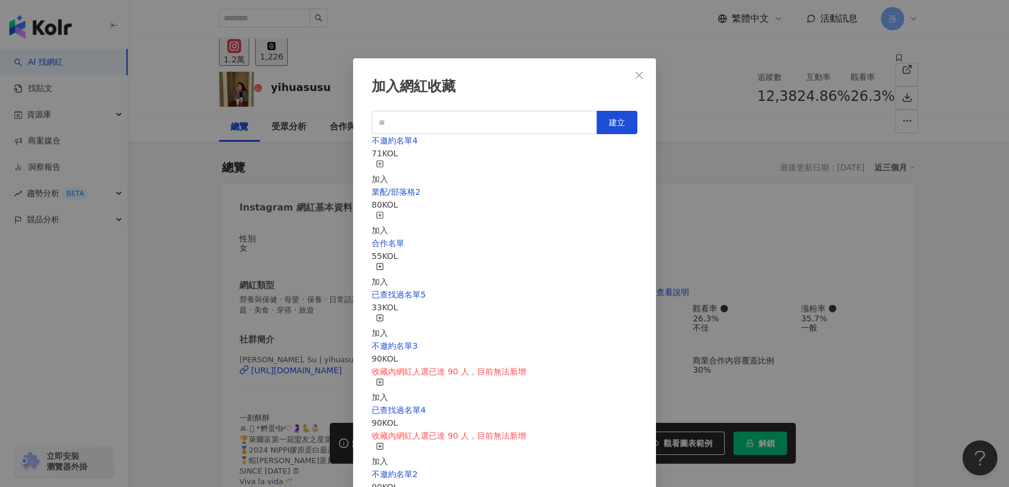
click at [388, 162] on div "加入" at bounding box center [380, 173] width 16 height 26
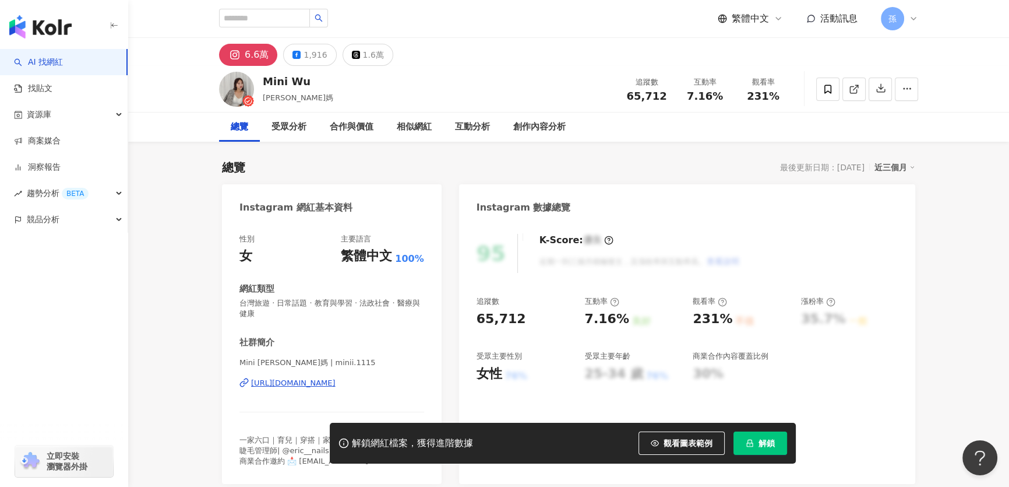
click at [325, 380] on div "https://www.instagram.com/minii.1115/" at bounding box center [293, 383] width 84 height 10
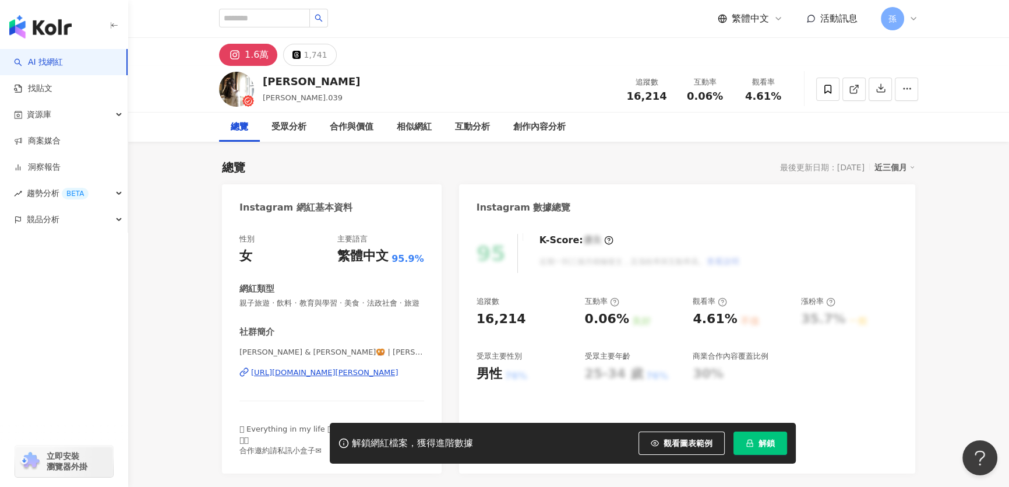
click at [309, 378] on div "[URL][DOMAIN_NAME][PERSON_NAME]" at bounding box center [324, 372] width 147 height 10
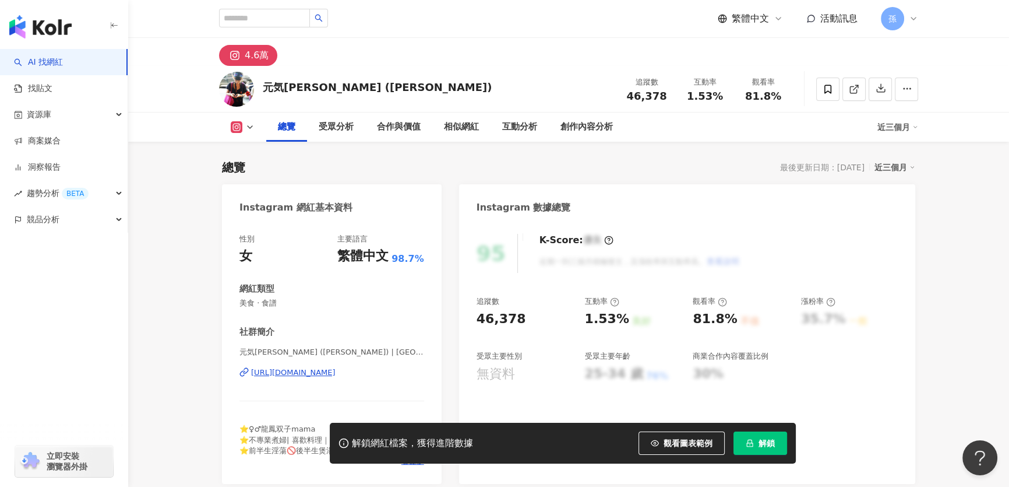
click at [305, 372] on div "https://www.instagram.com/ayayahaha/" at bounding box center [293, 372] width 84 height 10
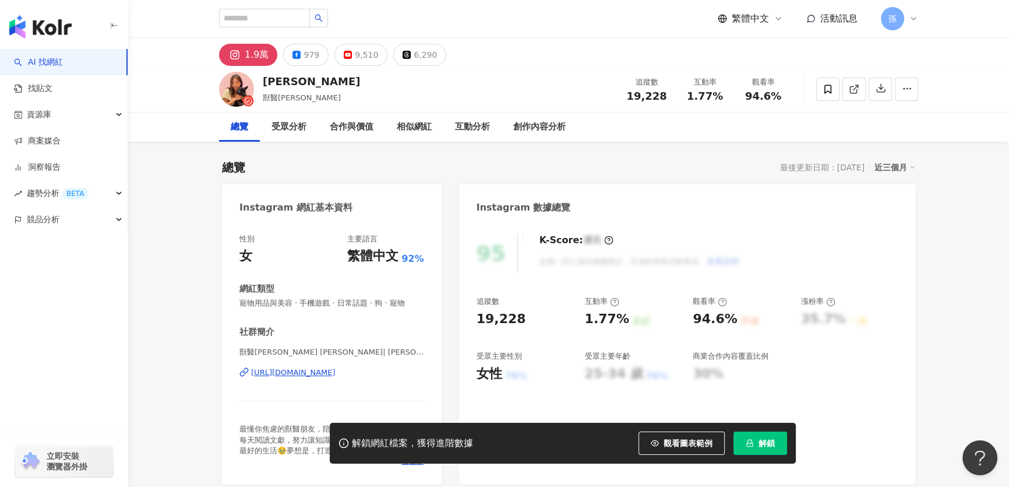
click at [336, 372] on div "https://www.instagram.com/emily_ntu/" at bounding box center [293, 372] width 84 height 10
click at [823, 90] on icon at bounding box center [828, 89] width 10 height 10
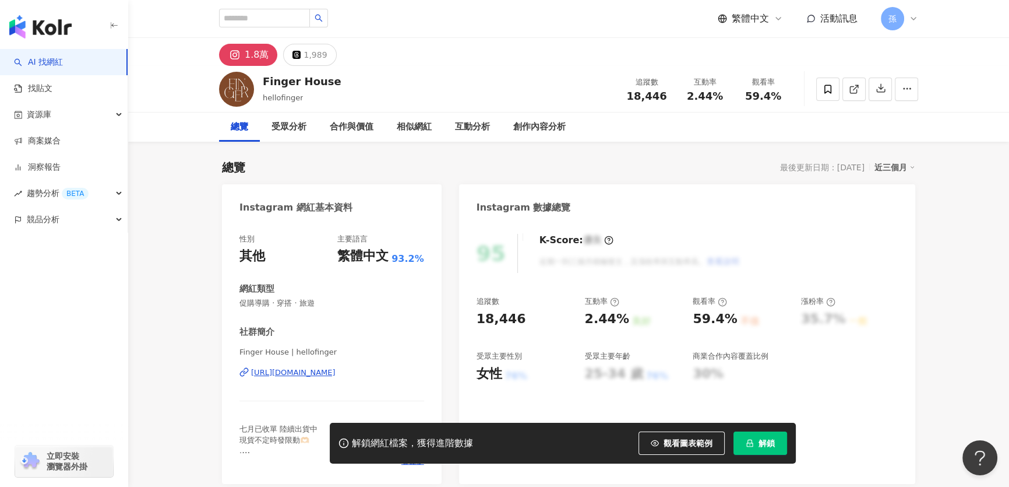
click at [336, 374] on div "https://www.instagram.com/hellofinger/" at bounding box center [293, 372] width 84 height 10
